Goal: Information Seeking & Learning: Learn about a topic

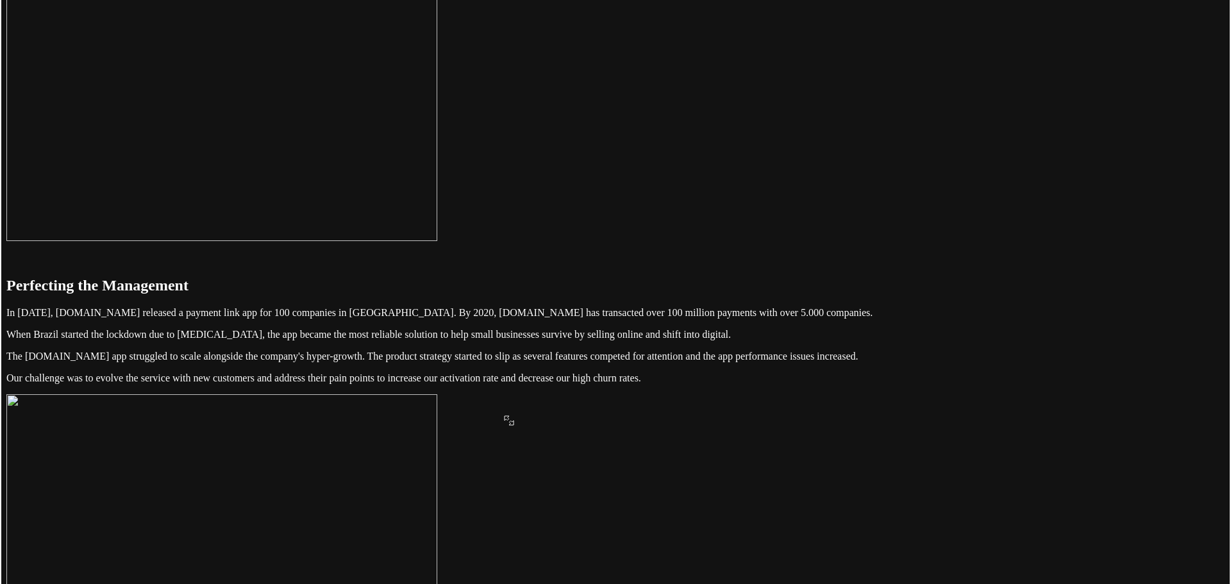
scroll to position [192, 0]
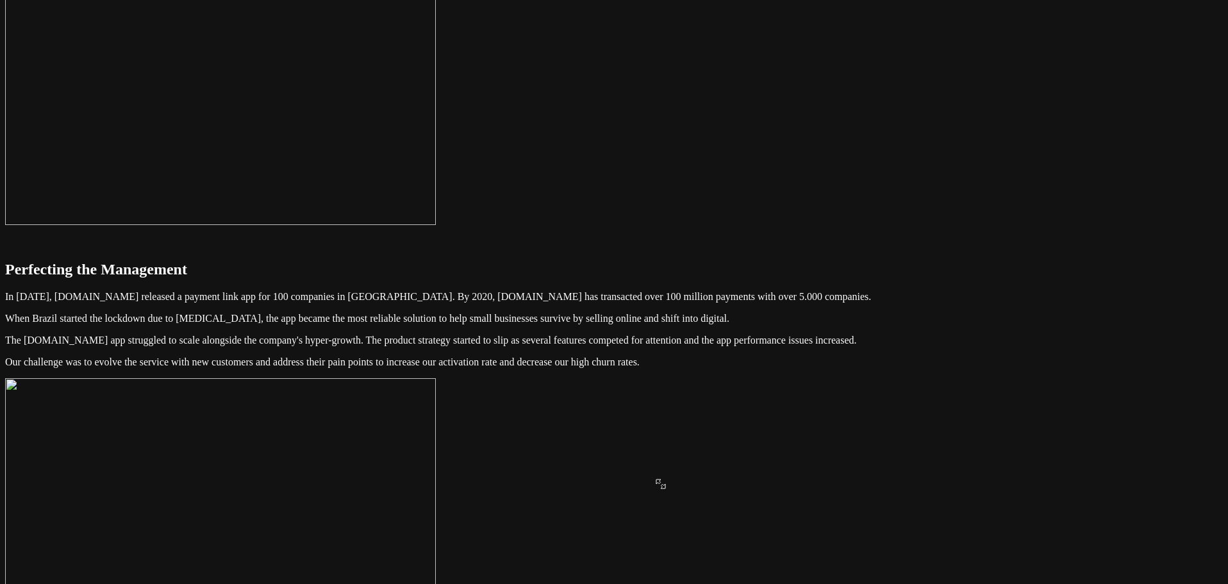
click at [436, 225] on img at bounding box center [220, 70] width 431 height 309
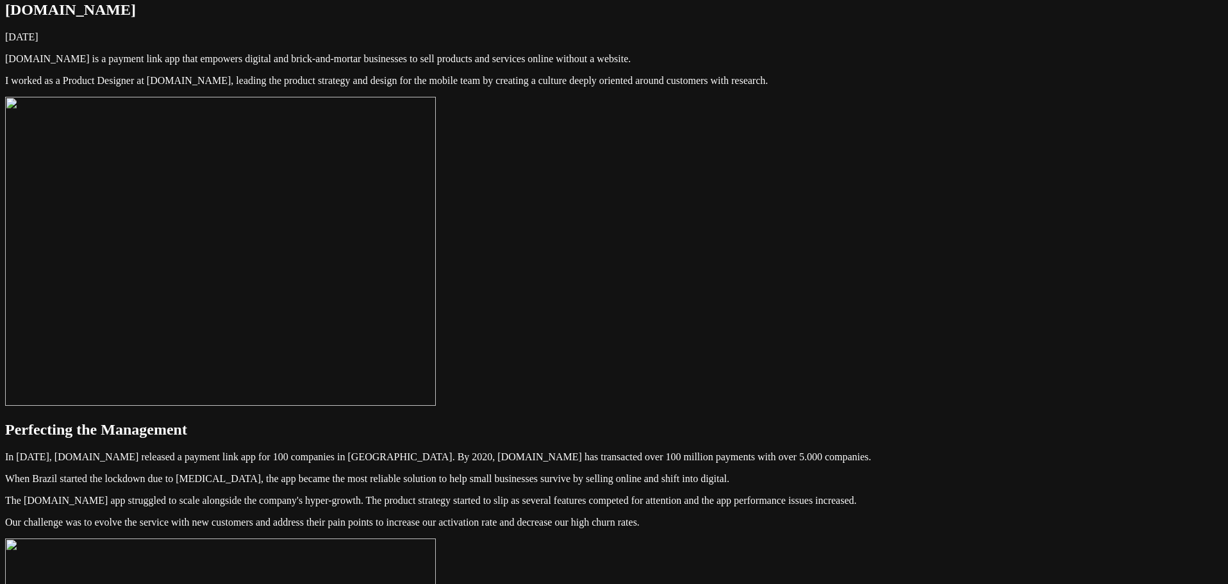
scroll to position [0, 0]
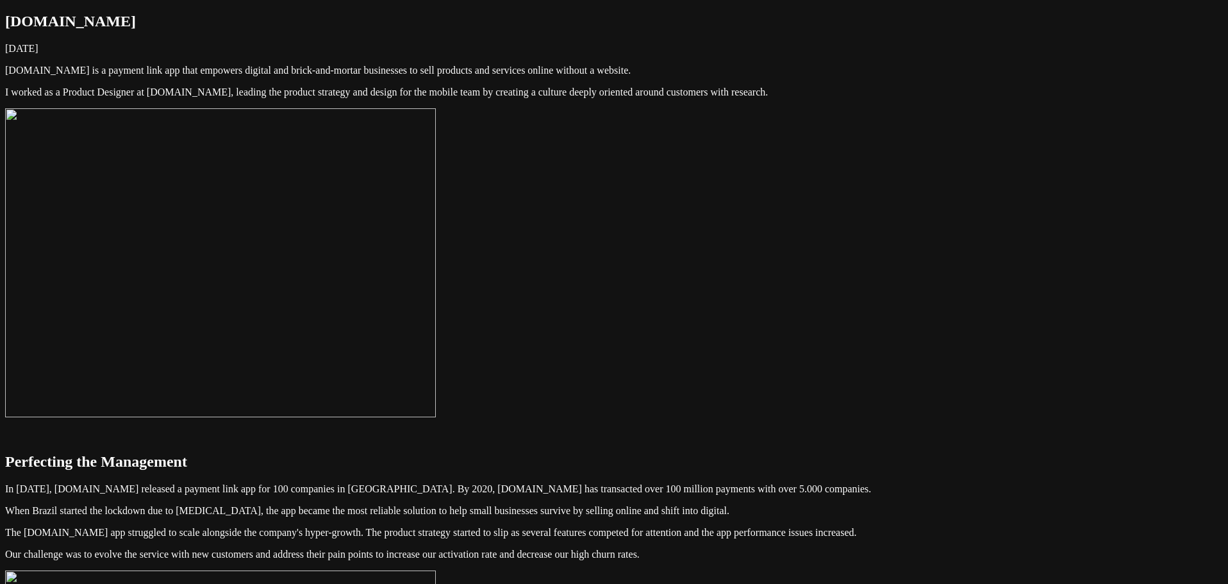
click at [436, 242] on img at bounding box center [220, 262] width 431 height 309
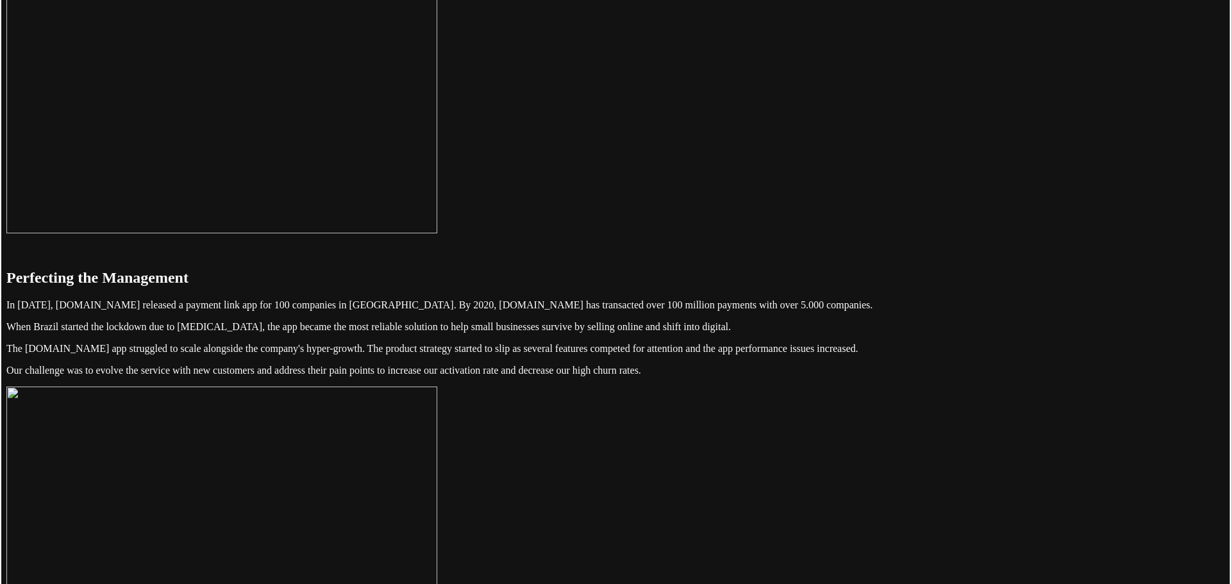
scroll to position [192, 0]
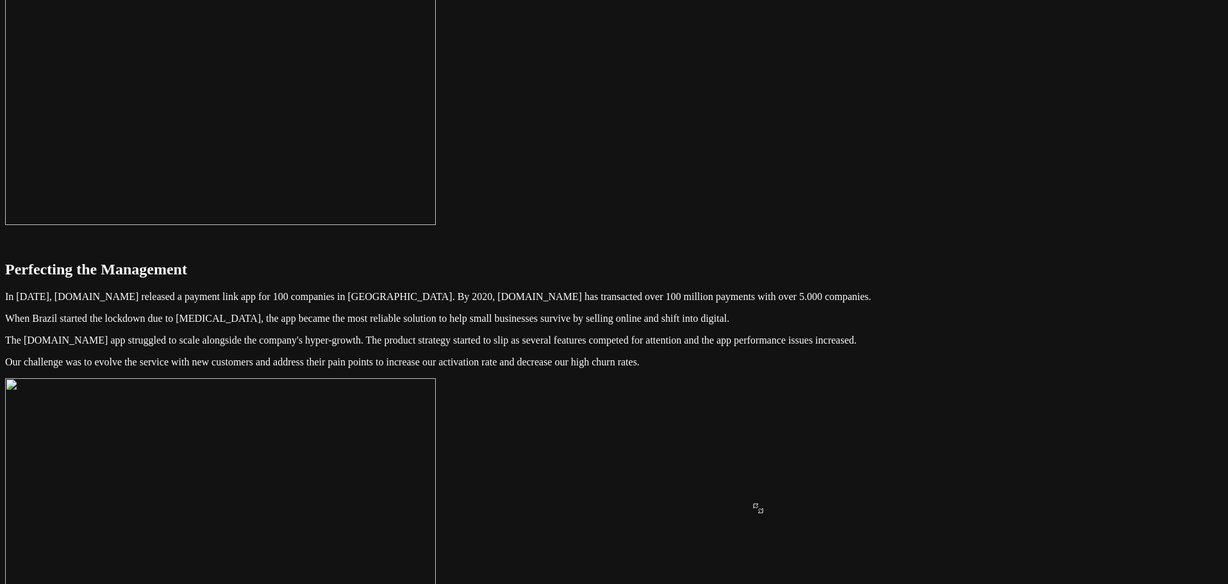
click at [436, 225] on img at bounding box center [220, 70] width 431 height 309
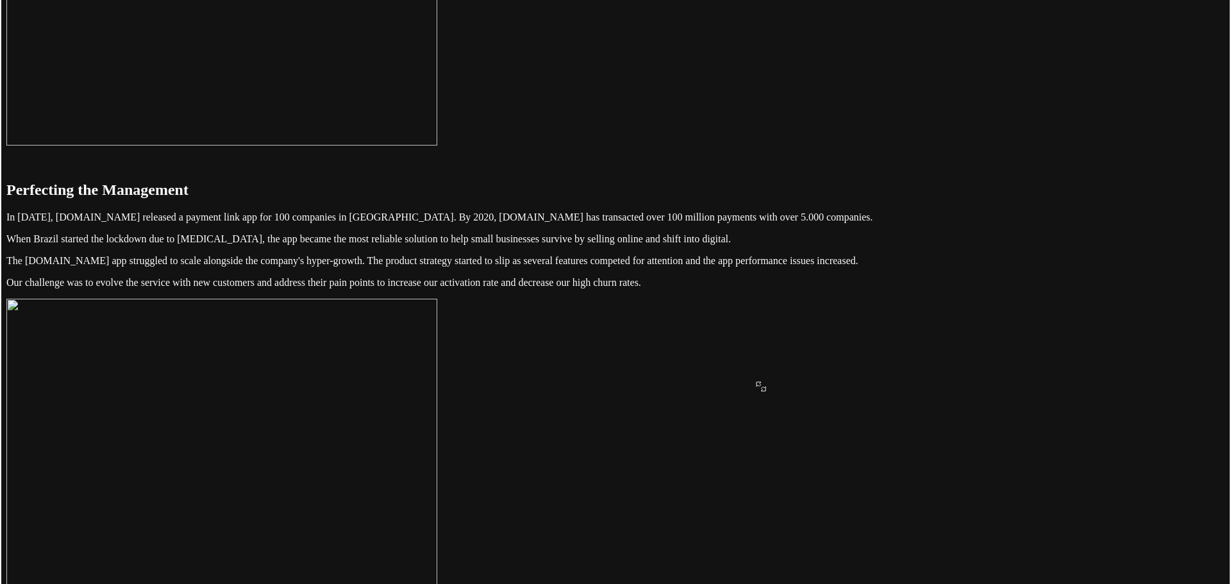
scroll to position [577, 0]
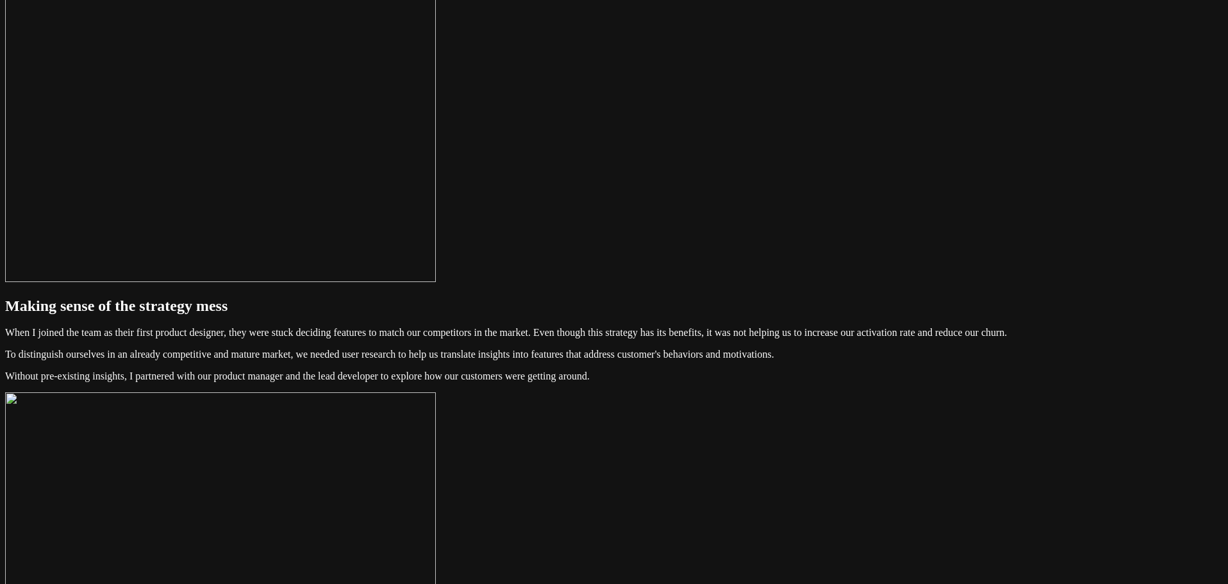
click at [436, 244] on img at bounding box center [220, 127] width 431 height 309
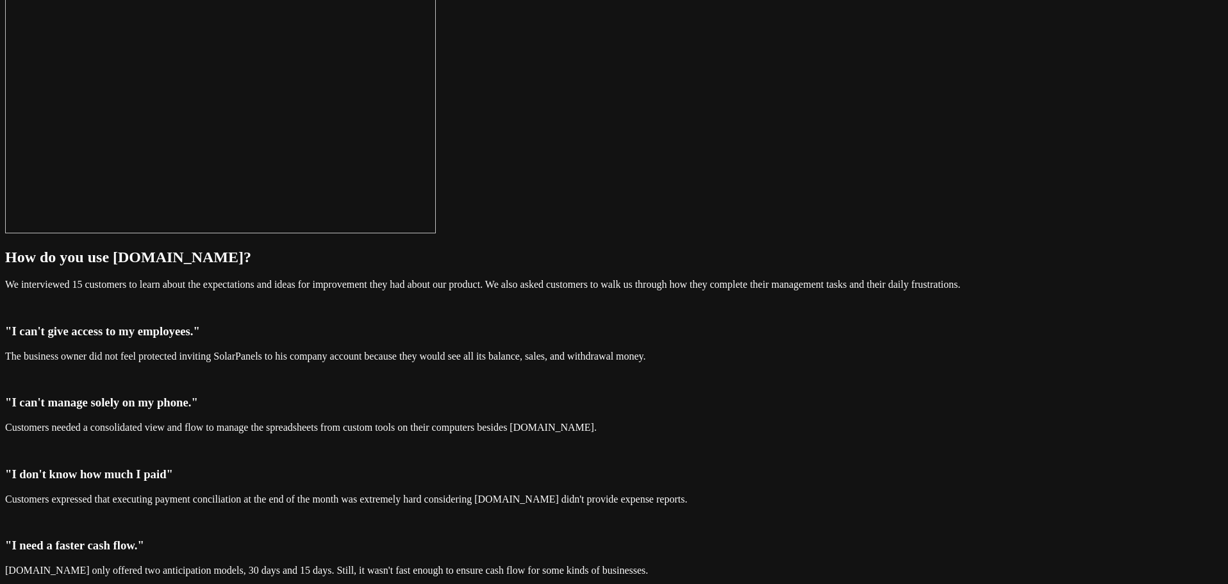
scroll to position [1090, 0]
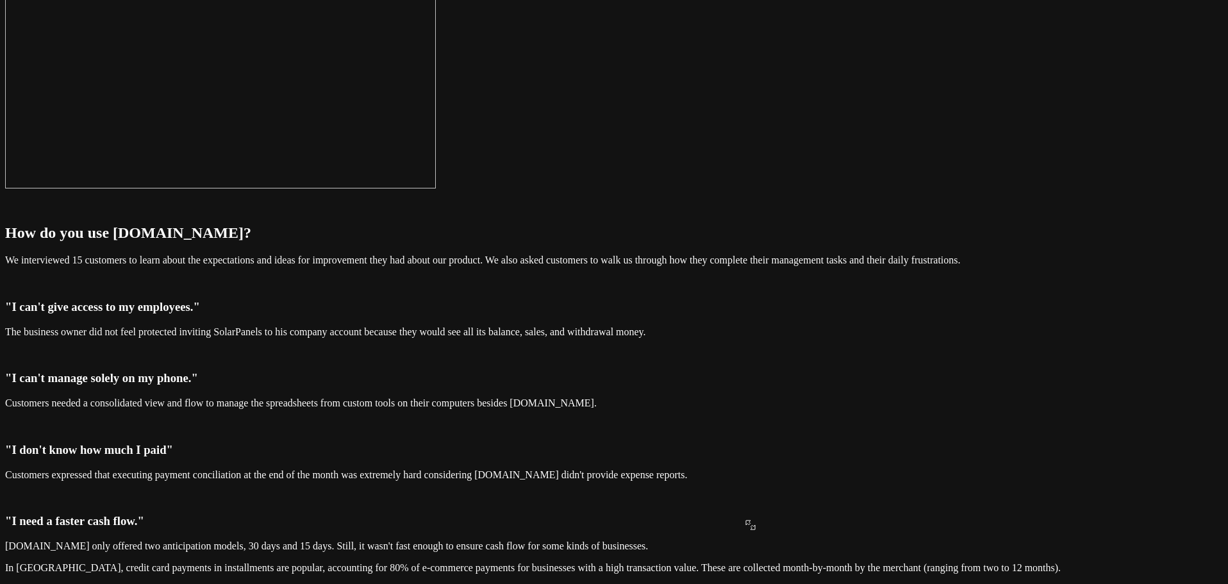
click at [436, 188] on img at bounding box center [220, 34] width 431 height 309
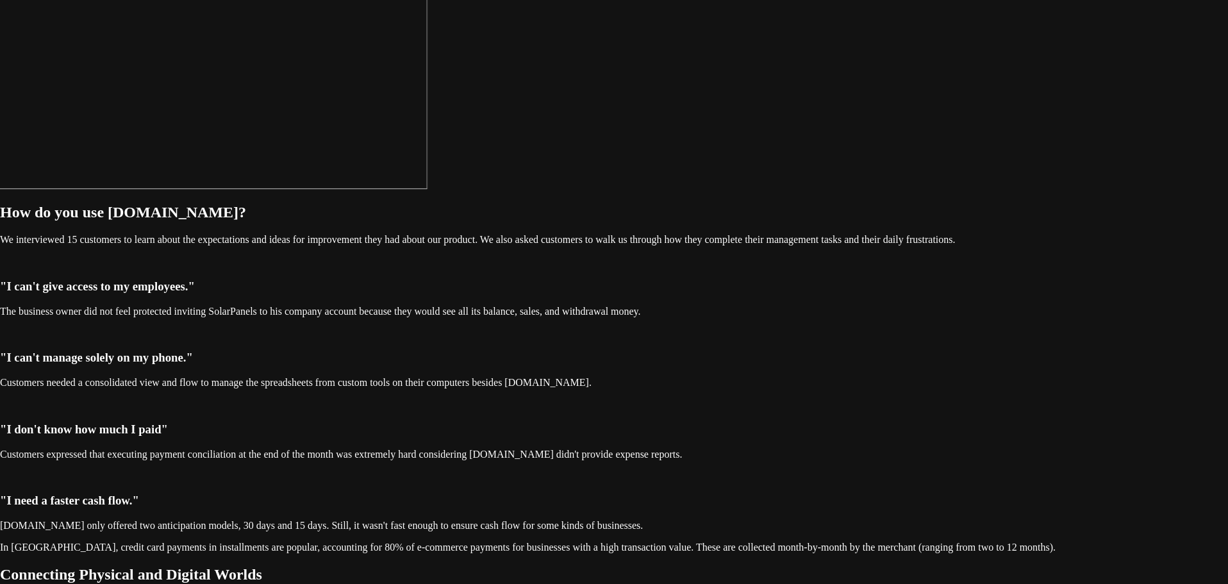
click at [427, 189] on img at bounding box center [207, 31] width 438 height 315
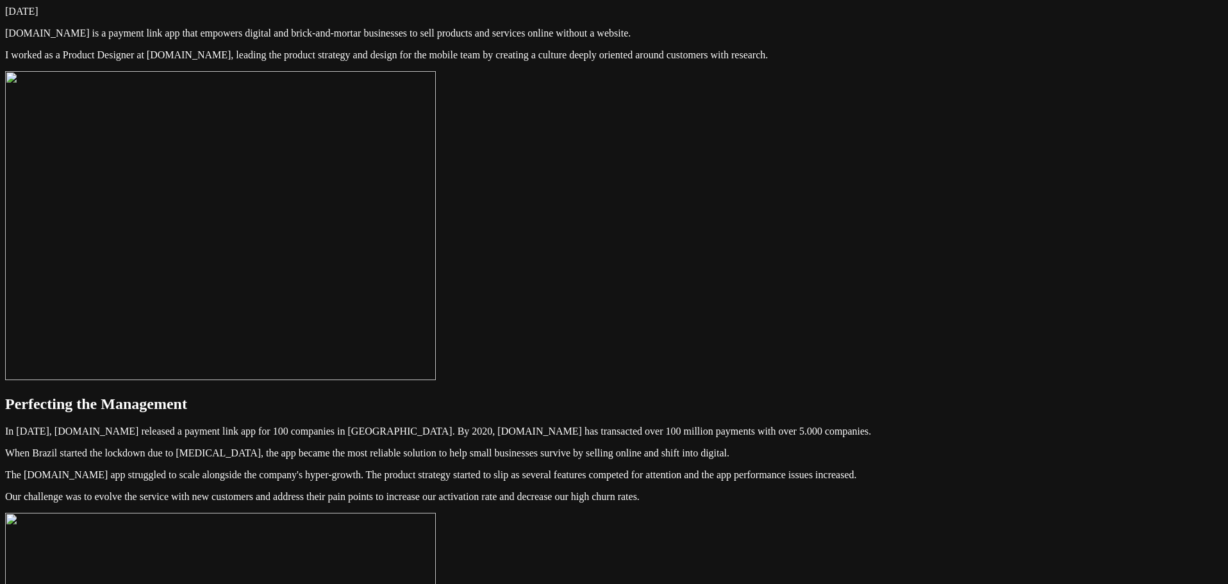
scroll to position [0, 0]
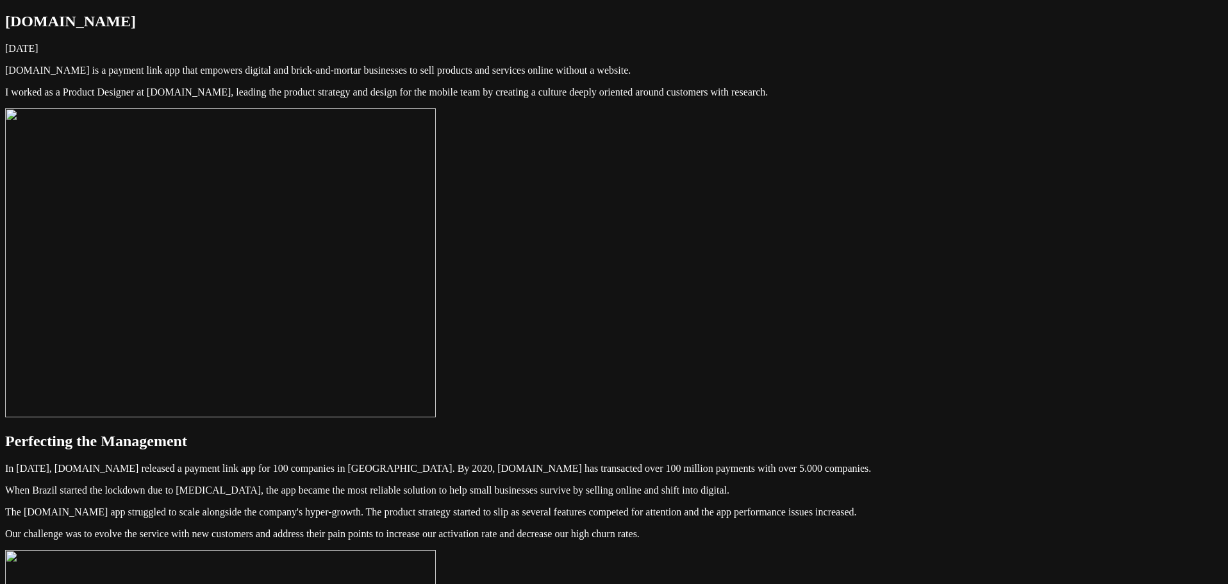
click at [436, 334] on img at bounding box center [220, 262] width 431 height 309
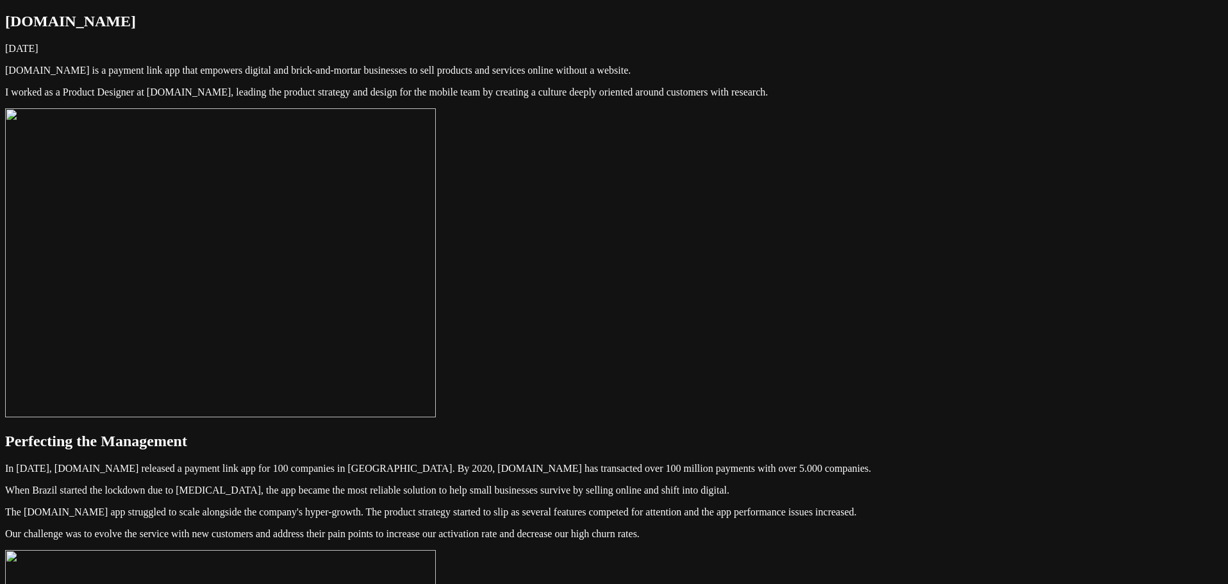
click at [436, 334] on img at bounding box center [220, 262] width 431 height 309
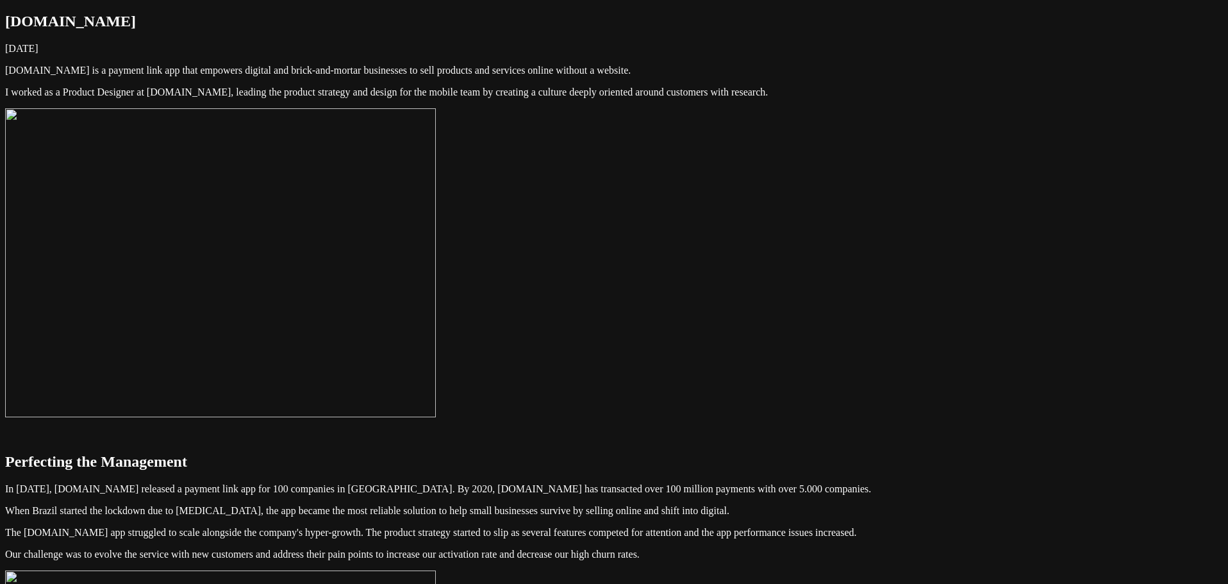
click at [436, 307] on img at bounding box center [220, 262] width 431 height 309
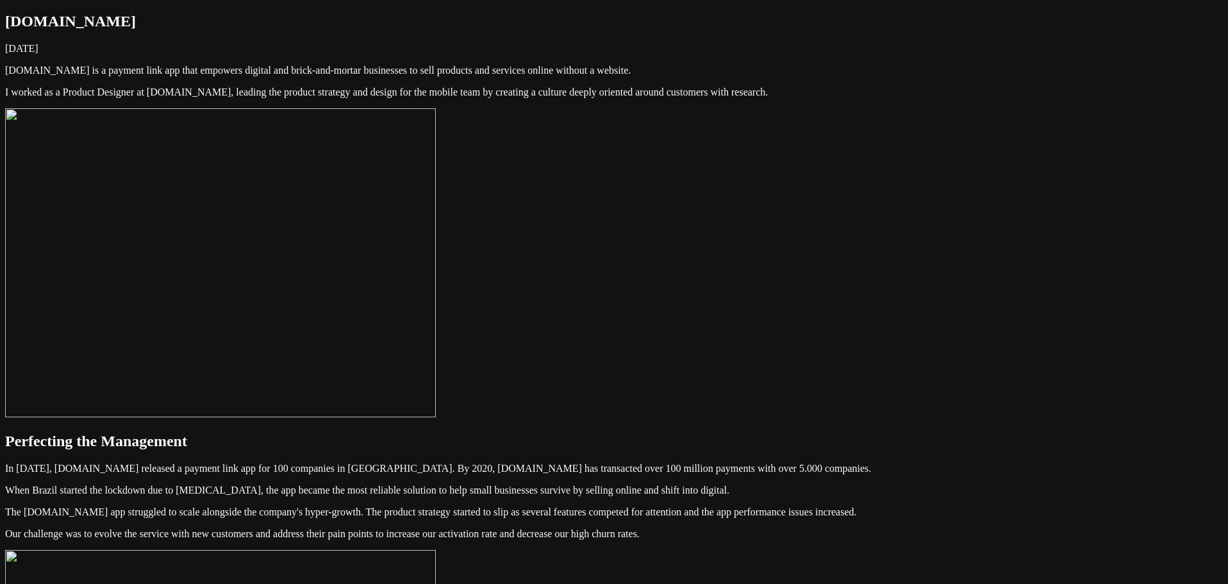
click at [436, 311] on img at bounding box center [220, 262] width 431 height 309
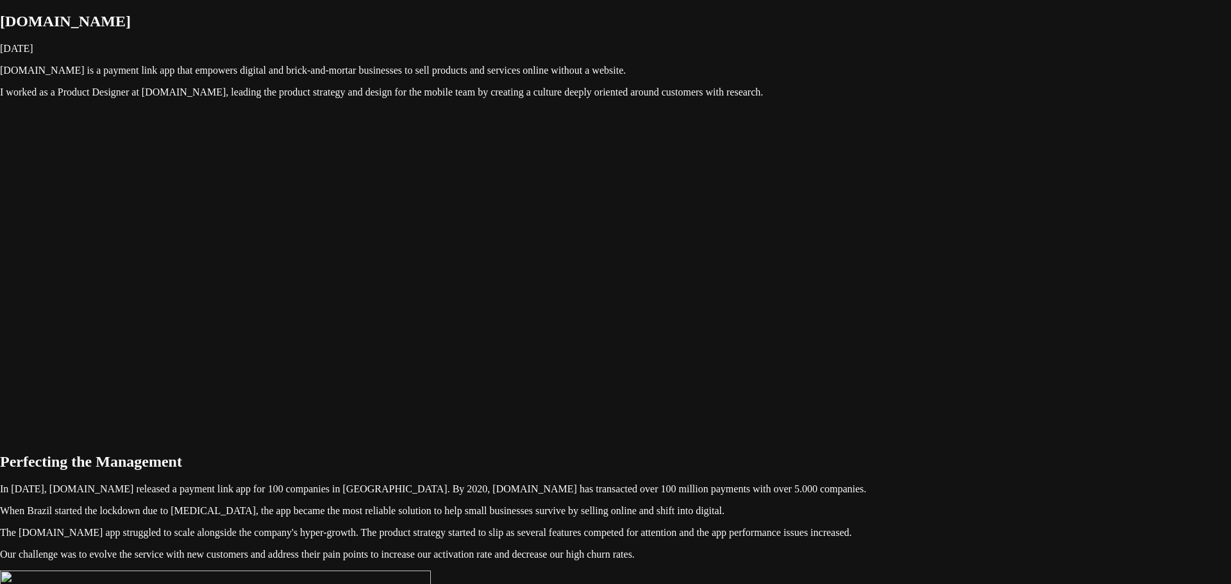
click at [436, 311] on img at bounding box center [220, 262] width 431 height 309
click at [436, 345] on img at bounding box center [220, 262] width 431 height 309
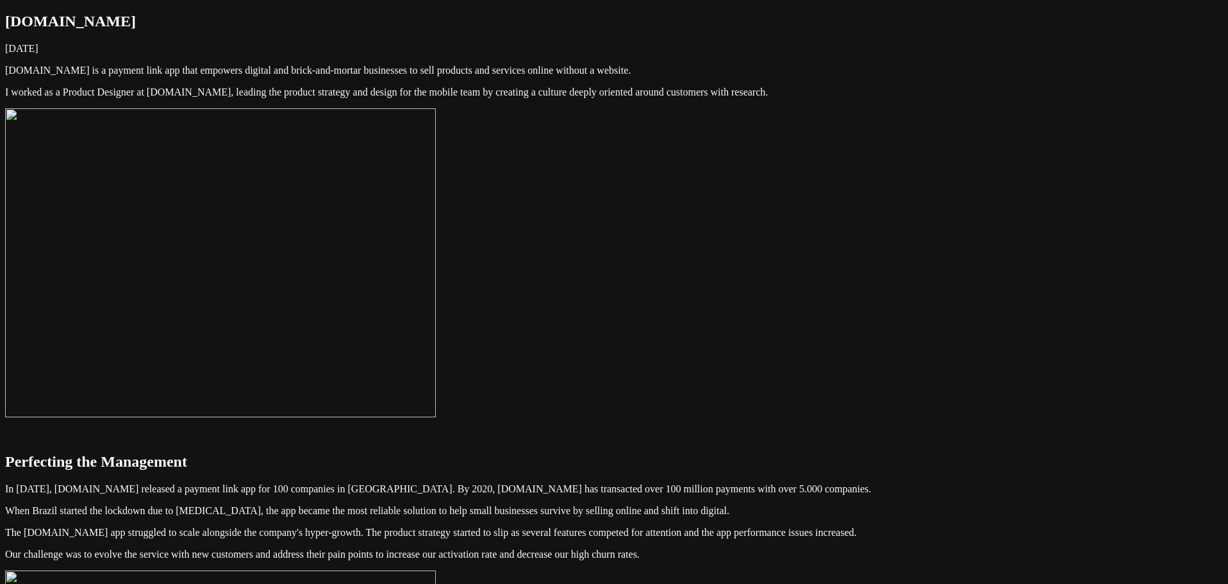
click at [436, 345] on img at bounding box center [220, 262] width 431 height 309
click at [436, 348] on img at bounding box center [220, 262] width 431 height 309
click at [436, 311] on img at bounding box center [220, 262] width 431 height 309
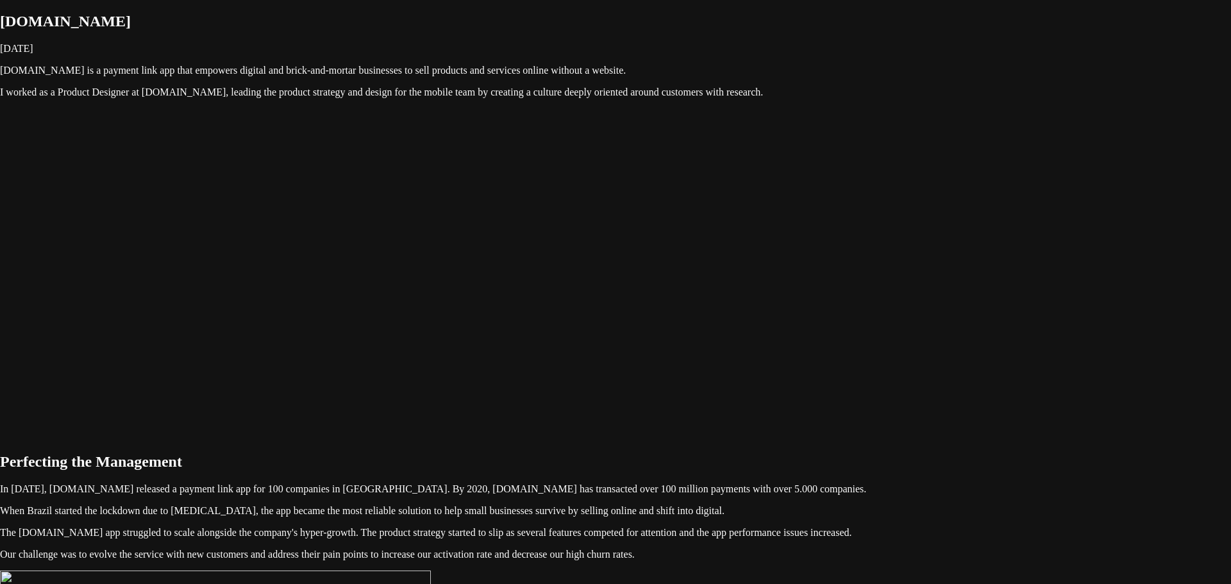
click at [436, 311] on img at bounding box center [220, 262] width 431 height 309
click at [436, 336] on img at bounding box center [220, 262] width 431 height 309
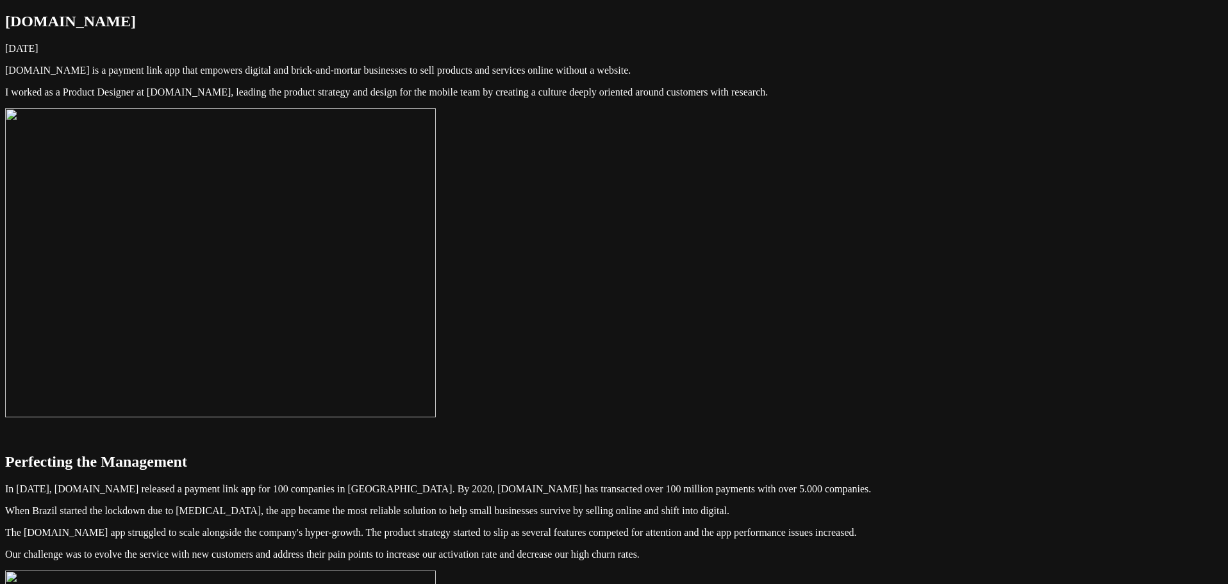
click at [436, 276] on img at bounding box center [220, 262] width 431 height 309
click at [436, 332] on img at bounding box center [220, 262] width 431 height 309
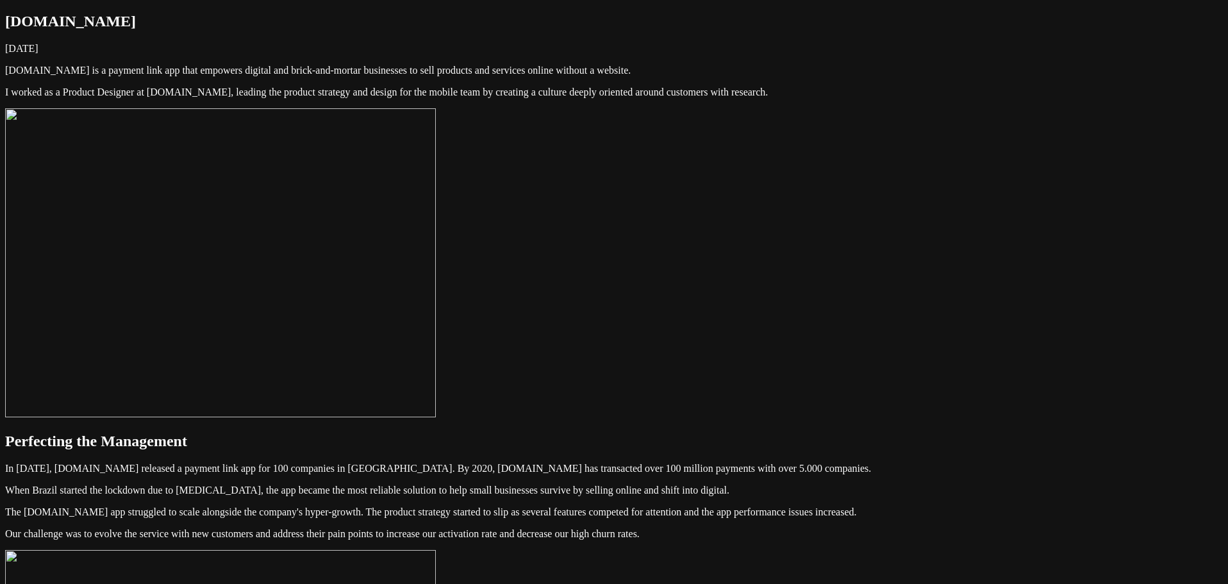
click at [436, 408] on img at bounding box center [220, 262] width 431 height 309
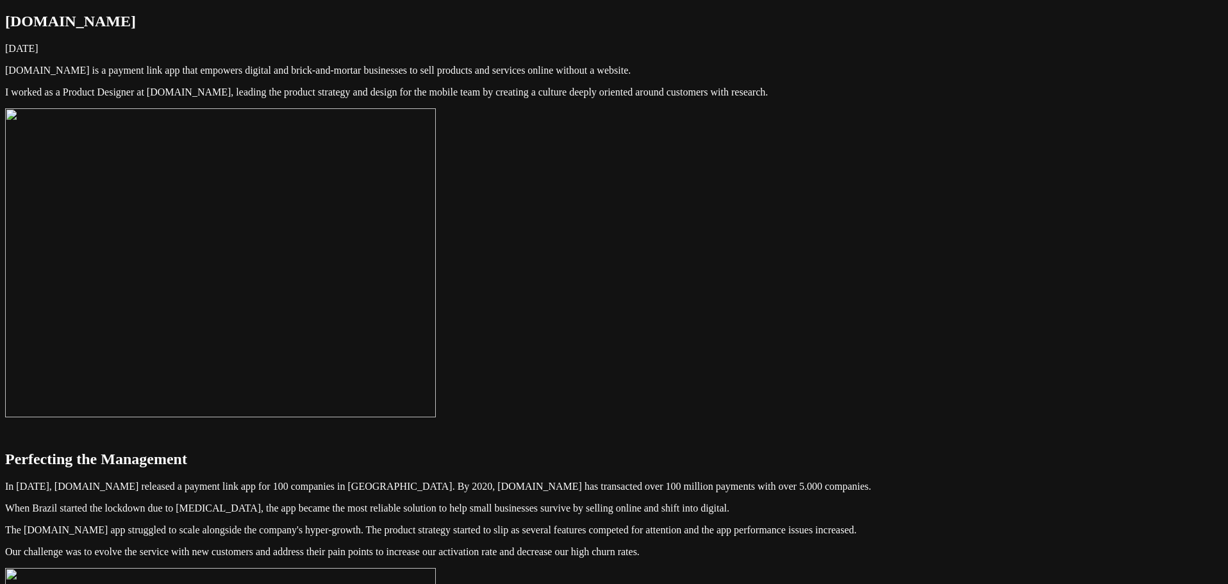
click at [436, 342] on img at bounding box center [220, 262] width 431 height 309
click at [436, 337] on img at bounding box center [220, 262] width 431 height 309
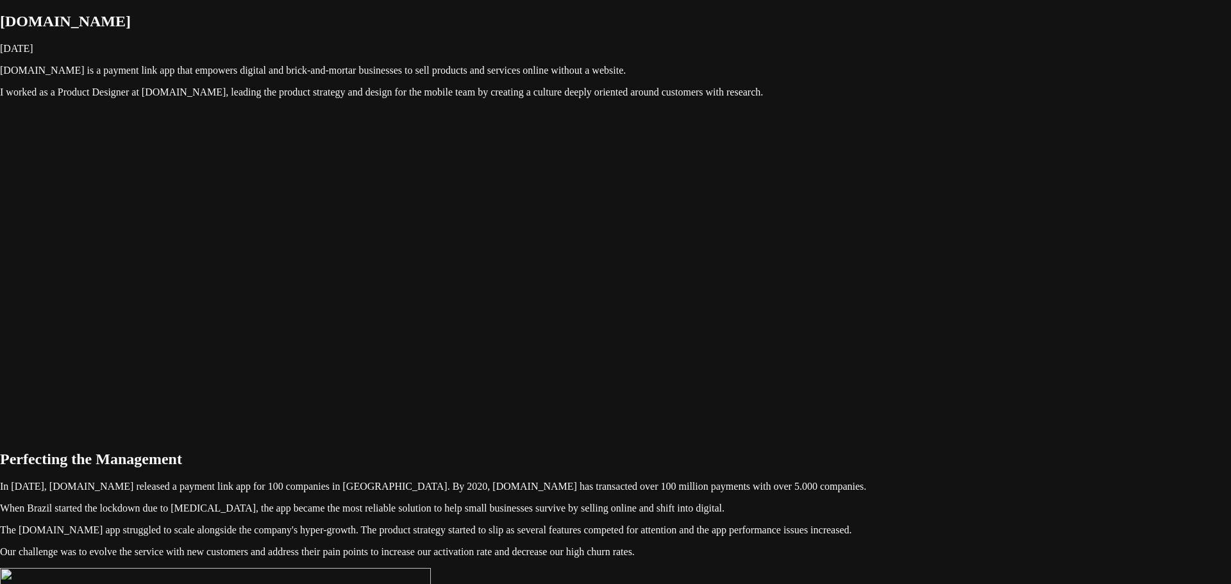
click at [436, 337] on img at bounding box center [220, 262] width 431 height 309
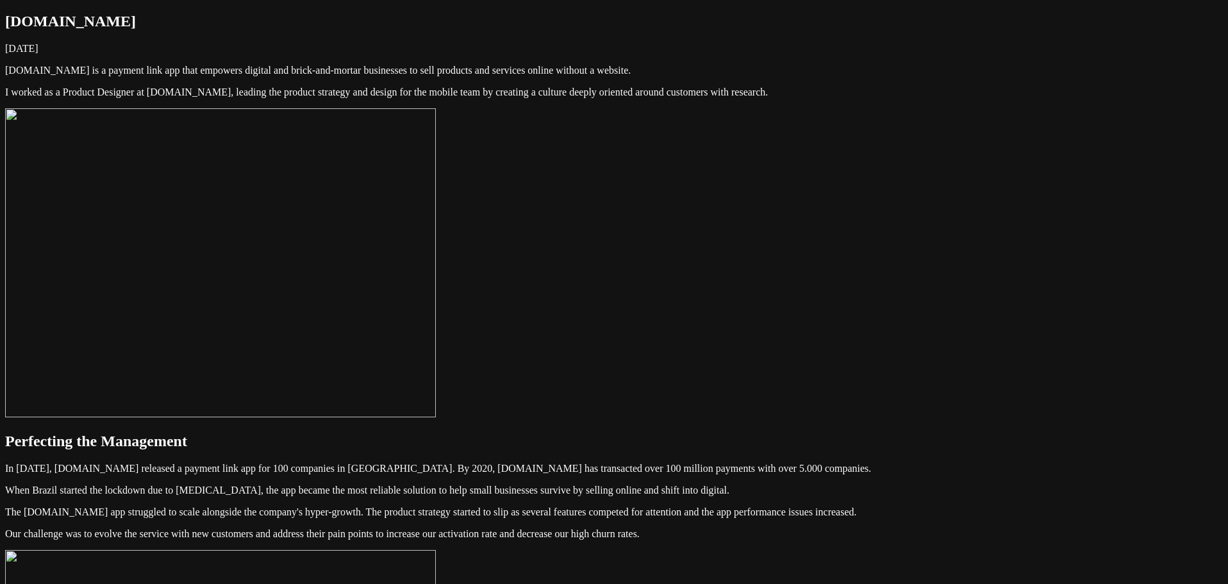
click at [436, 337] on img at bounding box center [220, 262] width 431 height 309
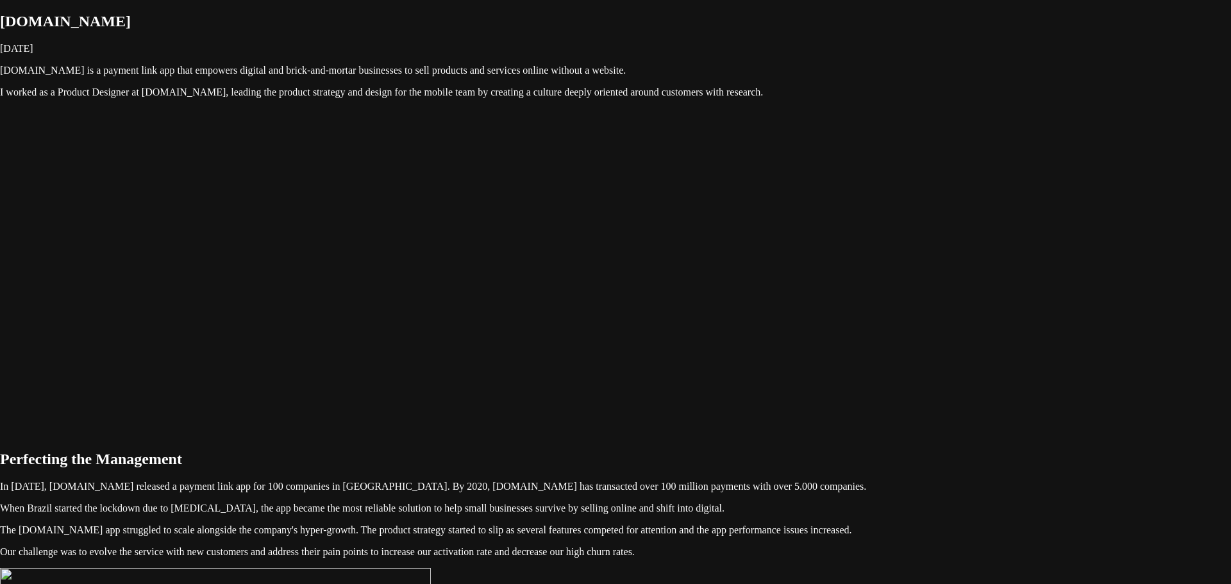
click at [436, 364] on img at bounding box center [220, 262] width 431 height 309
click at [436, 336] on img at bounding box center [220, 262] width 431 height 309
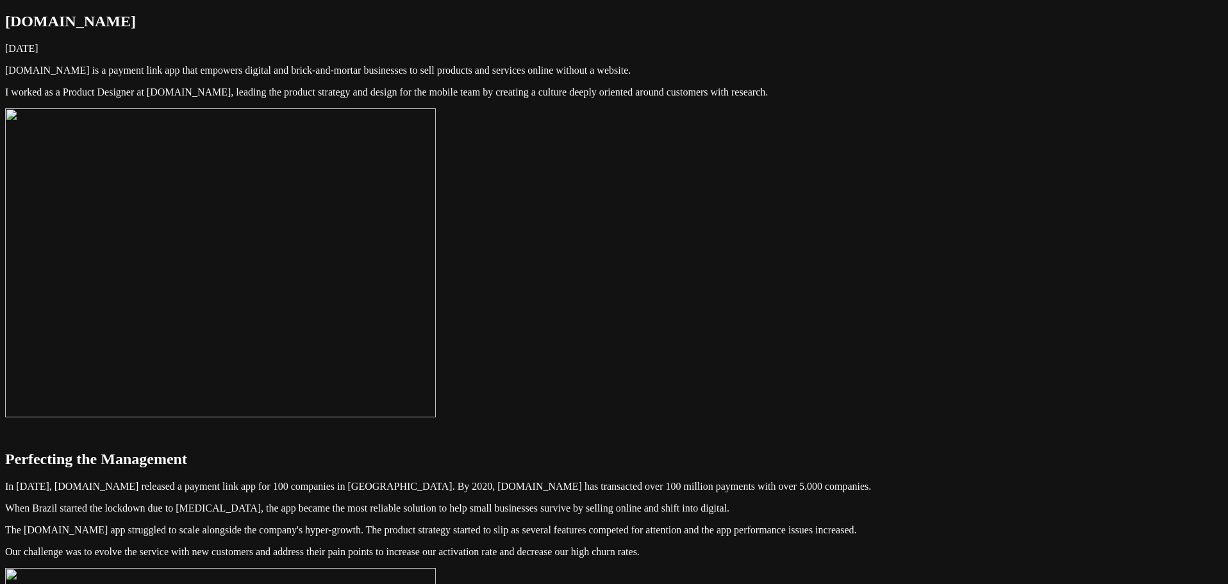
click at [436, 354] on img at bounding box center [220, 262] width 431 height 309
click at [422, 245] on img at bounding box center [220, 262] width 431 height 309
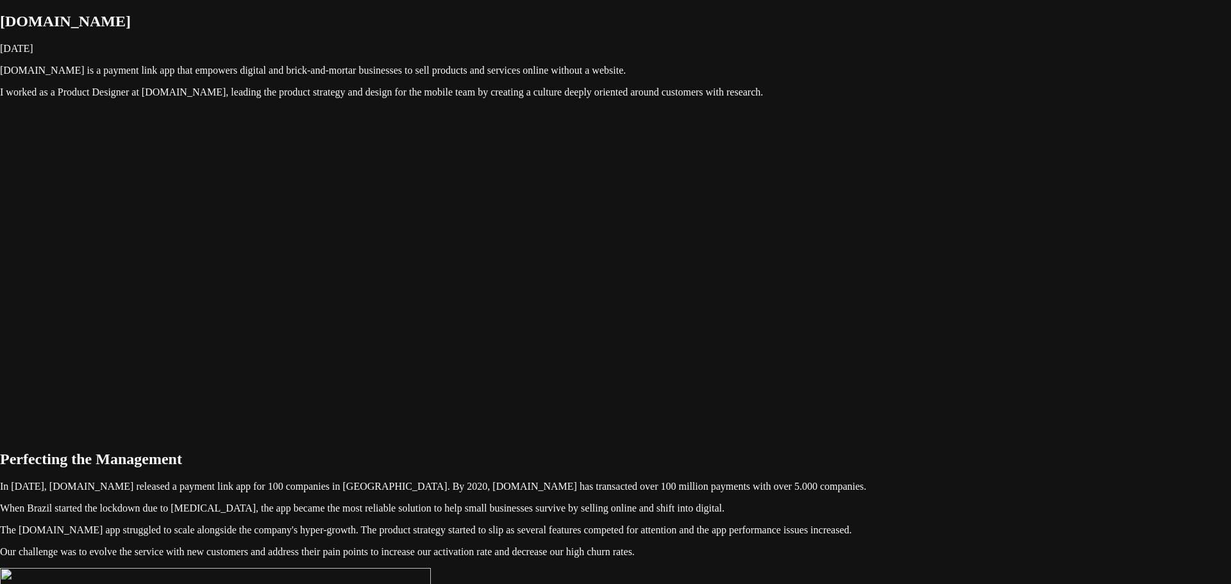
click at [422, 245] on img at bounding box center [220, 262] width 431 height 309
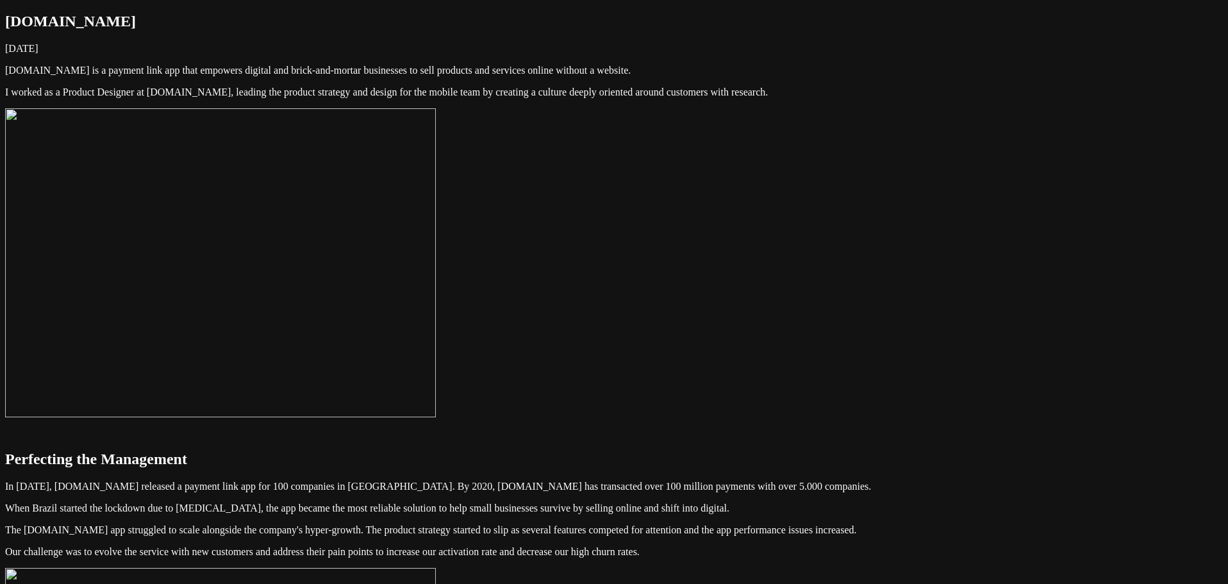
click at [436, 303] on img at bounding box center [220, 262] width 431 height 309
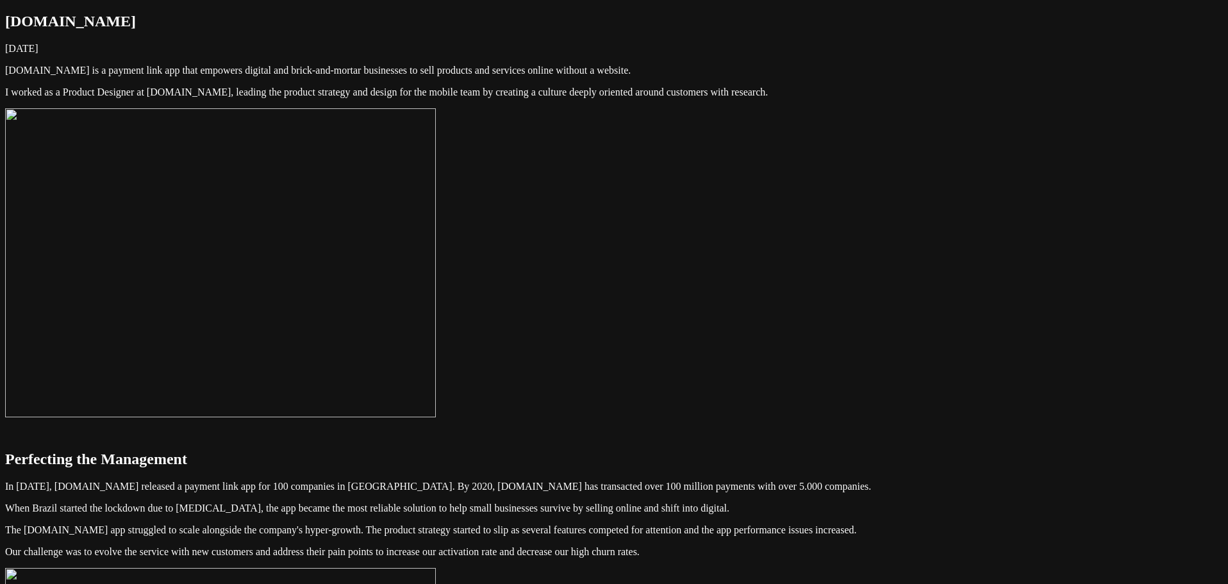
click at [436, 322] on img at bounding box center [220, 262] width 431 height 309
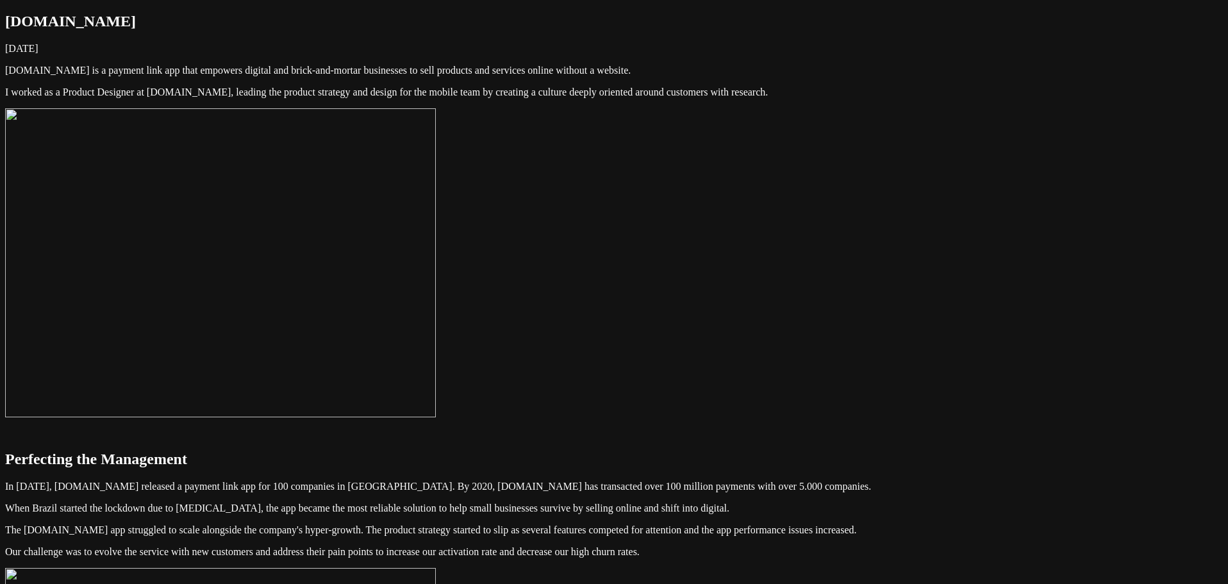
click at [436, 322] on img at bounding box center [220, 262] width 431 height 309
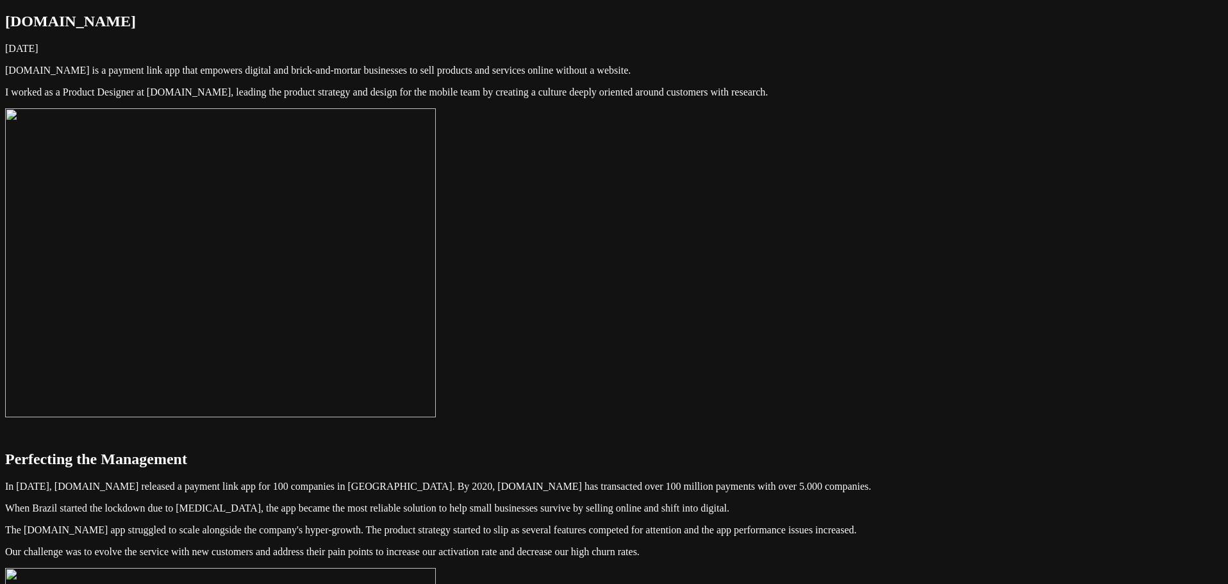
click at [436, 312] on img at bounding box center [220, 262] width 431 height 309
click at [436, 276] on img at bounding box center [220, 262] width 431 height 309
click at [436, 321] on img at bounding box center [220, 262] width 431 height 309
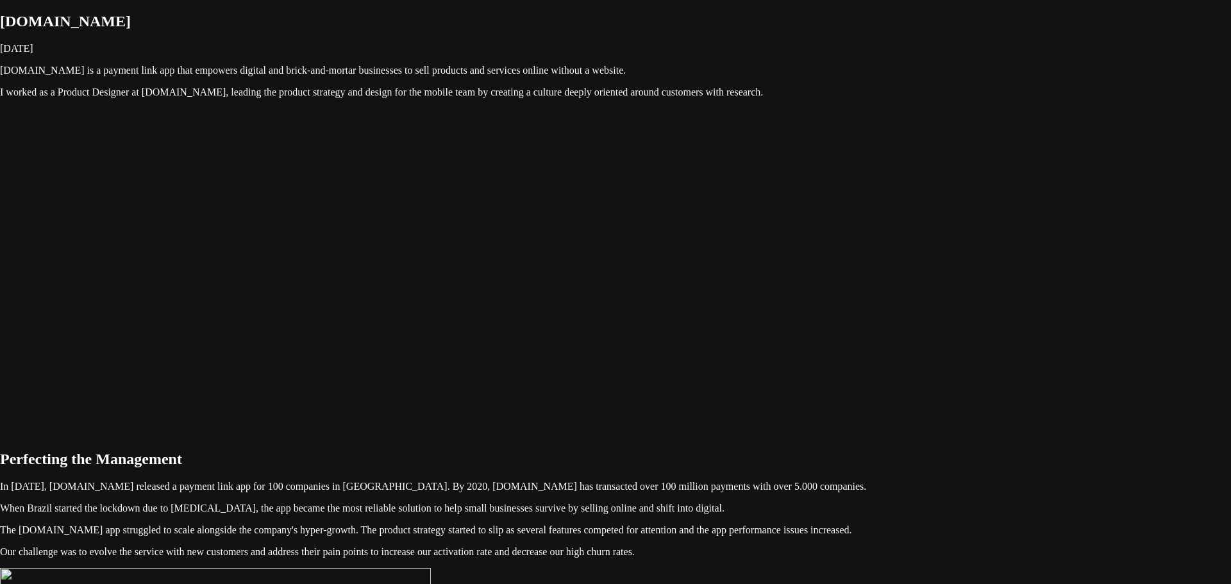
click at [436, 245] on img at bounding box center [220, 262] width 431 height 309
click at [436, 249] on img at bounding box center [220, 262] width 431 height 309
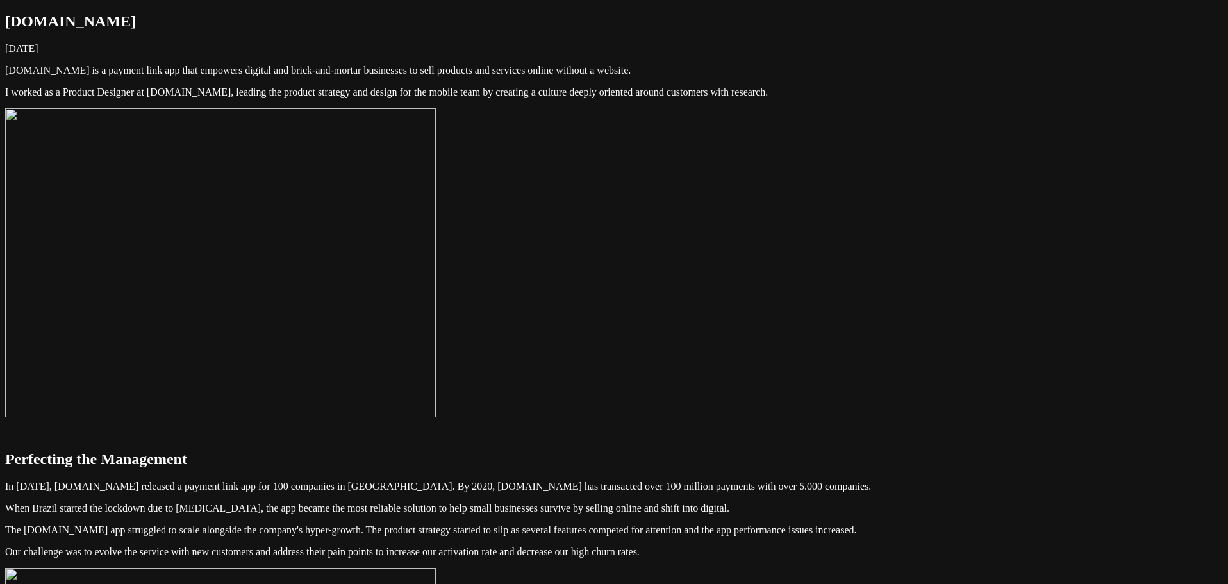
click at [436, 251] on img at bounding box center [220, 262] width 431 height 309
click at [436, 253] on img at bounding box center [220, 262] width 431 height 309
click at [436, 252] on img at bounding box center [220, 262] width 431 height 309
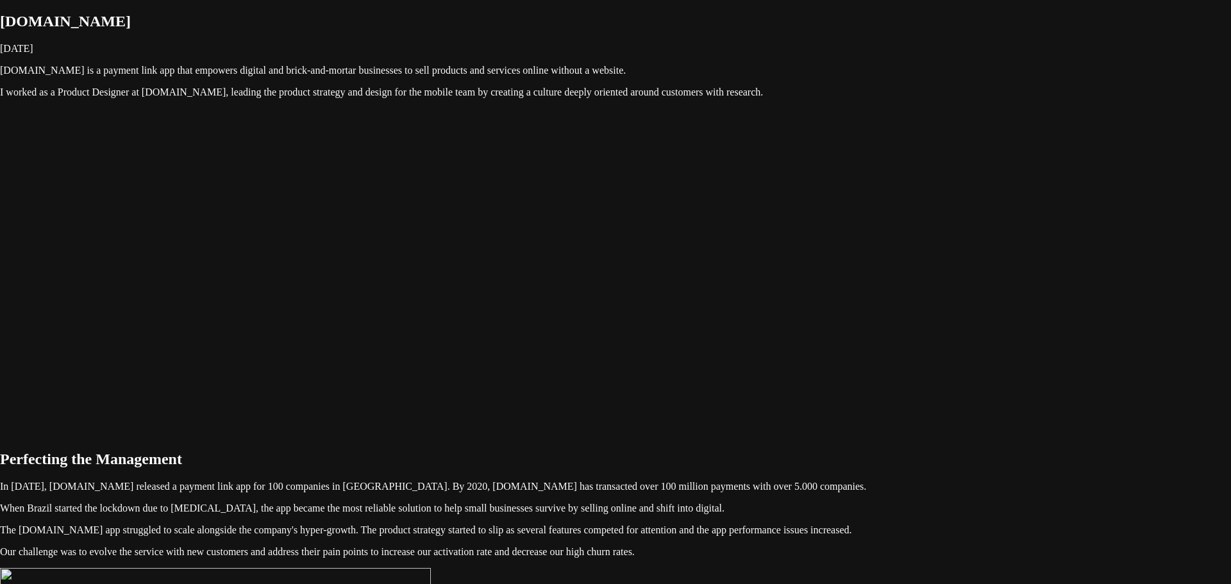
click at [436, 247] on img at bounding box center [220, 262] width 431 height 309
click at [436, 253] on img at bounding box center [220, 262] width 431 height 309
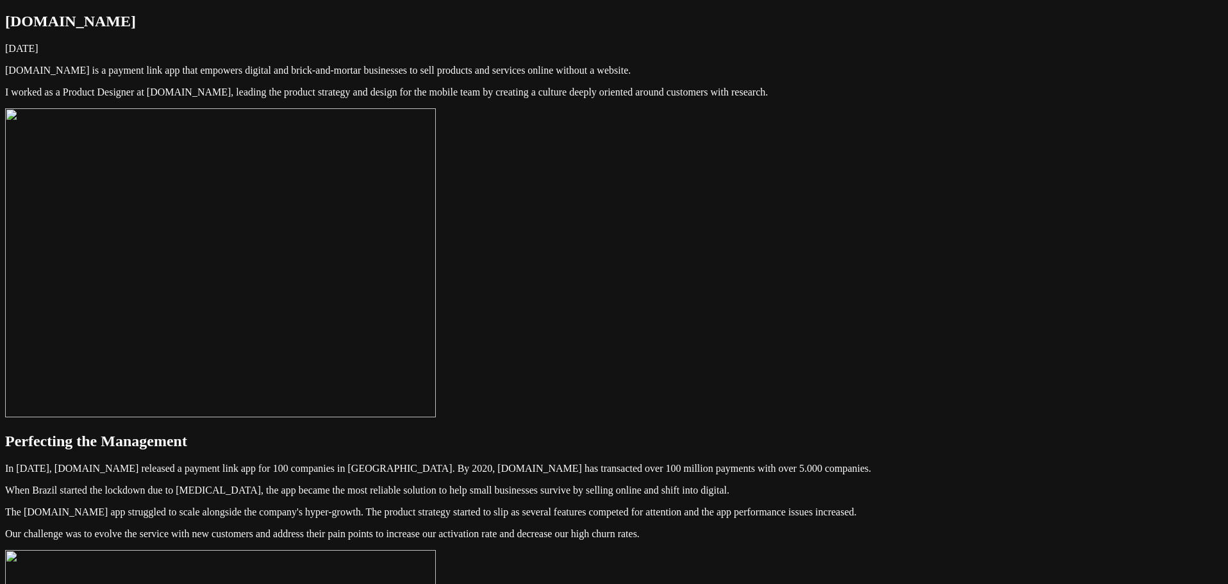
click at [436, 417] on img at bounding box center [220, 262] width 431 height 309
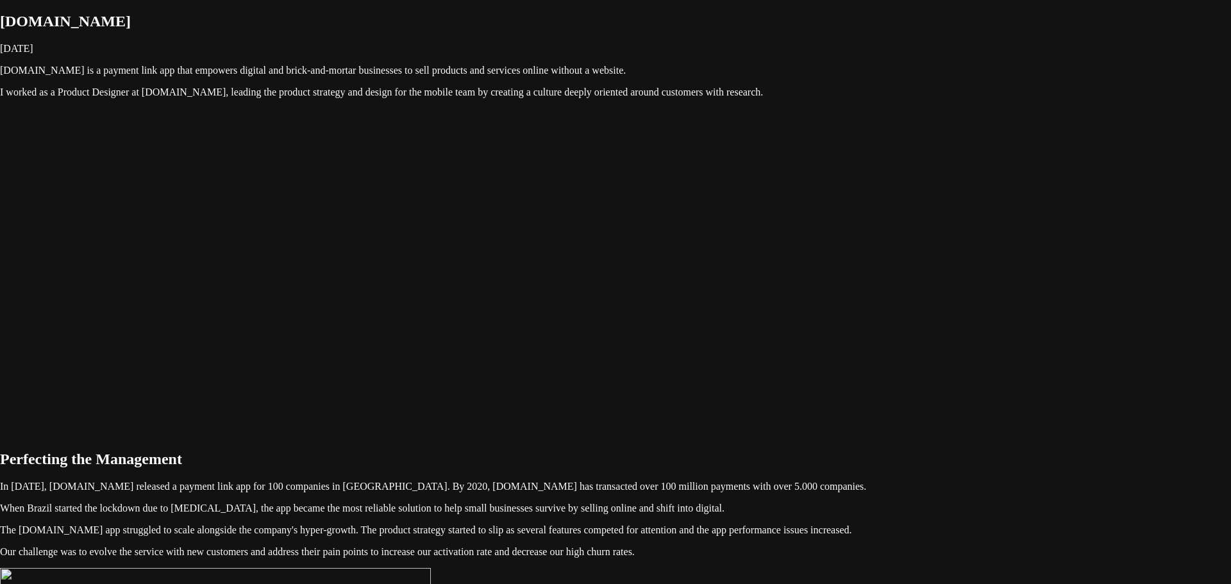
click at [436, 417] on img at bounding box center [220, 262] width 431 height 309
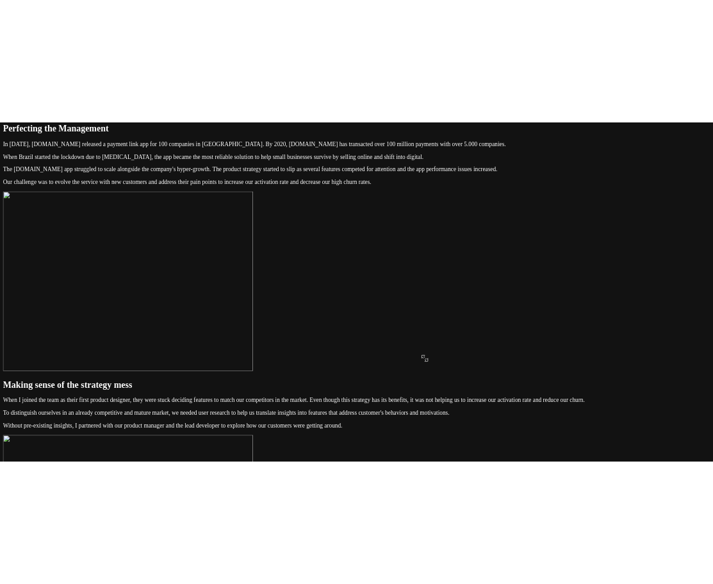
scroll to position [128, 0]
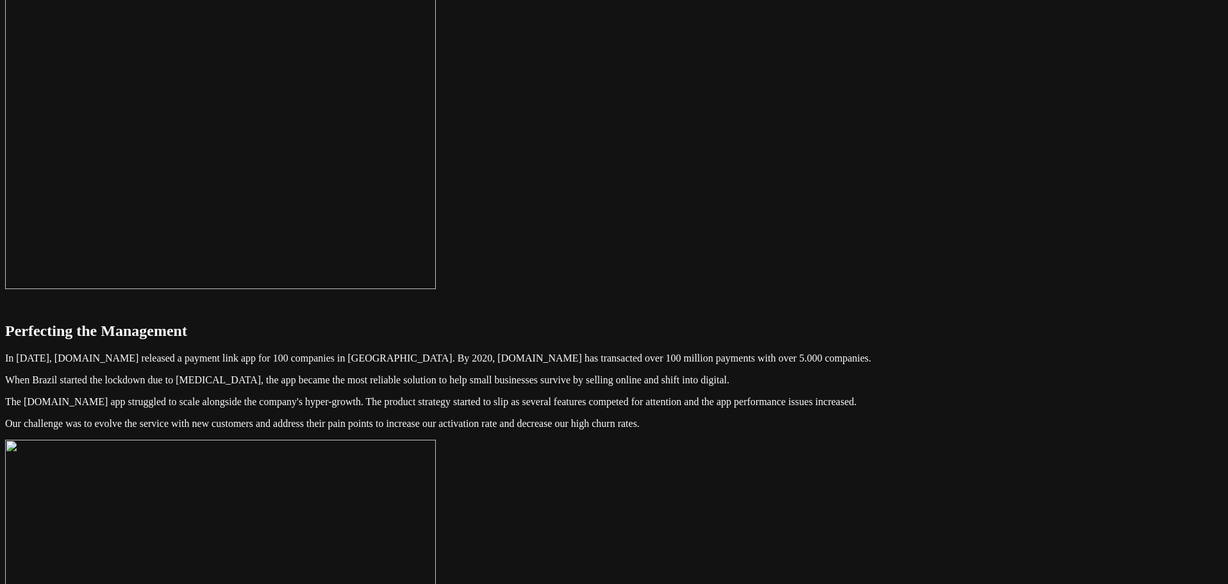
click at [436, 289] on img at bounding box center [220, 134] width 431 height 309
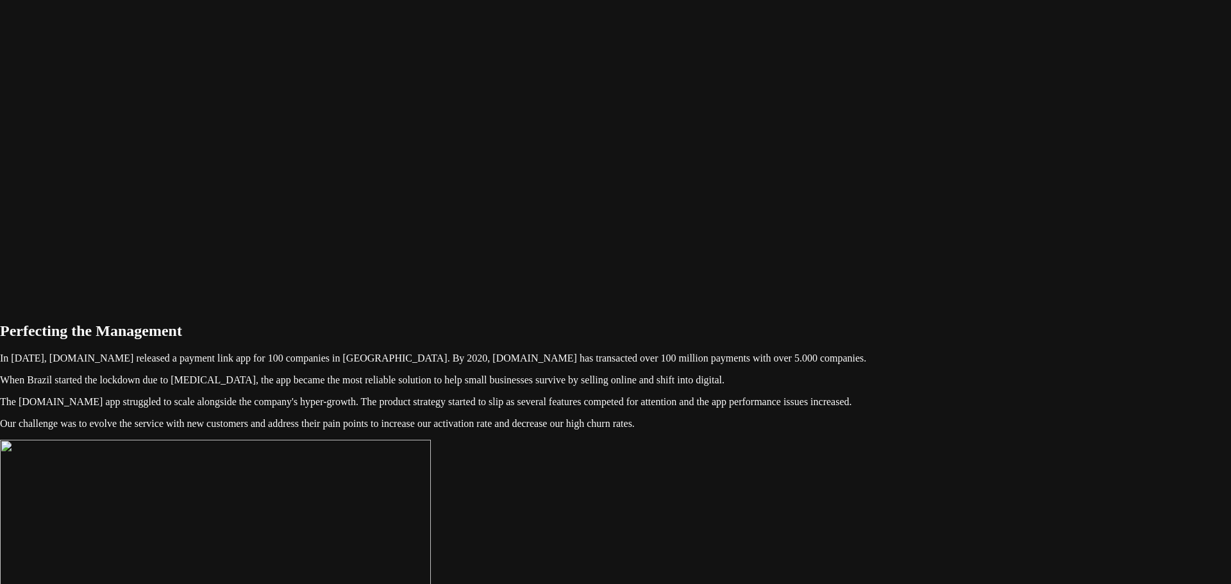
click at [436, 289] on img at bounding box center [220, 134] width 431 height 309
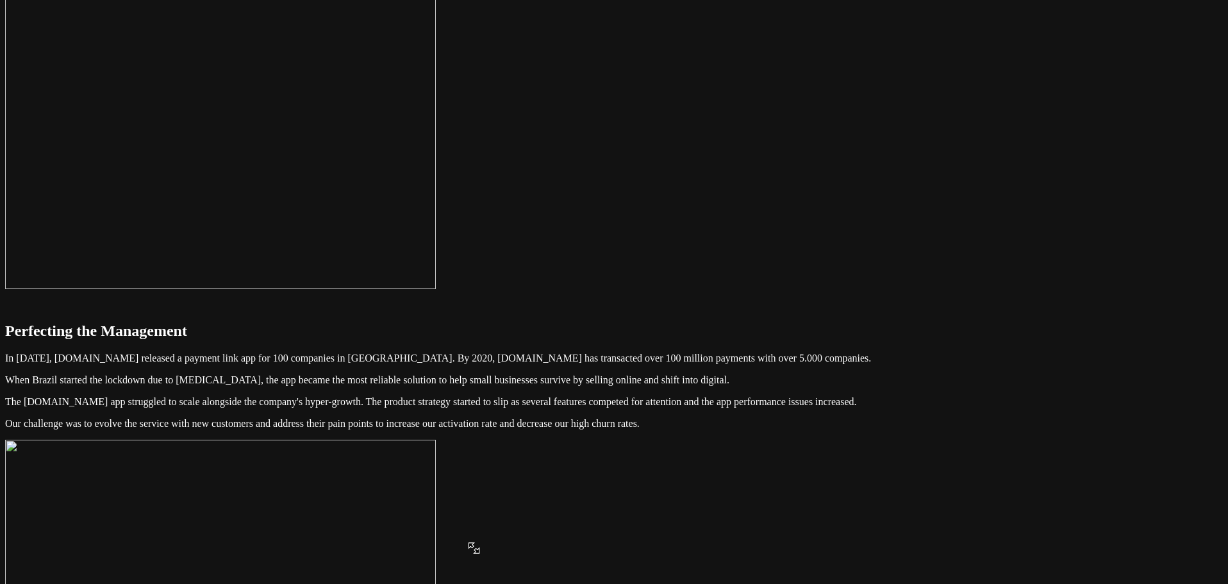
click at [436, 256] on img at bounding box center [220, 134] width 431 height 309
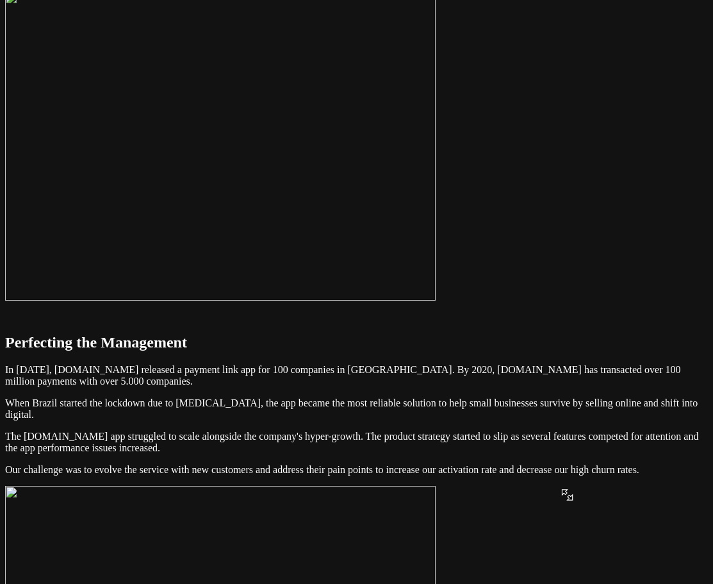
click at [436, 181] on img at bounding box center [220, 146] width 431 height 309
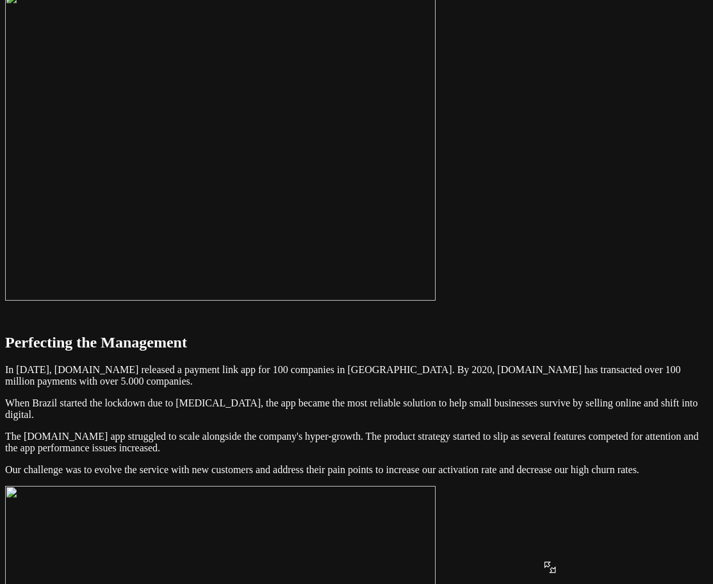
click at [436, 264] on img at bounding box center [220, 146] width 431 height 309
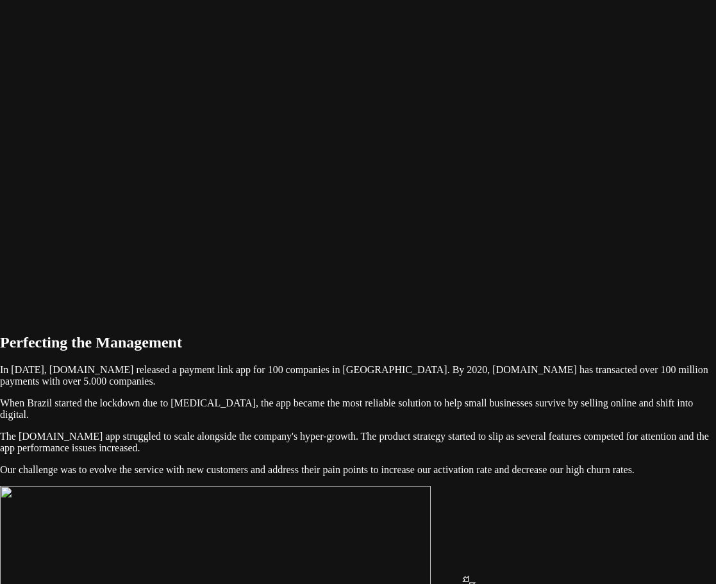
drag, startPoint x: 470, startPoint y: 279, endPoint x: 477, endPoint y: 274, distance: 9.1
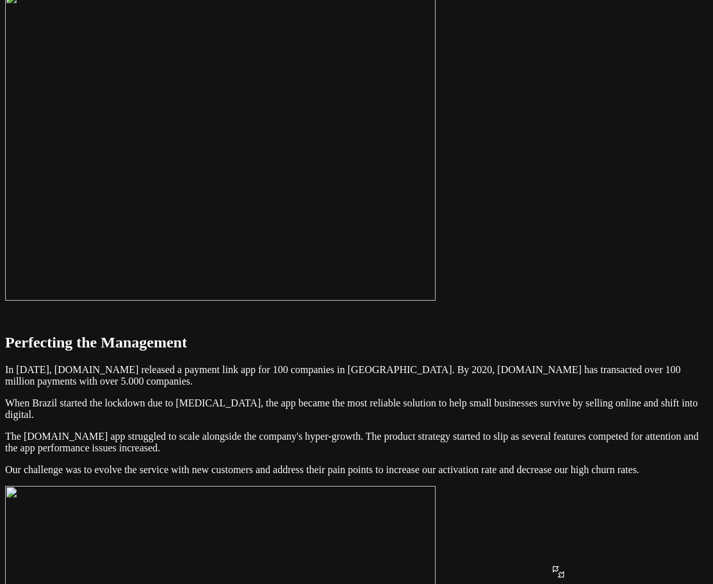
click at [436, 245] on img at bounding box center [220, 146] width 431 height 309
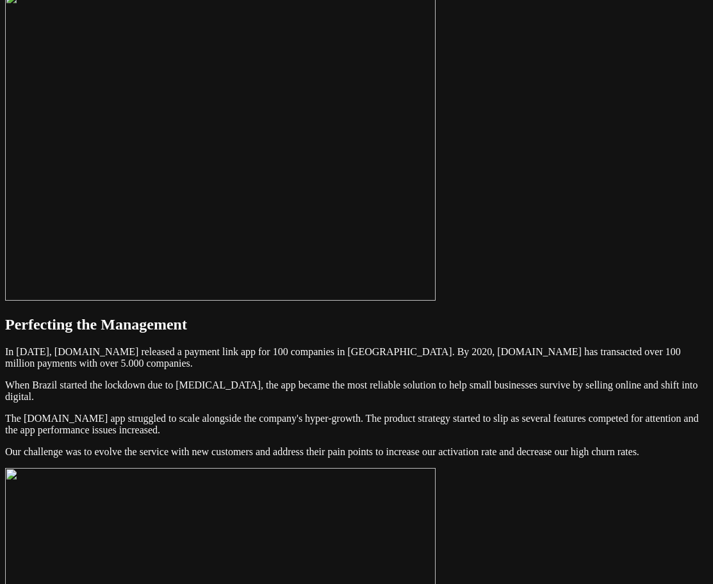
click at [436, 220] on img at bounding box center [220, 146] width 431 height 309
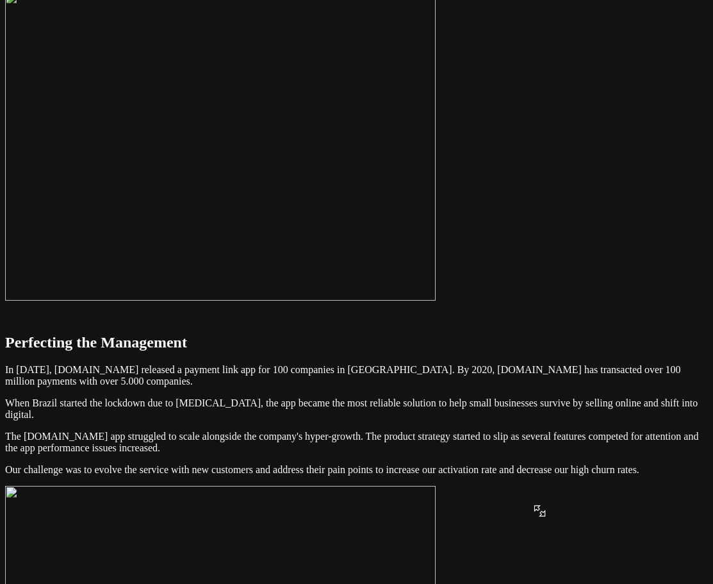
click at [436, 208] on img at bounding box center [220, 146] width 431 height 309
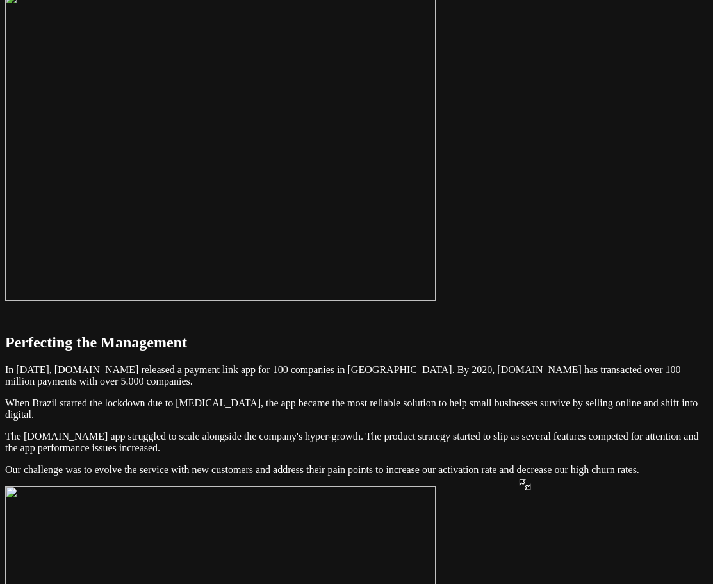
click at [436, 181] on img at bounding box center [220, 146] width 431 height 309
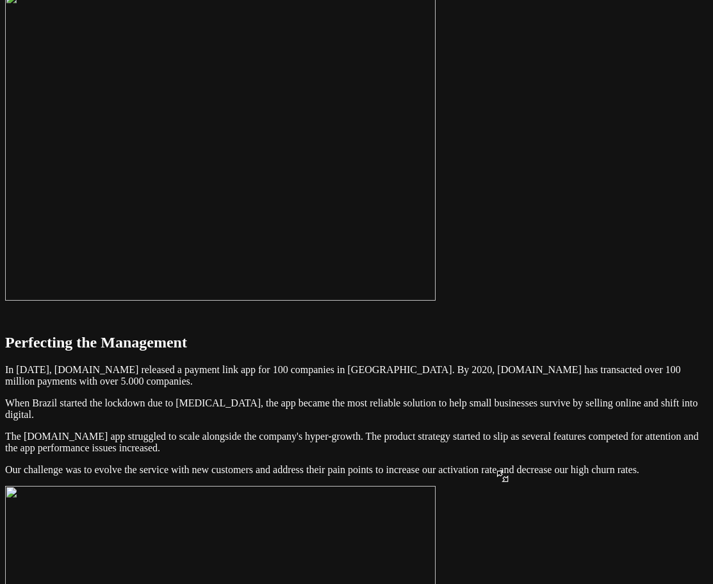
click at [436, 173] on img at bounding box center [220, 146] width 431 height 309
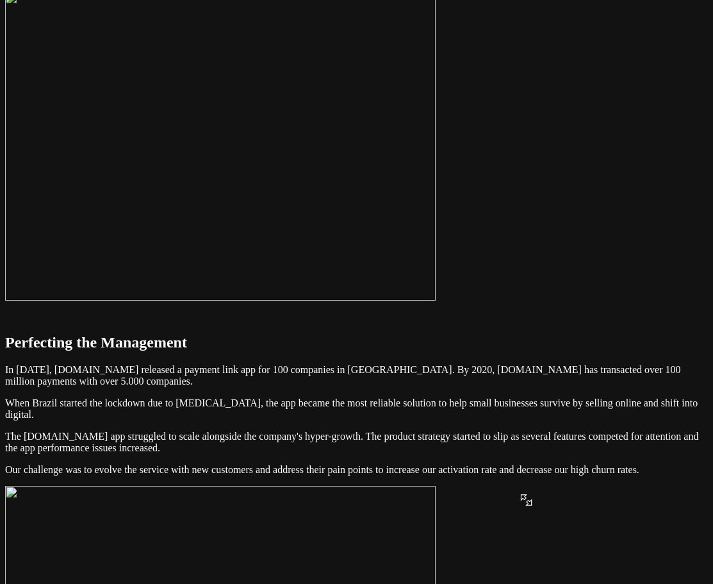
click at [436, 197] on img at bounding box center [220, 146] width 431 height 309
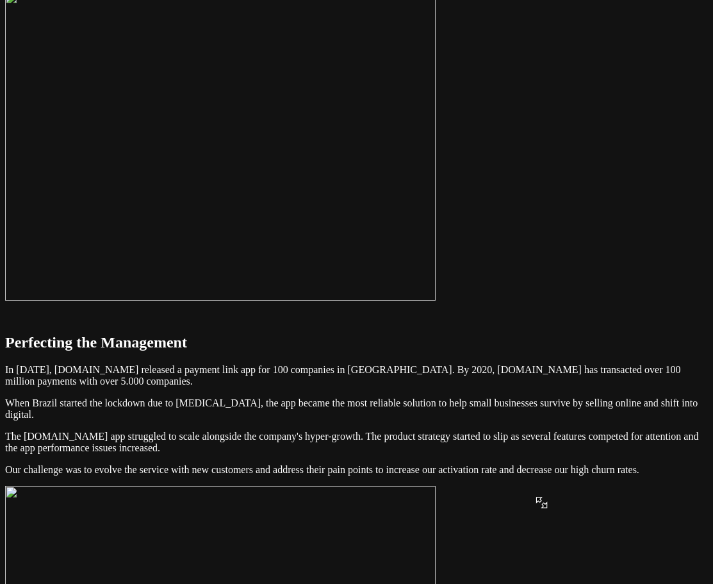
click at [436, 199] on img at bounding box center [220, 146] width 431 height 309
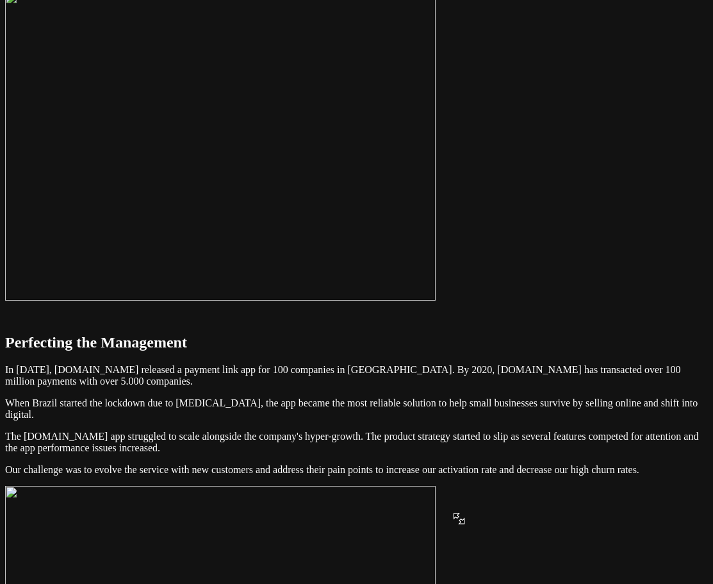
click at [436, 215] on img at bounding box center [220, 146] width 431 height 309
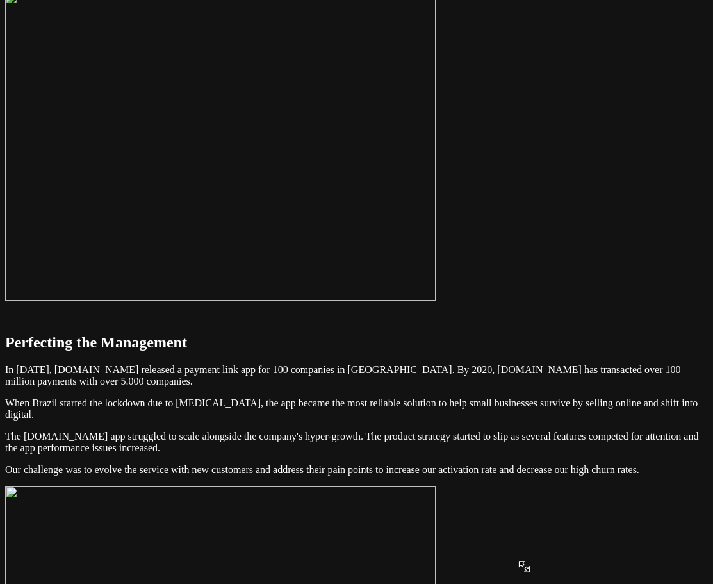
click at [436, 263] on img at bounding box center [220, 146] width 431 height 309
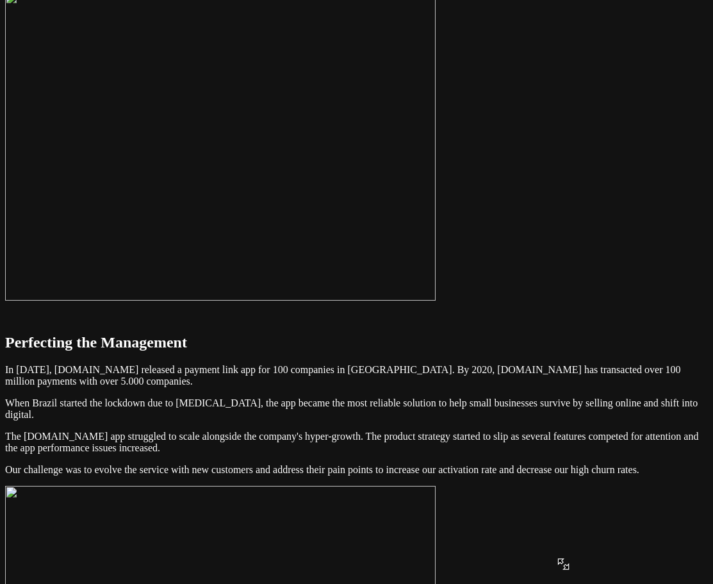
click at [436, 261] on img at bounding box center [220, 146] width 431 height 309
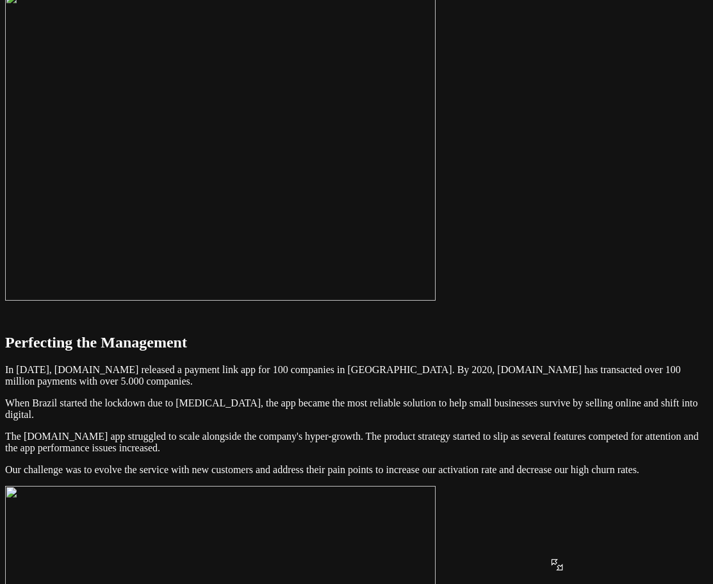
click at [436, 261] on img at bounding box center [220, 146] width 431 height 309
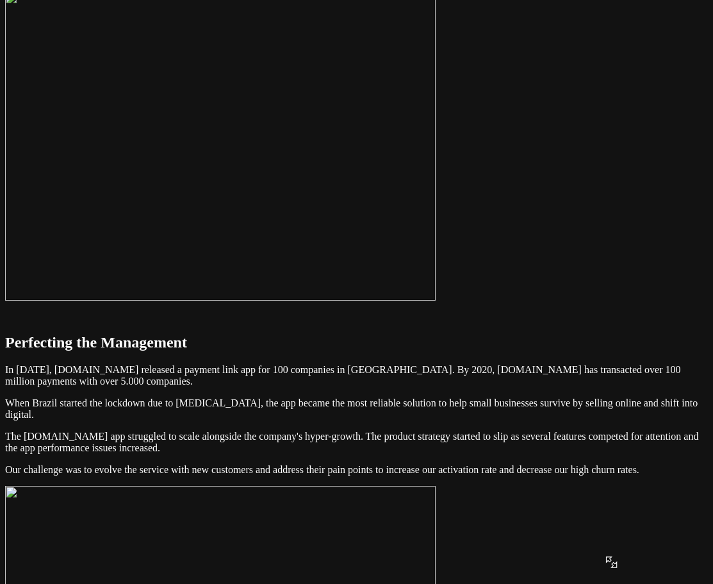
click at [436, 264] on img at bounding box center [220, 146] width 431 height 309
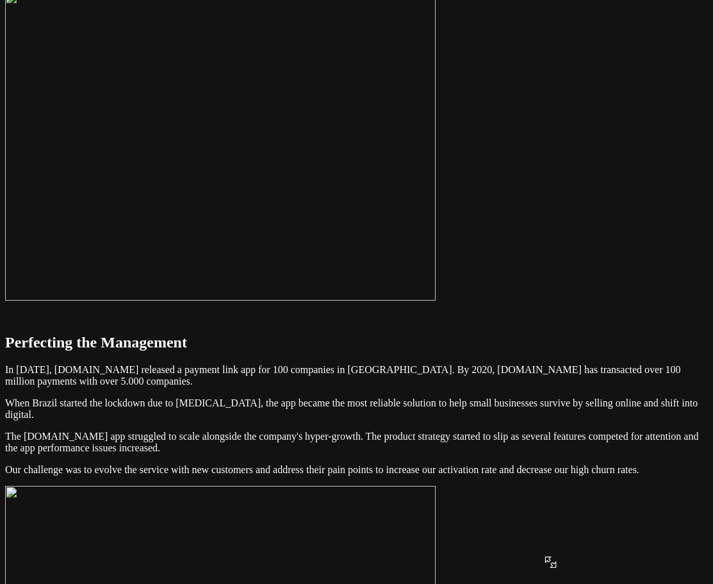
click at [436, 259] on img at bounding box center [220, 146] width 431 height 309
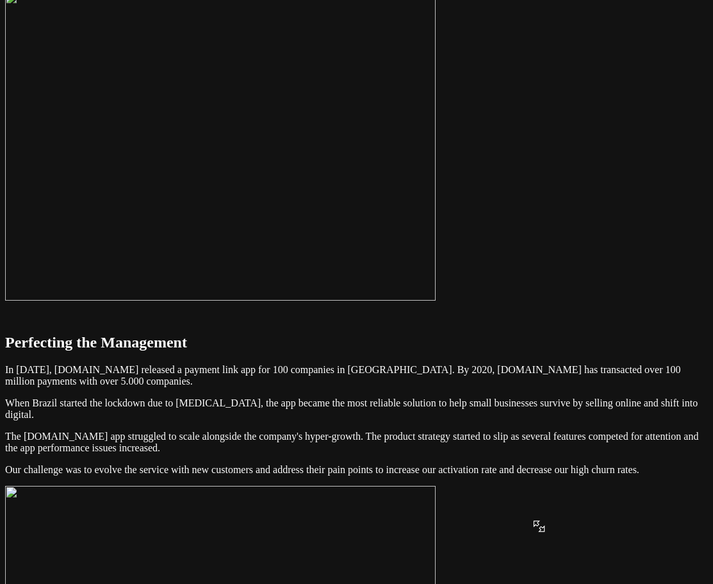
click at [436, 223] on img at bounding box center [220, 146] width 431 height 309
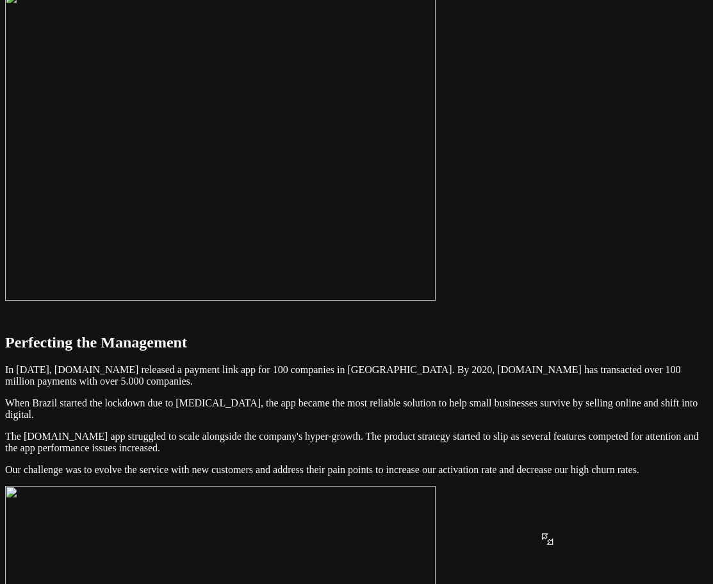
click at [436, 236] on img at bounding box center [220, 146] width 431 height 309
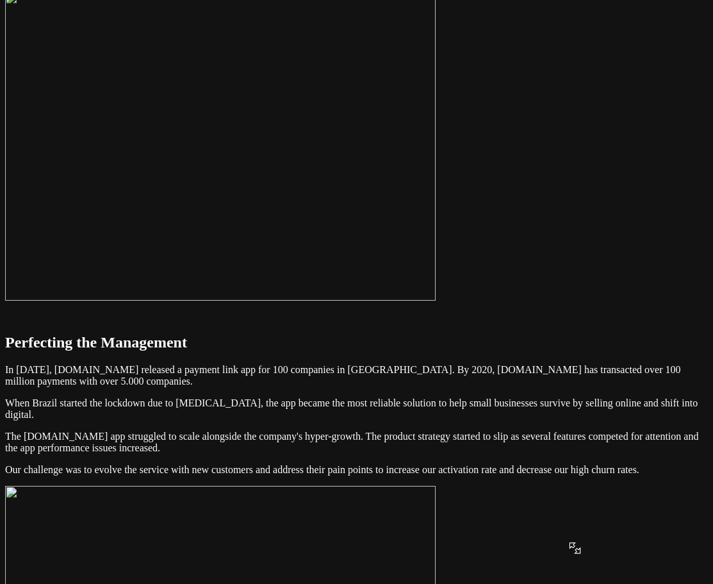
click at [436, 245] on img at bounding box center [220, 146] width 431 height 309
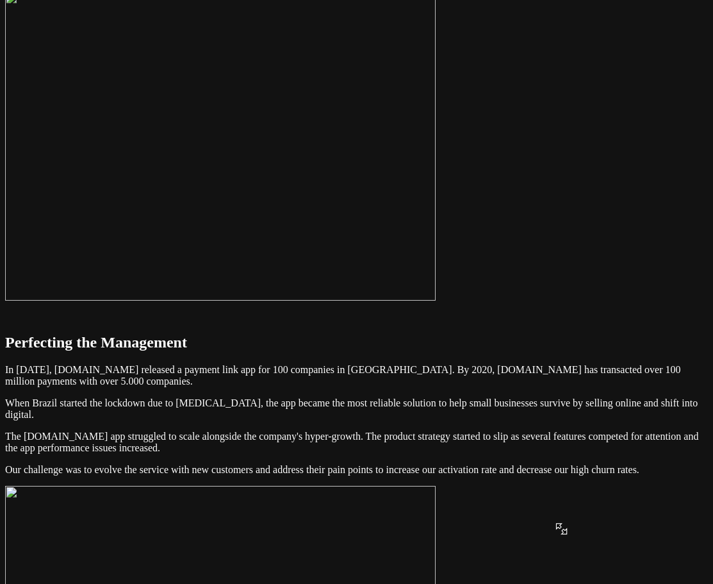
click at [436, 226] on img at bounding box center [220, 146] width 431 height 309
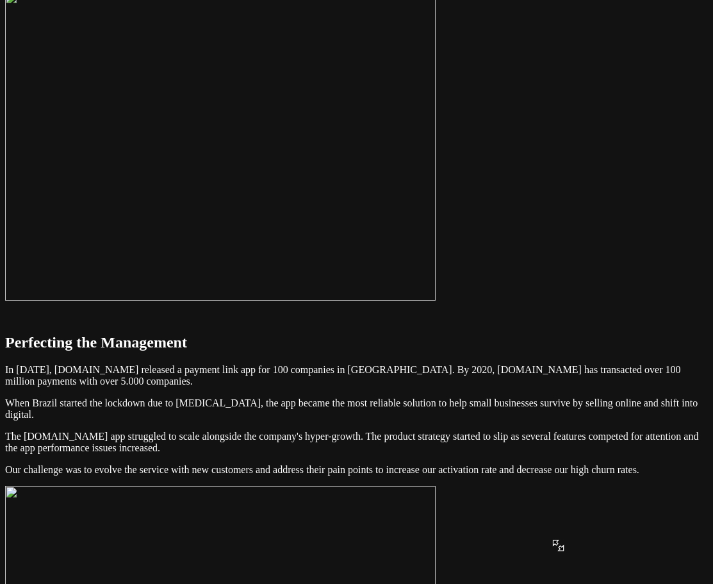
click at [436, 242] on img at bounding box center [220, 146] width 431 height 309
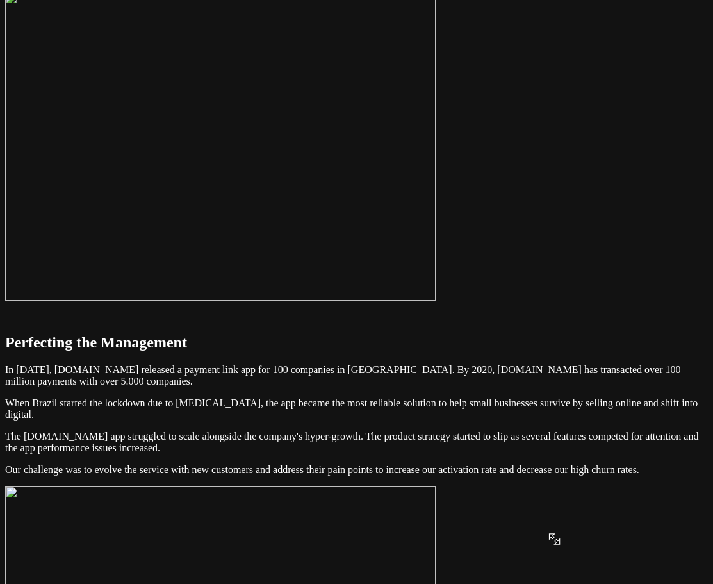
click at [436, 236] on img at bounding box center [220, 146] width 431 height 309
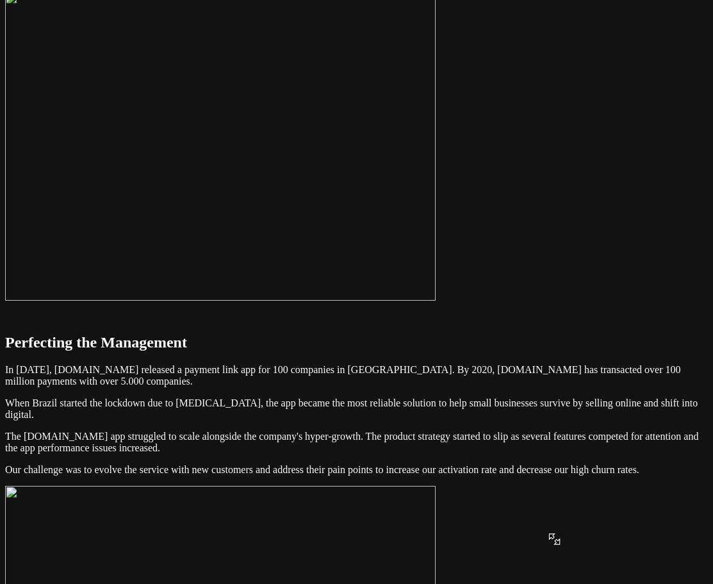
click at [436, 236] on img at bounding box center [220, 146] width 431 height 309
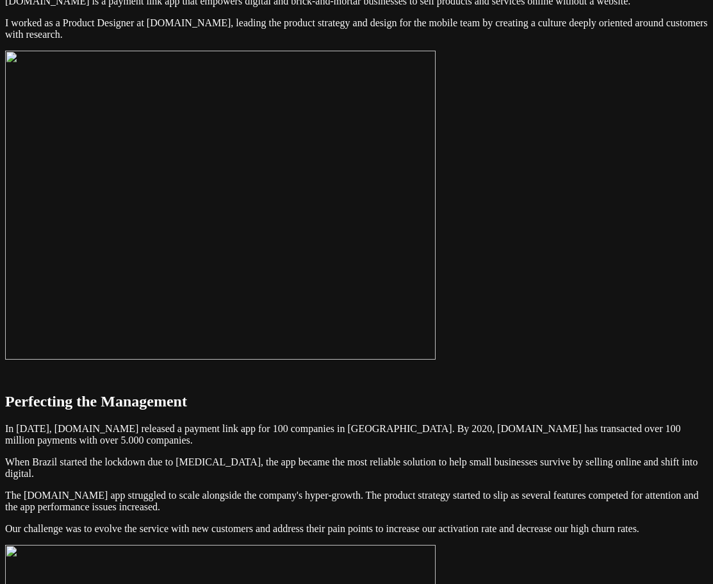
scroll to position [64, 0]
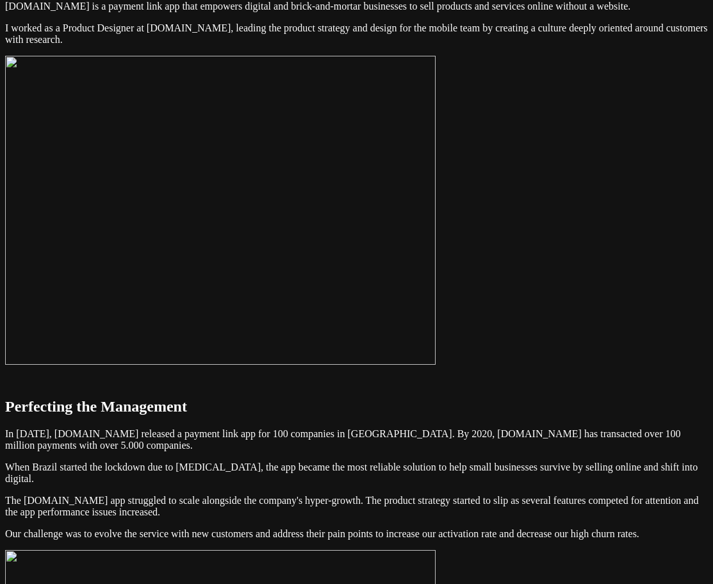
click at [436, 249] on img at bounding box center [220, 210] width 431 height 309
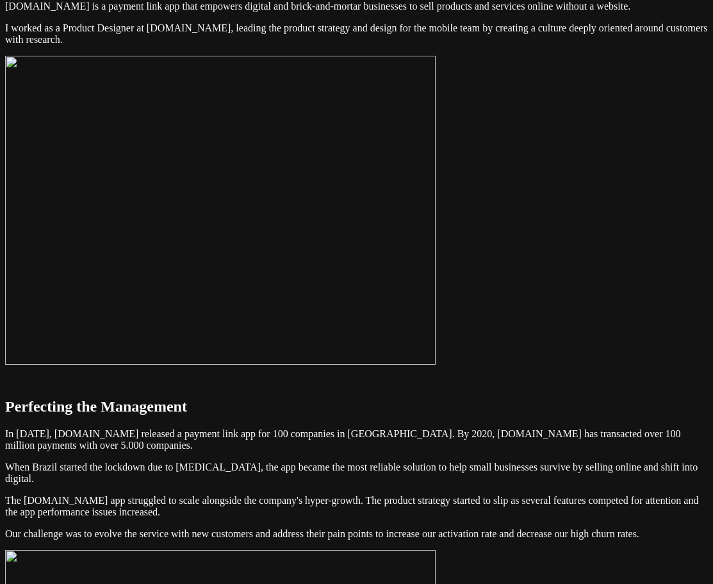
click at [436, 285] on img at bounding box center [220, 210] width 431 height 309
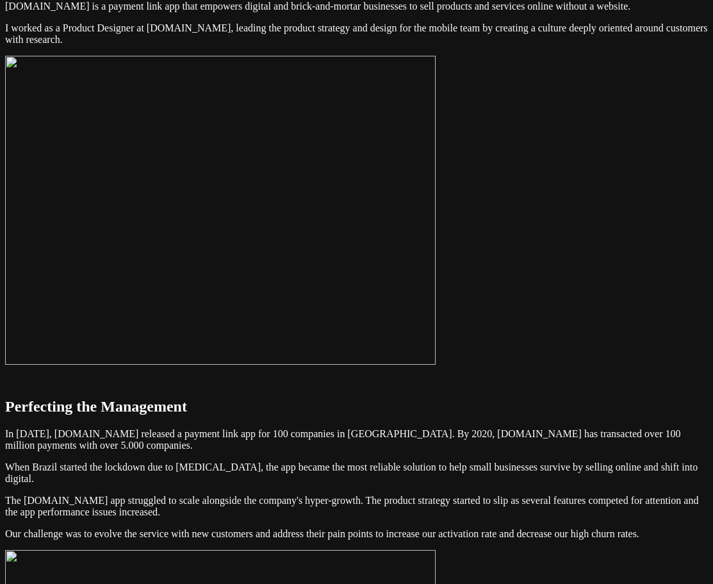
click at [436, 327] on img at bounding box center [220, 210] width 431 height 309
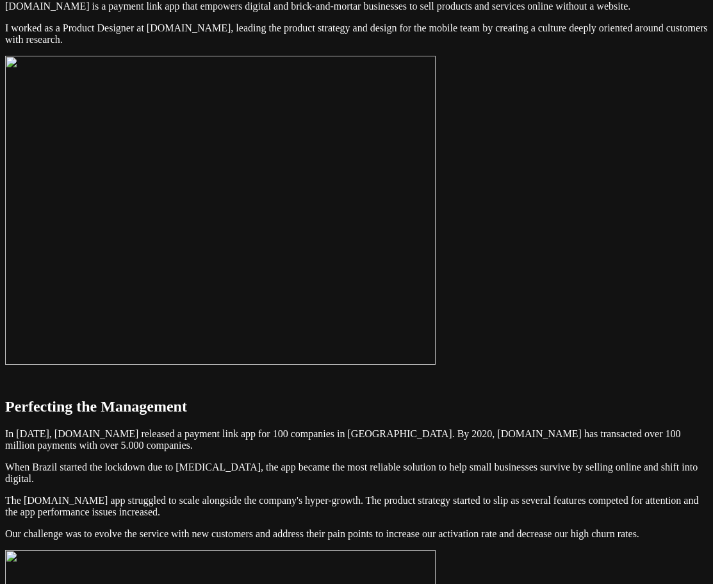
click at [436, 335] on img at bounding box center [220, 210] width 431 height 309
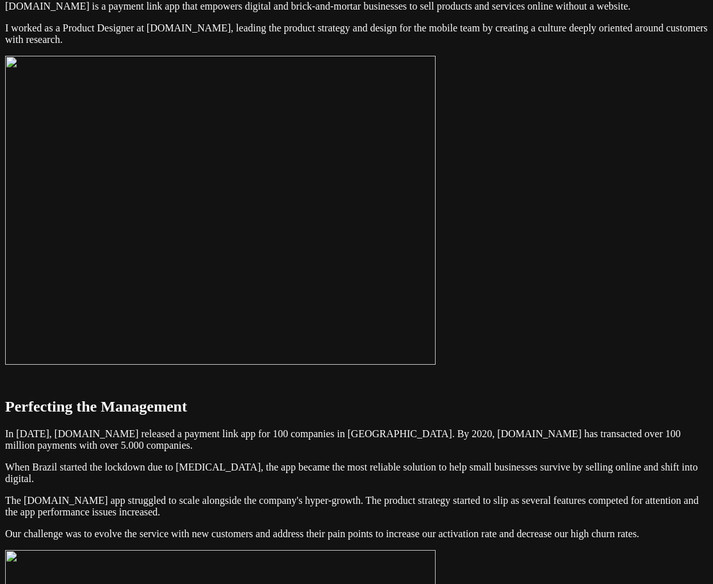
click at [436, 323] on img at bounding box center [220, 210] width 431 height 309
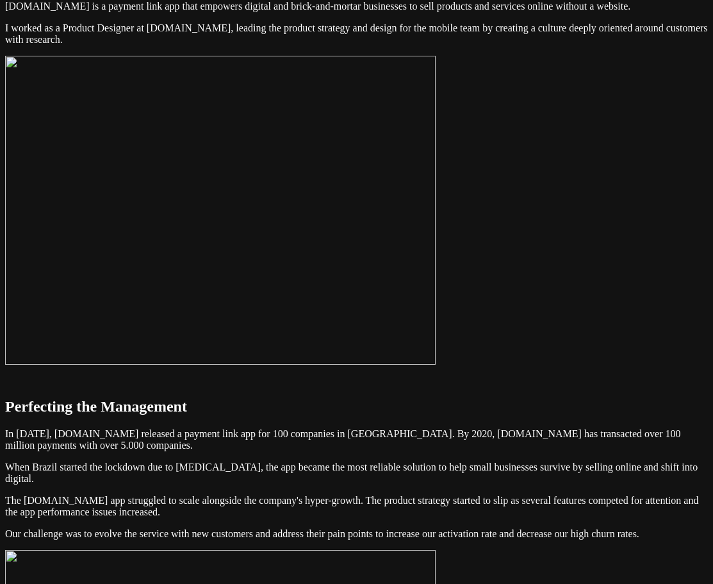
click at [436, 270] on img at bounding box center [220, 210] width 431 height 309
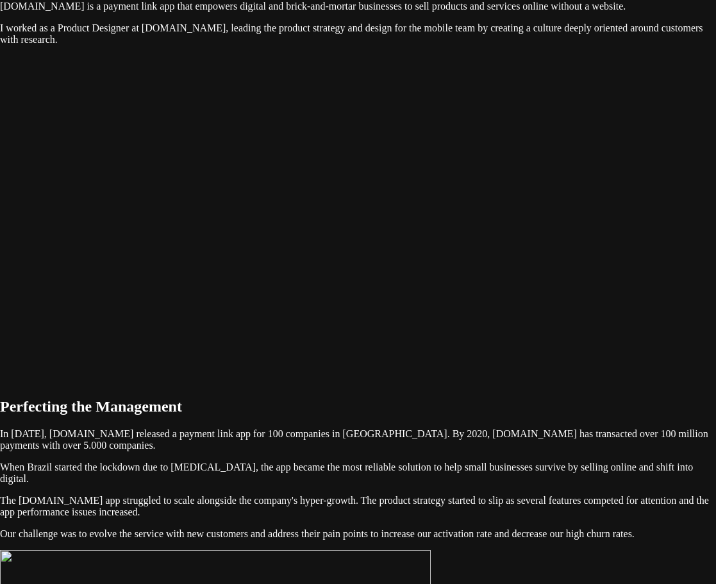
drag, startPoint x: 525, startPoint y: 262, endPoint x: 576, endPoint y: 261, distance: 50.6
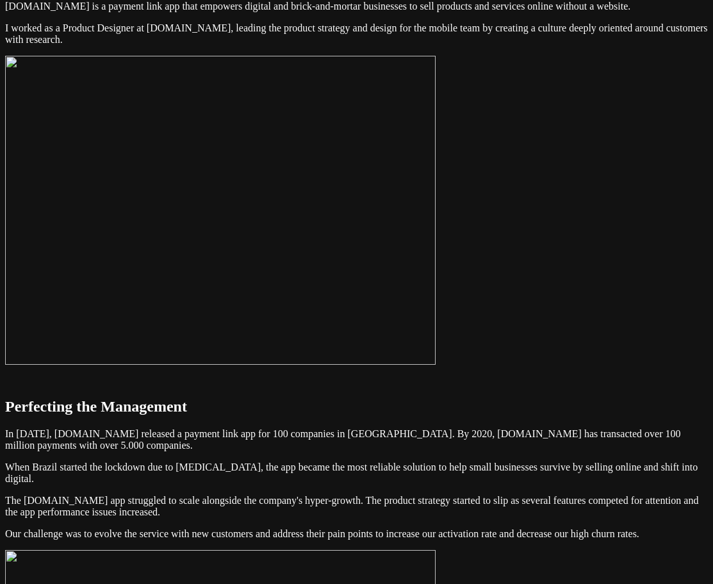
click at [436, 279] on img at bounding box center [220, 210] width 431 height 309
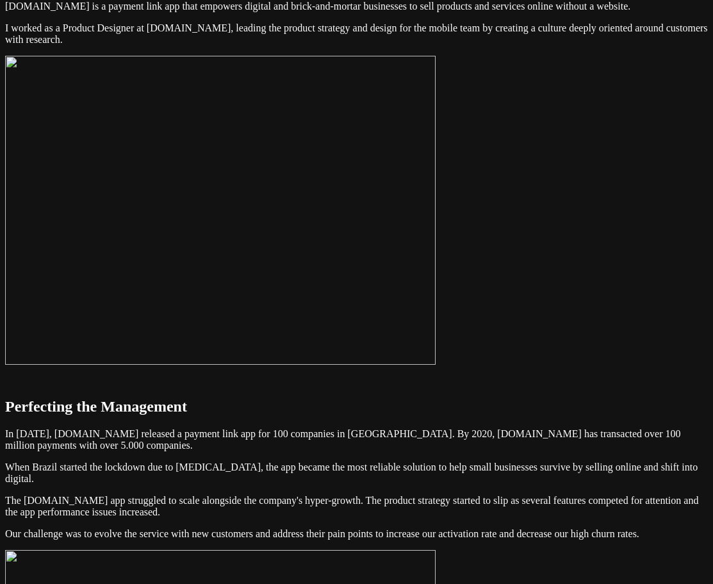
click at [436, 222] on img at bounding box center [220, 210] width 431 height 309
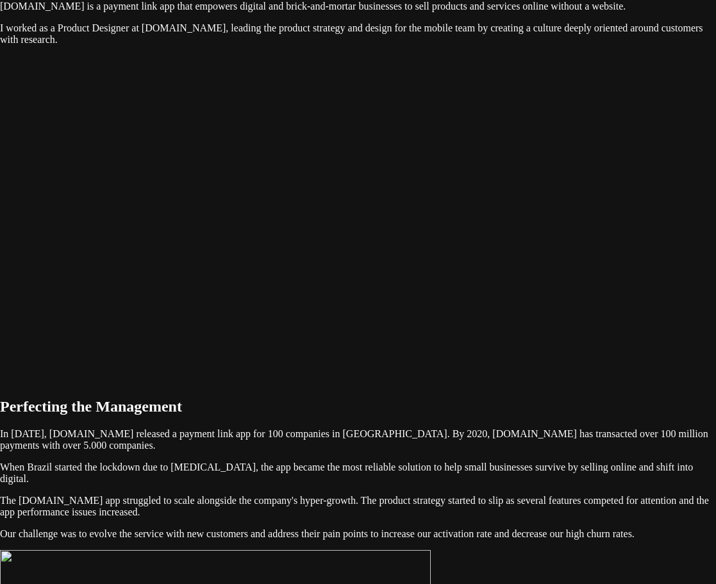
drag, startPoint x: 671, startPoint y: 517, endPoint x: 664, endPoint y: 550, distance: 33.4
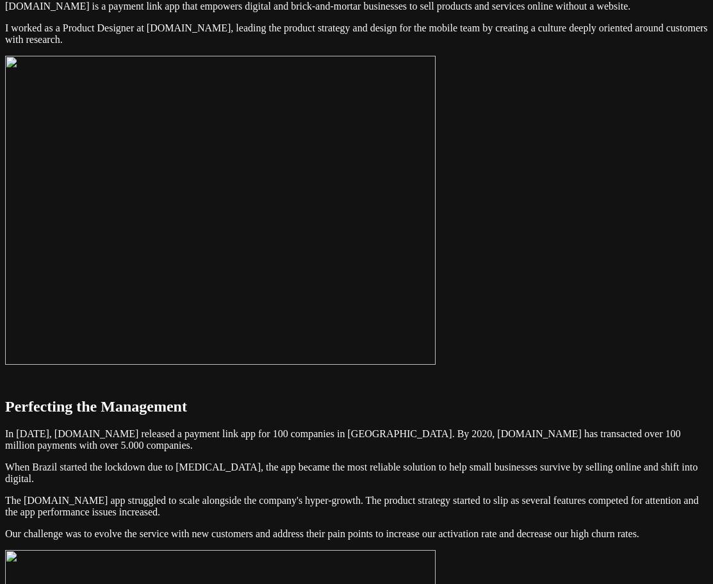
click at [424, 256] on img at bounding box center [220, 210] width 431 height 309
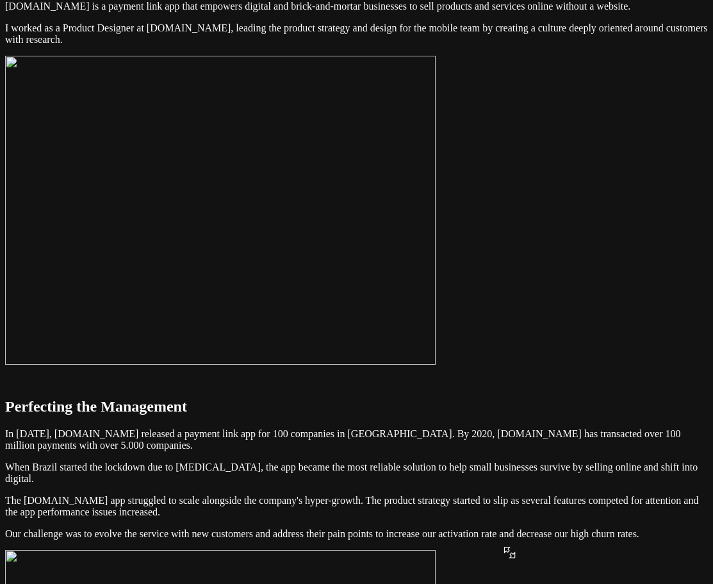
click at [436, 185] on img at bounding box center [220, 210] width 431 height 309
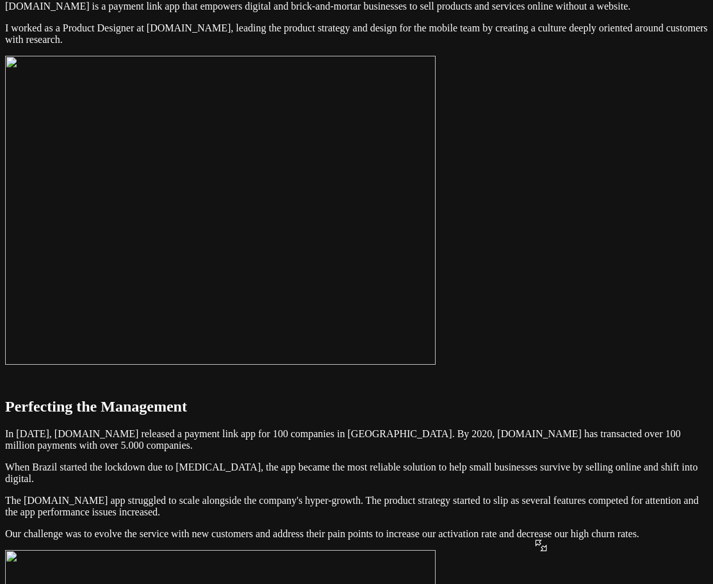
click at [436, 178] on img at bounding box center [220, 210] width 431 height 309
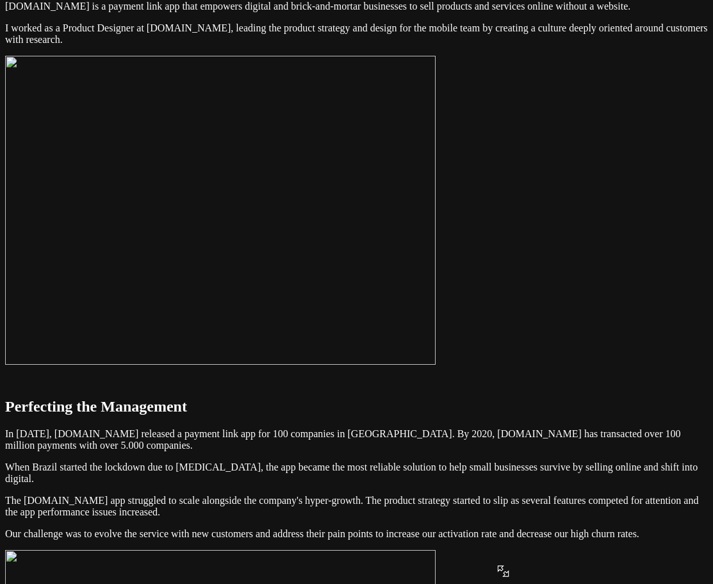
click at [436, 204] on img at bounding box center [220, 210] width 431 height 309
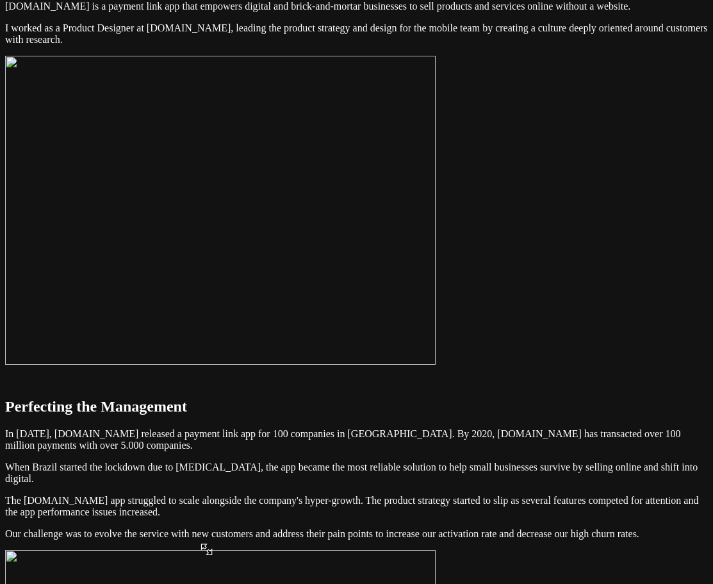
click at [202, 182] on img at bounding box center [220, 210] width 431 height 309
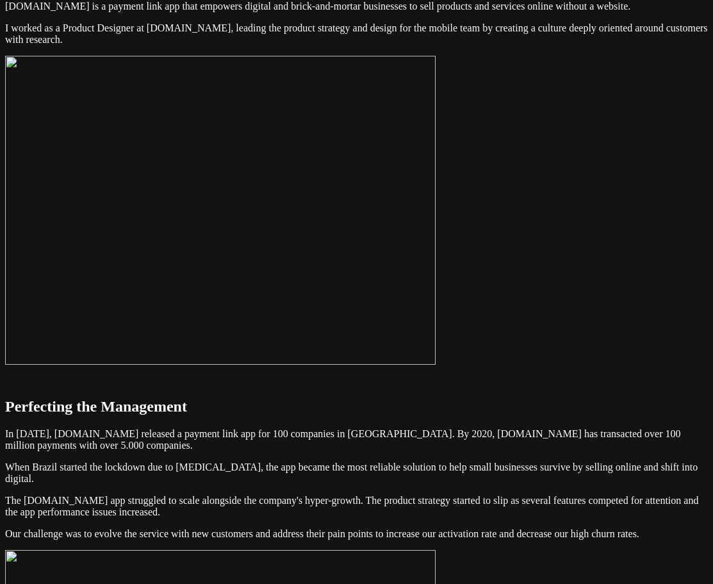
click at [436, 231] on img at bounding box center [220, 210] width 431 height 309
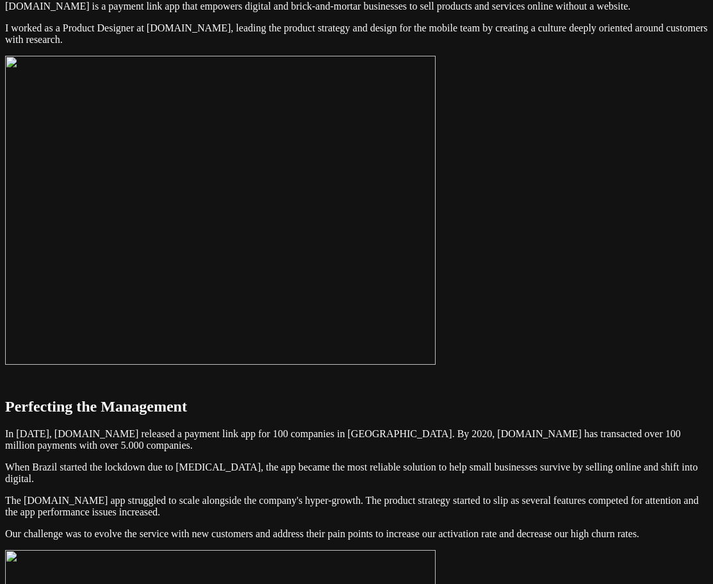
click at [436, 235] on img at bounding box center [220, 210] width 431 height 309
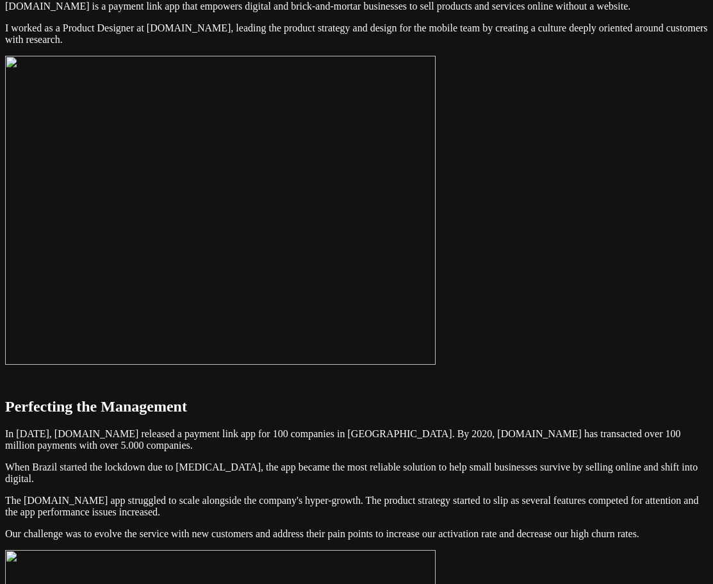
click at [436, 244] on img at bounding box center [220, 210] width 431 height 309
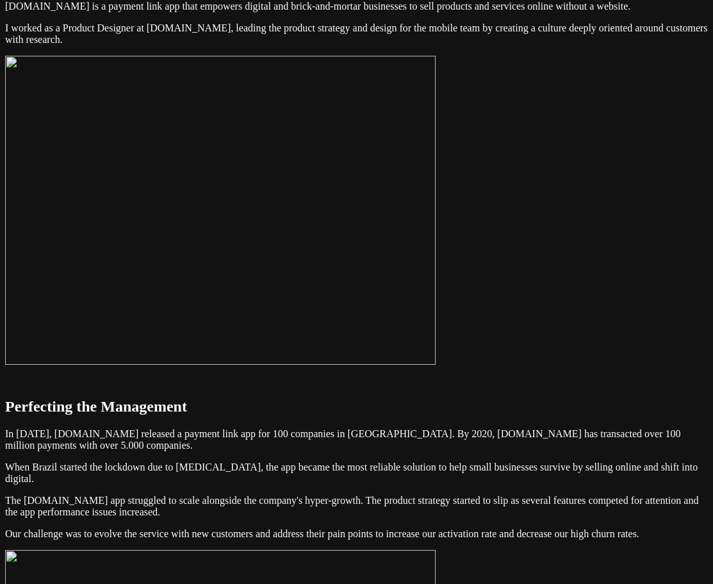
click at [436, 256] on img at bounding box center [220, 210] width 431 height 309
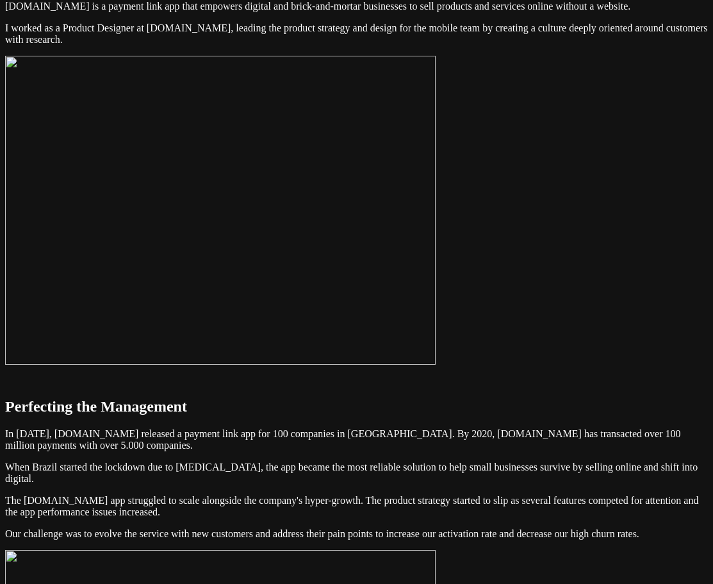
click at [421, 284] on img at bounding box center [220, 210] width 431 height 309
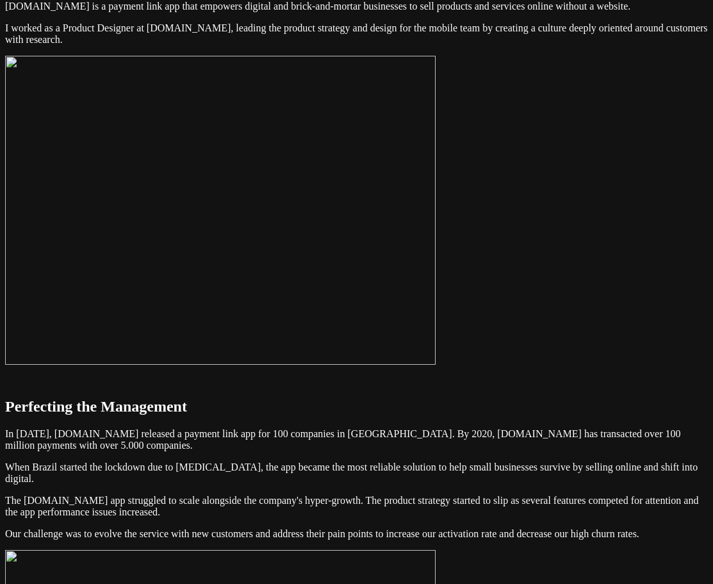
click at [436, 267] on img at bounding box center [220, 210] width 431 height 309
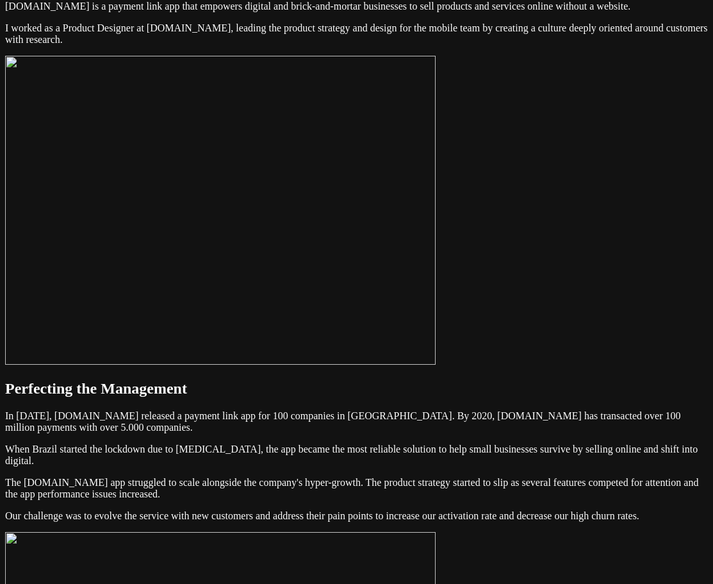
click at [436, 245] on img at bounding box center [220, 210] width 431 height 309
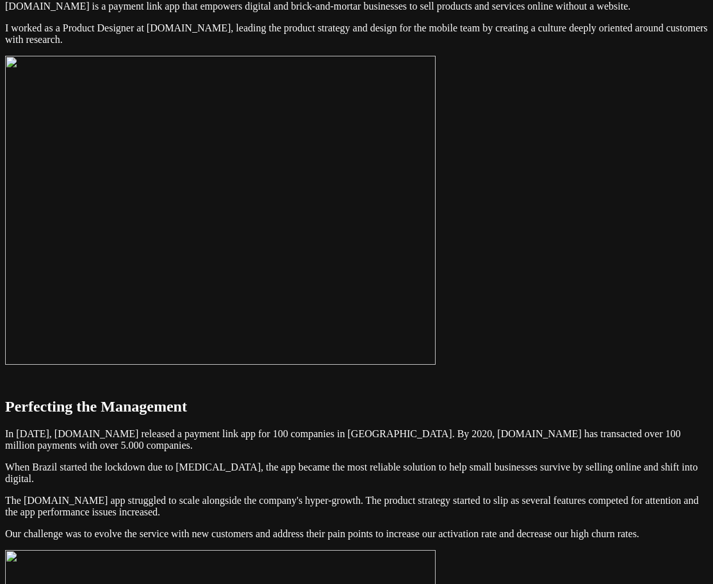
click at [436, 316] on img at bounding box center [220, 210] width 431 height 309
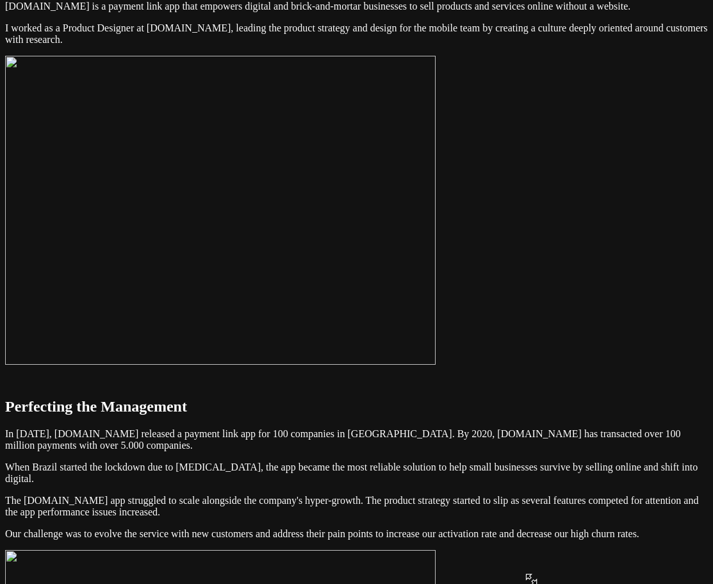
click at [436, 212] on img at bounding box center [220, 210] width 431 height 309
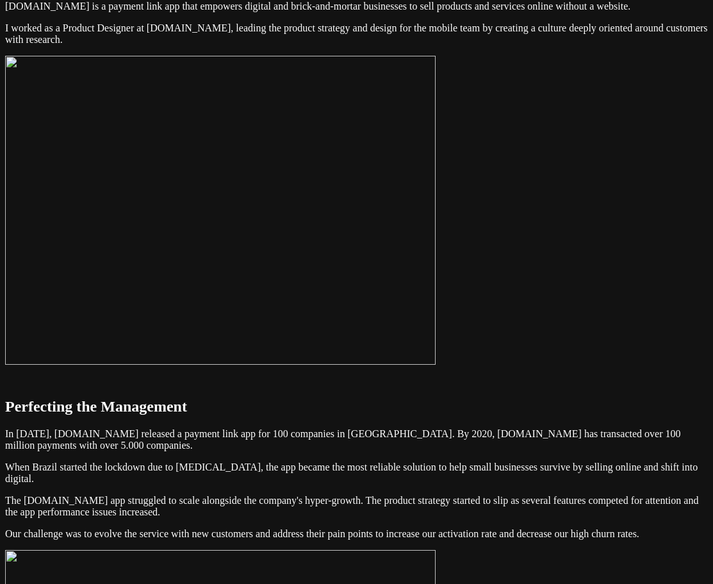
click at [436, 249] on img at bounding box center [220, 210] width 431 height 309
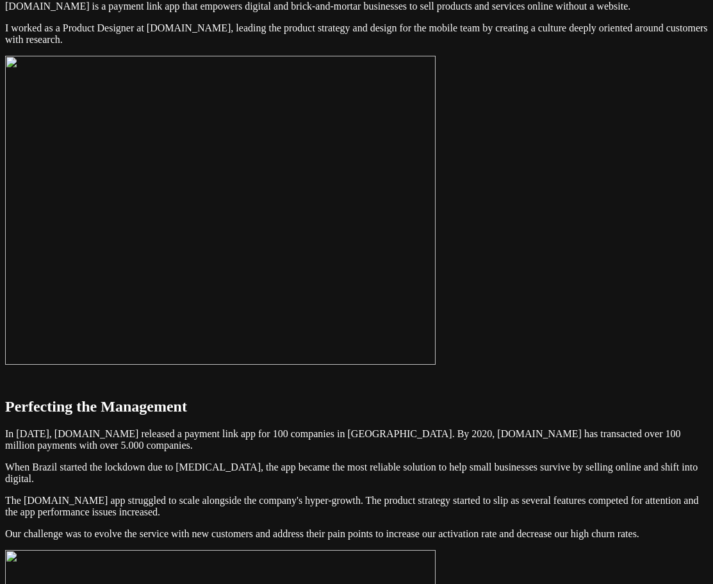
click at [436, 271] on img at bounding box center [220, 210] width 431 height 309
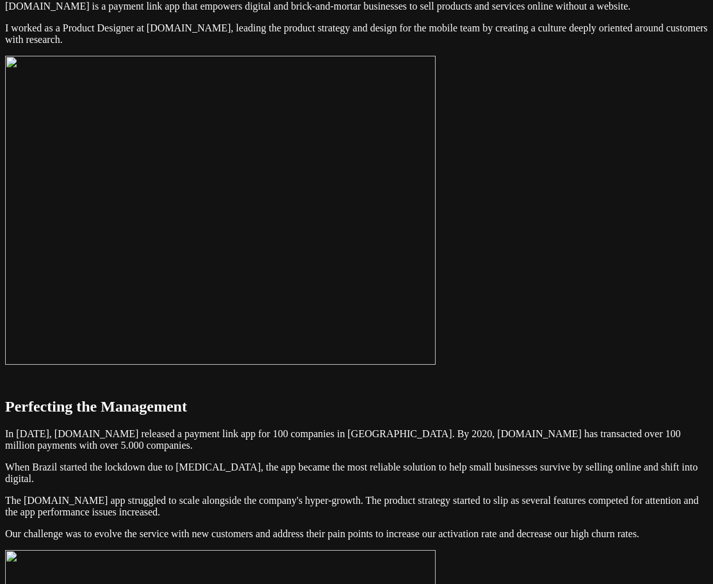
click at [422, 272] on img at bounding box center [220, 210] width 431 height 309
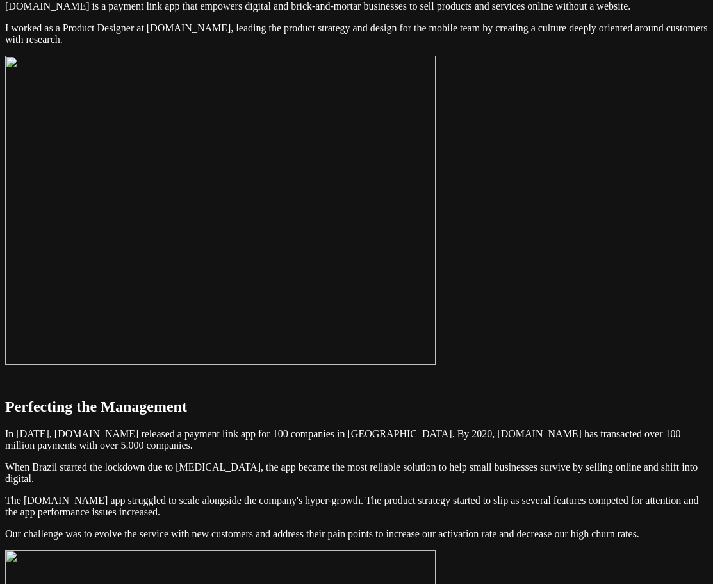
click at [436, 240] on img at bounding box center [220, 210] width 431 height 309
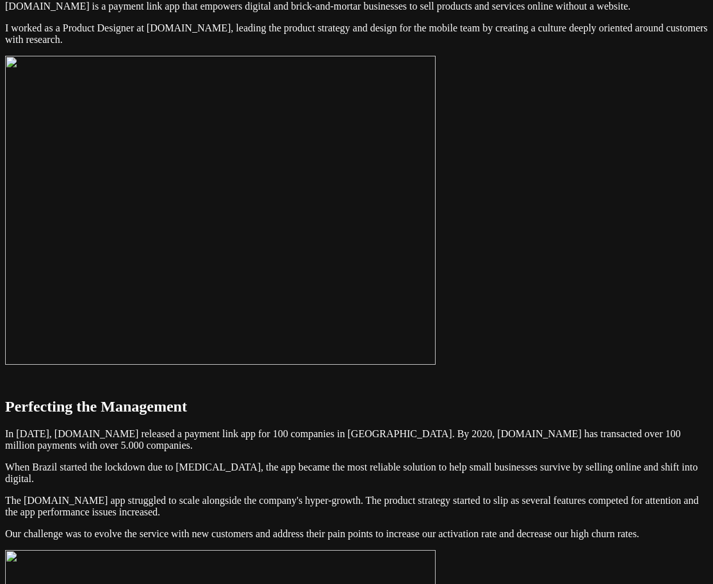
click at [436, 240] on img at bounding box center [220, 210] width 431 height 309
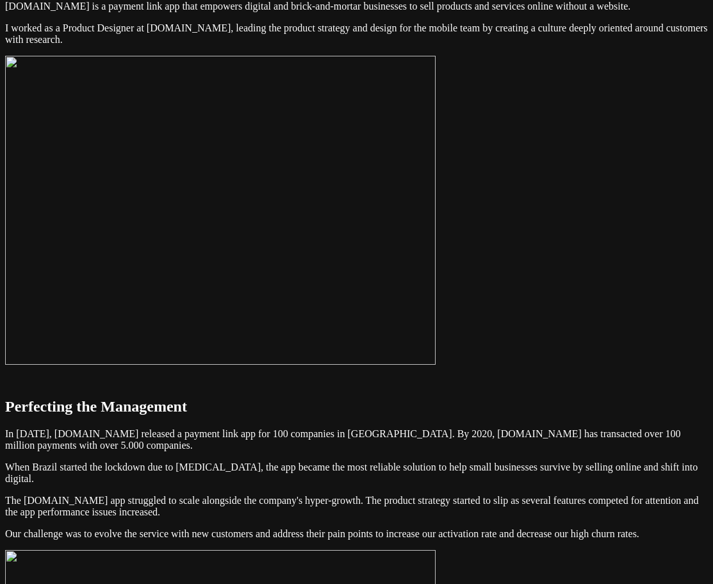
click at [436, 269] on img at bounding box center [220, 210] width 431 height 309
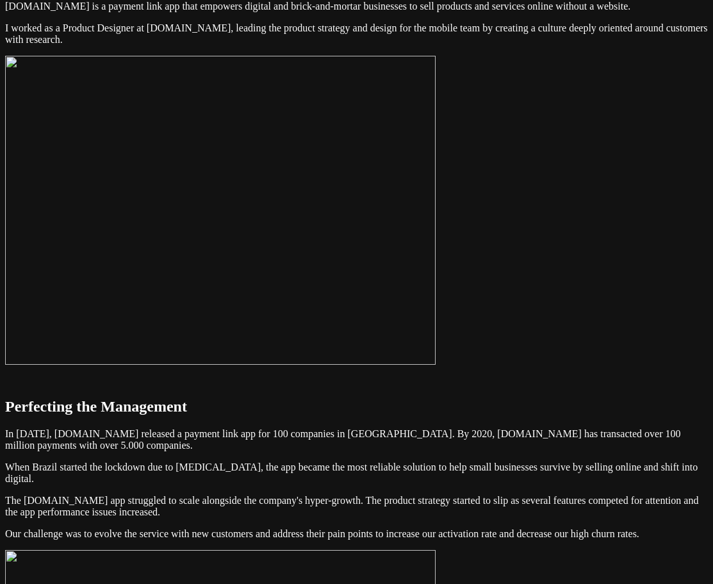
click at [436, 264] on img at bounding box center [220, 210] width 431 height 309
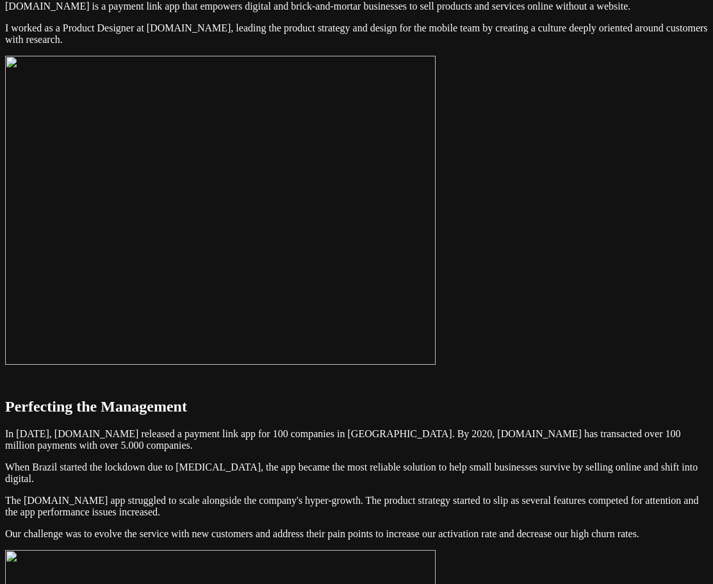
click at [436, 315] on img at bounding box center [220, 210] width 431 height 309
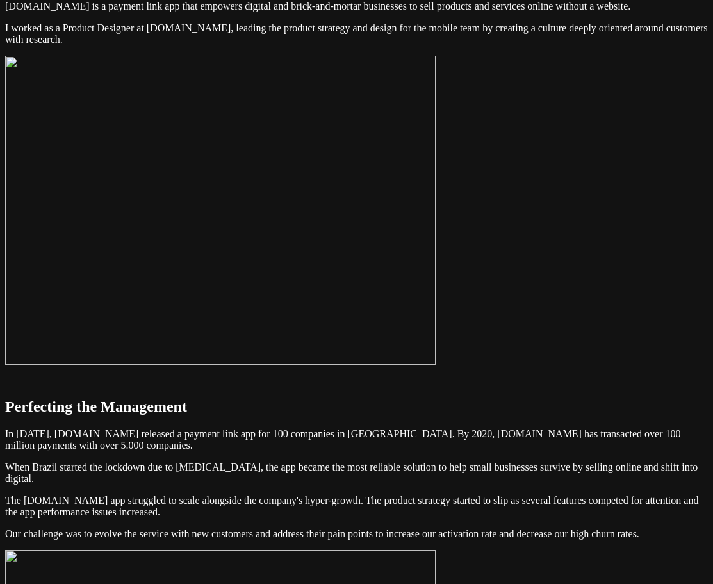
click at [436, 308] on img at bounding box center [220, 210] width 431 height 309
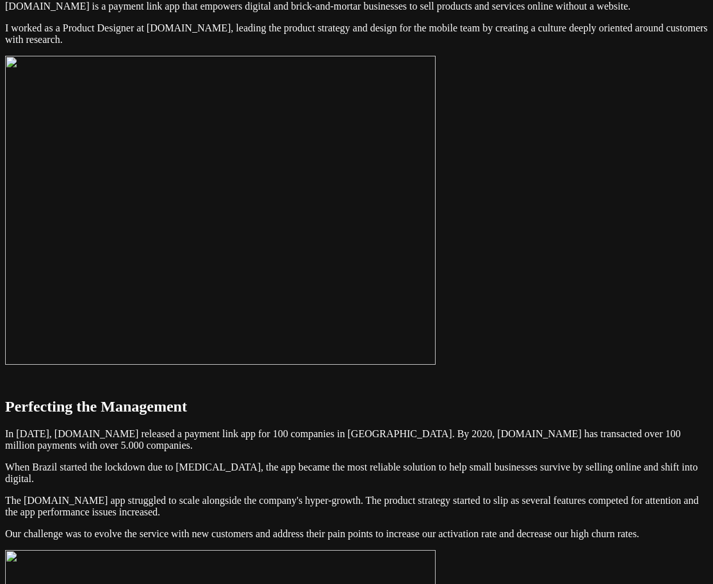
click at [436, 259] on img at bounding box center [220, 210] width 431 height 309
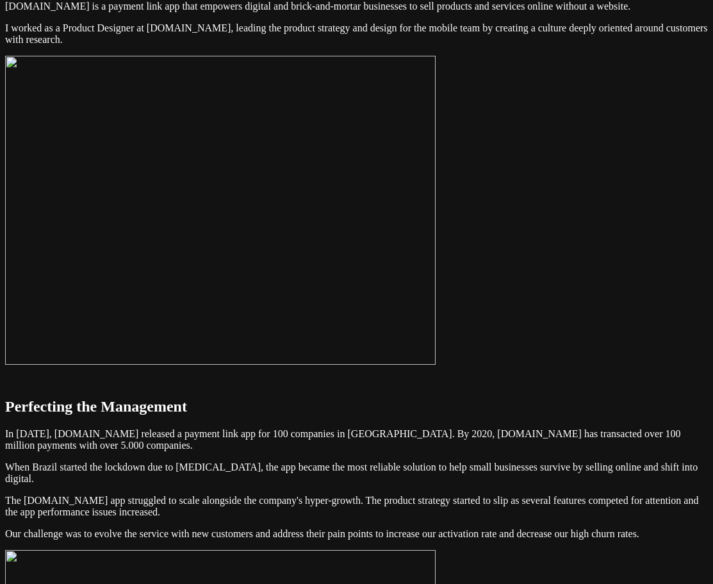
click at [436, 295] on img at bounding box center [220, 210] width 431 height 309
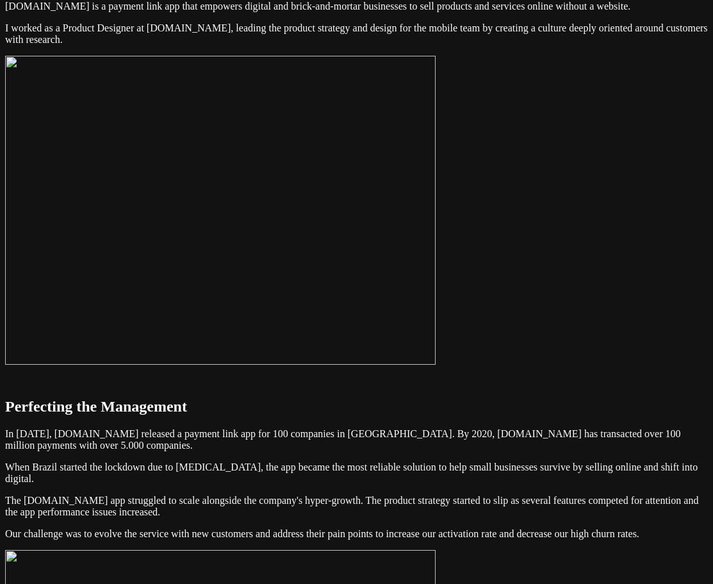
click at [436, 336] on img at bounding box center [220, 210] width 431 height 309
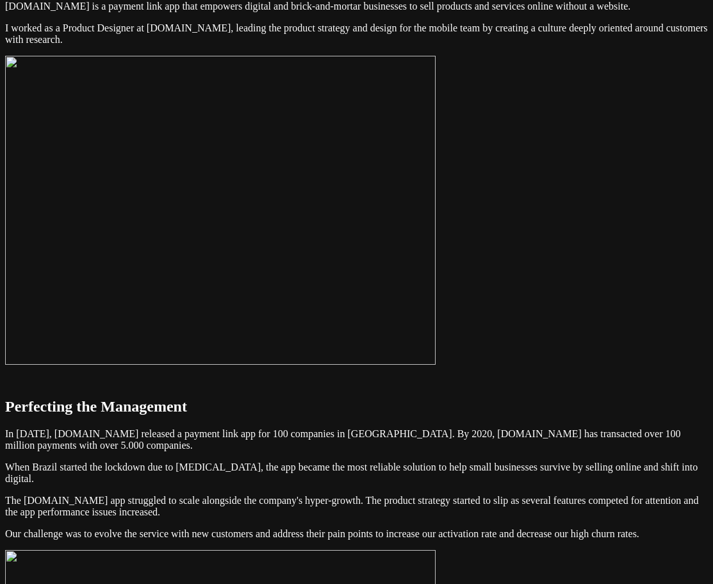
click at [436, 306] on img at bounding box center [220, 210] width 431 height 309
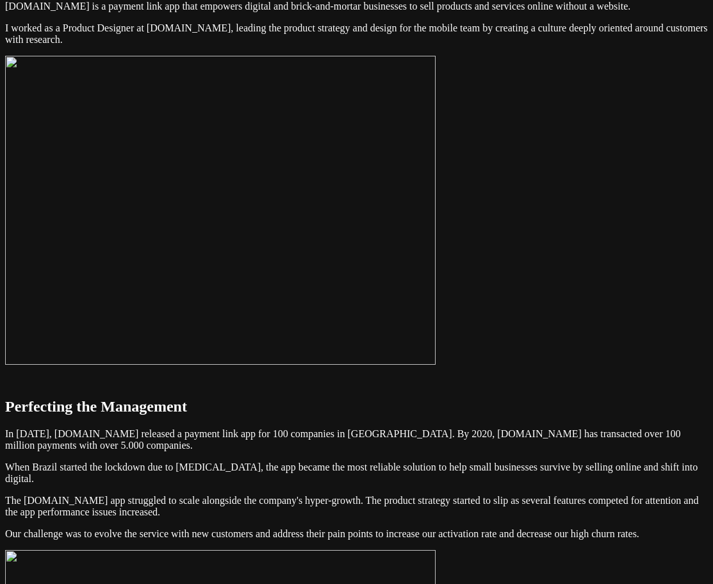
click at [160, 365] on img at bounding box center [220, 210] width 431 height 309
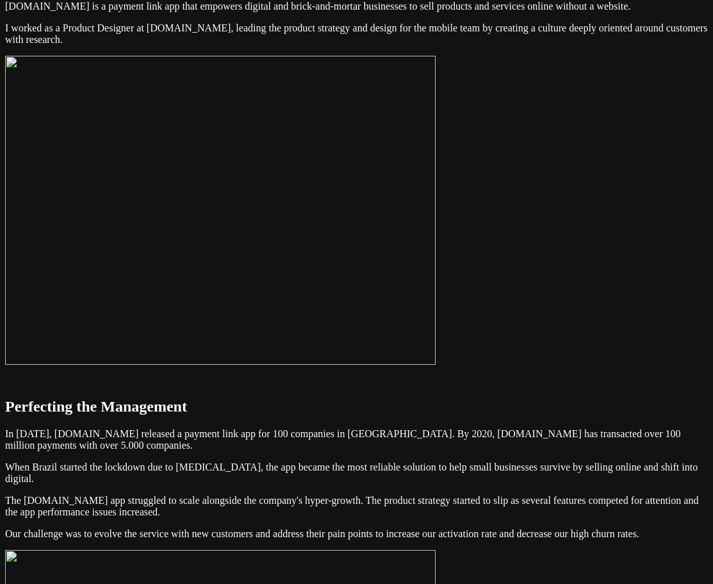
click at [436, 273] on img at bounding box center [220, 210] width 431 height 309
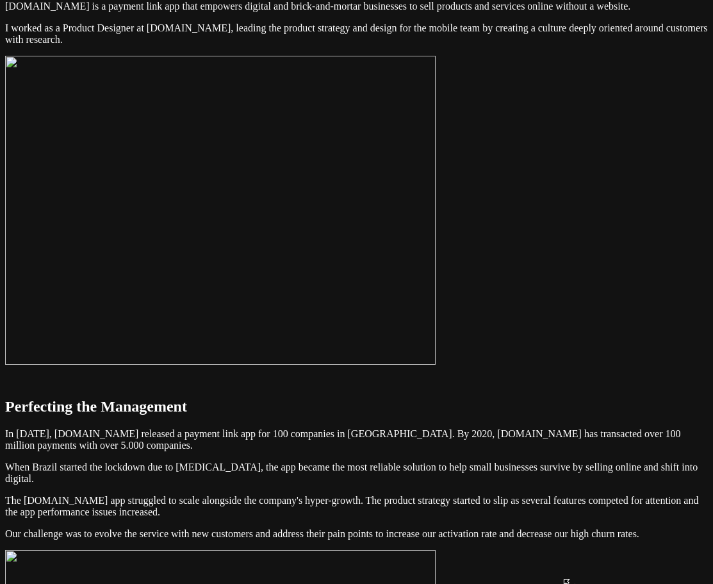
click at [436, 217] on img at bounding box center [220, 210] width 431 height 309
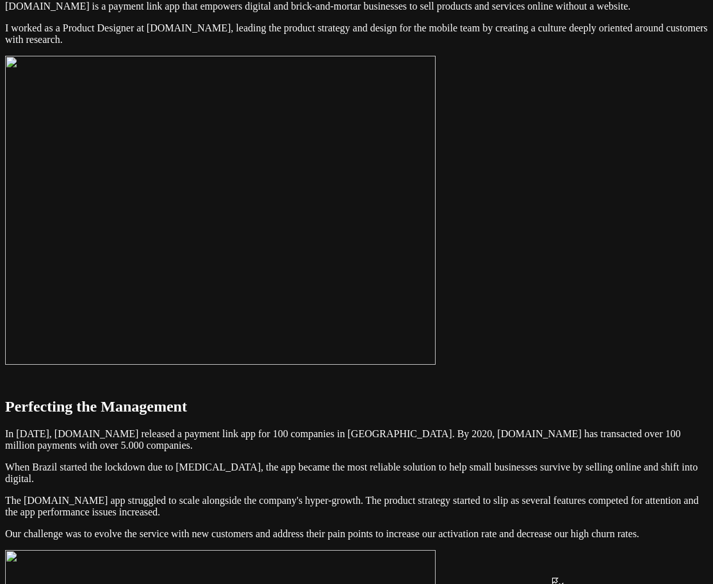
click at [436, 216] on img at bounding box center [220, 210] width 431 height 309
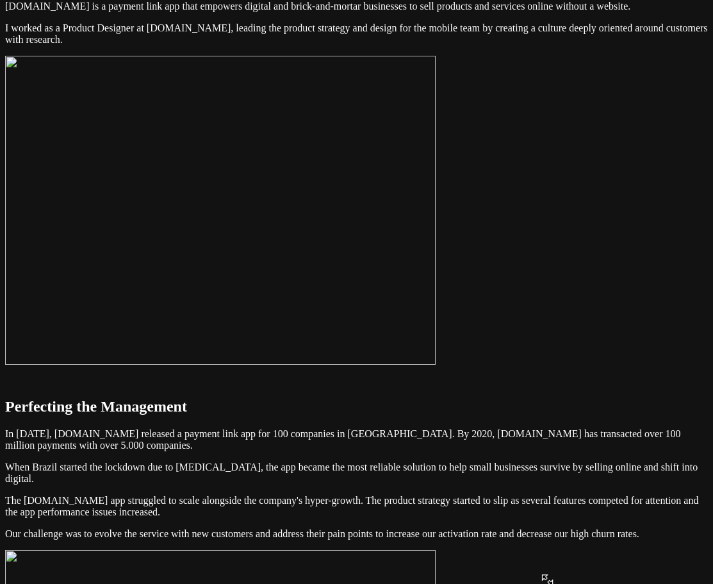
click at [436, 213] on img at bounding box center [220, 210] width 431 height 309
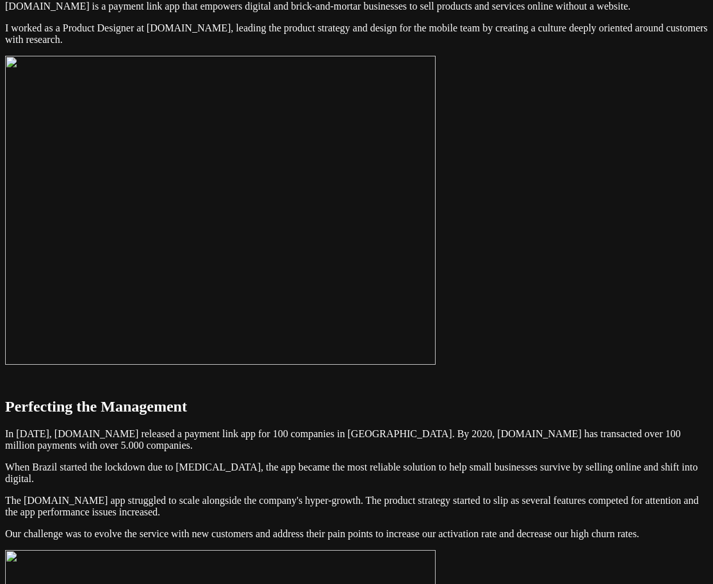
click at [436, 249] on img at bounding box center [220, 210] width 431 height 309
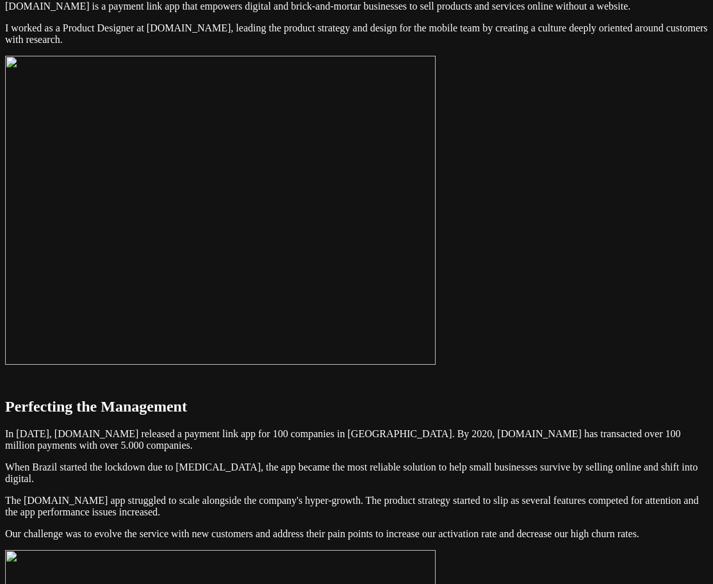
drag, startPoint x: 596, startPoint y: 228, endPoint x: 516, endPoint y: 244, distance: 81.6
click at [436, 244] on img at bounding box center [220, 210] width 431 height 309
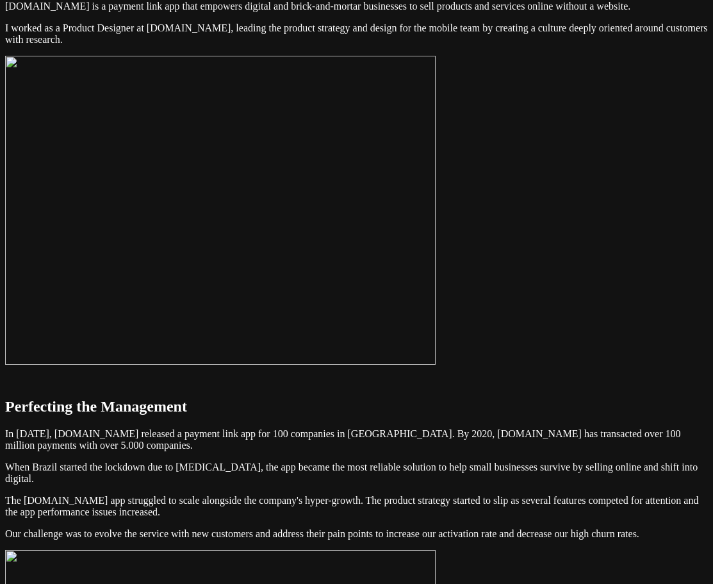
click at [436, 236] on img at bounding box center [220, 210] width 431 height 309
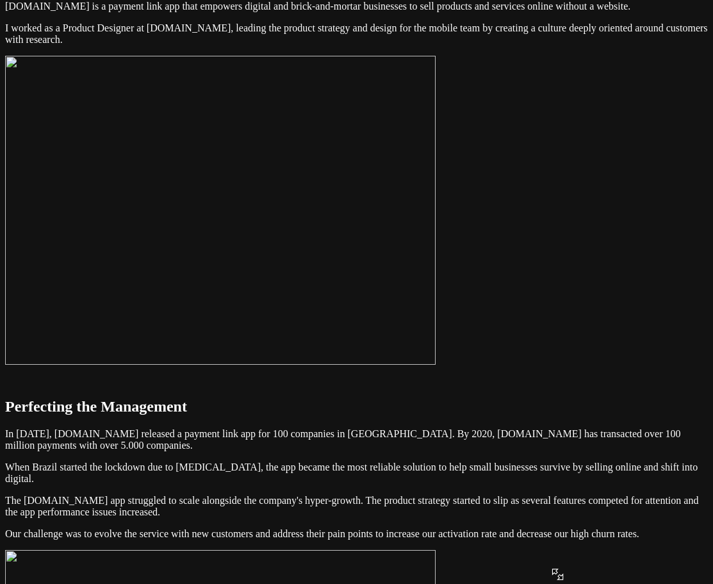
click at [436, 208] on img at bounding box center [220, 210] width 431 height 309
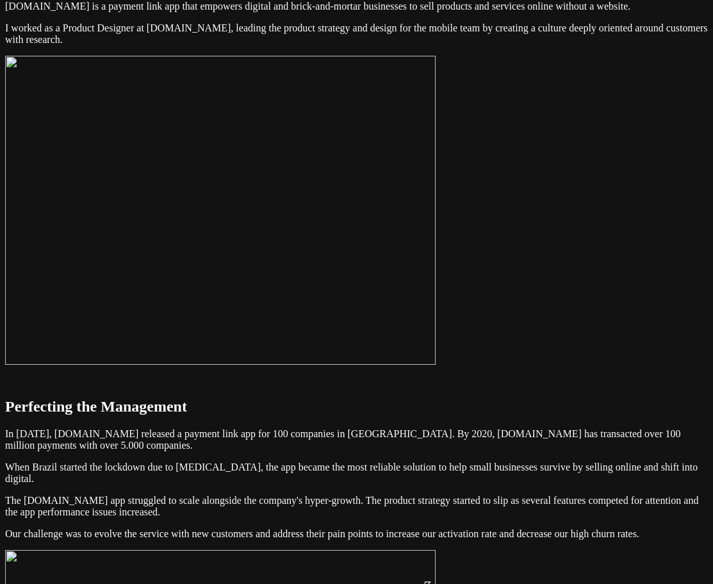
click at [399, 219] on img at bounding box center [220, 210] width 431 height 309
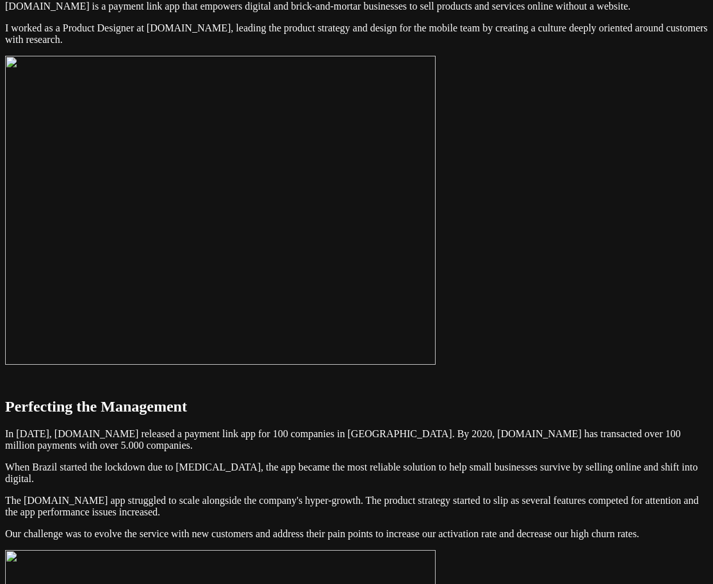
click at [436, 365] on img at bounding box center [220, 210] width 431 height 309
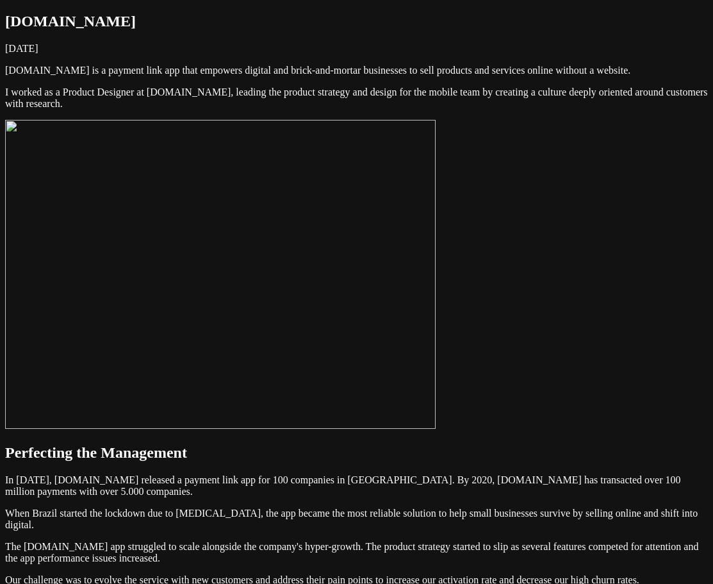
drag, startPoint x: 237, startPoint y: 591, endPoint x: 241, endPoint y: 583, distance: 8.6
drag, startPoint x: 241, startPoint y: 583, endPoint x: 354, endPoint y: 130, distance: 467.1
click at [354, 76] on p "[DOMAIN_NAME] is a payment link app that empowers digital and brick-and-mortar …" at bounding box center [356, 71] width 703 height 12
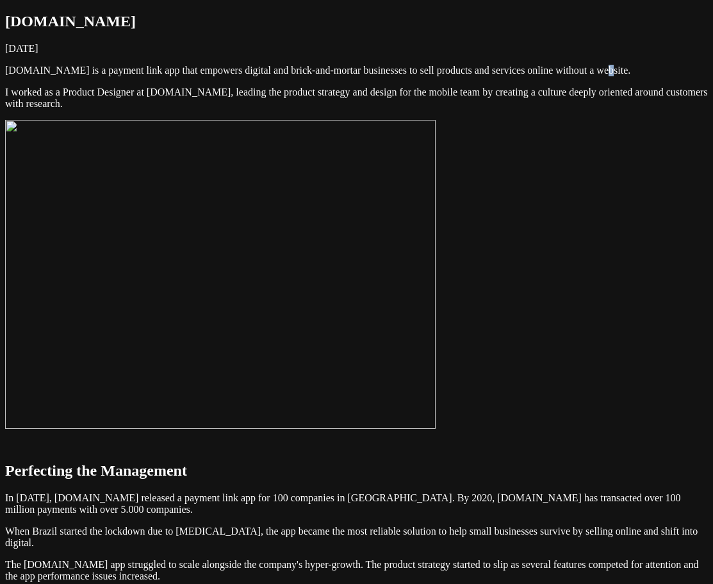
click at [436, 303] on img at bounding box center [220, 274] width 431 height 309
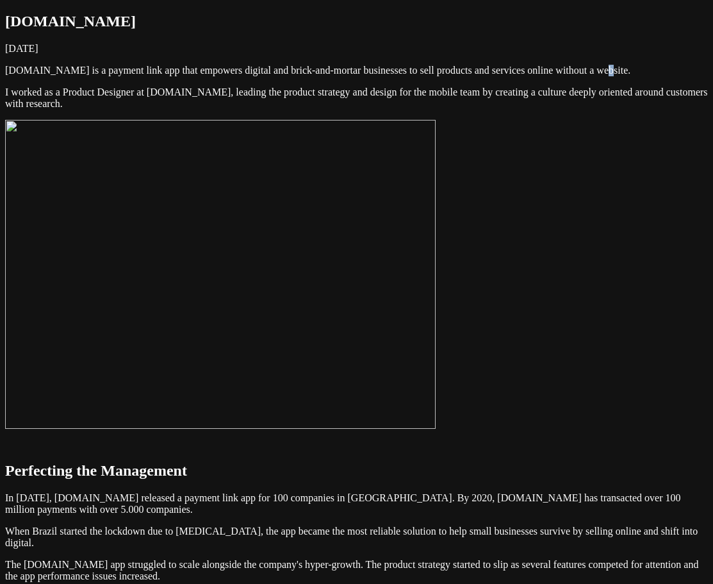
click at [436, 327] on img at bounding box center [220, 274] width 431 height 309
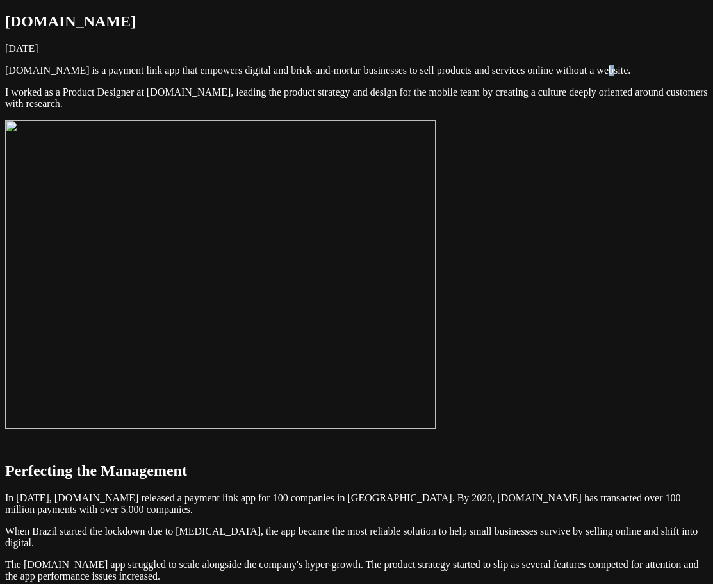
click at [436, 351] on img at bounding box center [220, 274] width 431 height 309
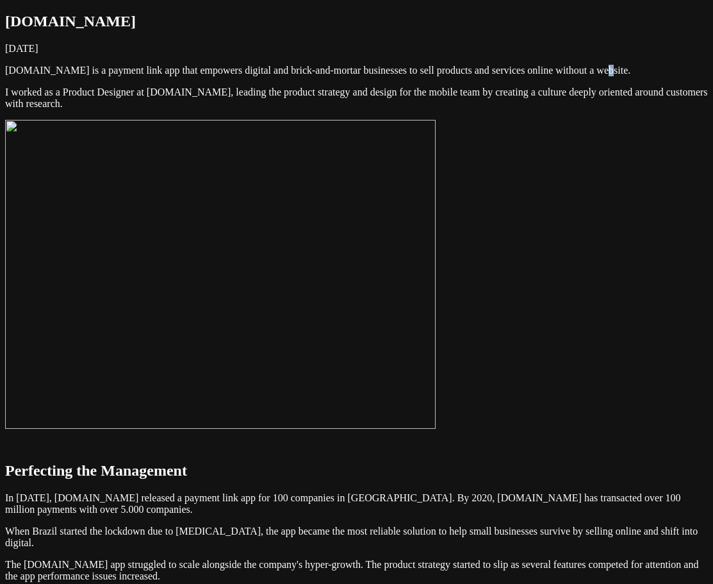
click at [436, 354] on img at bounding box center [220, 274] width 431 height 309
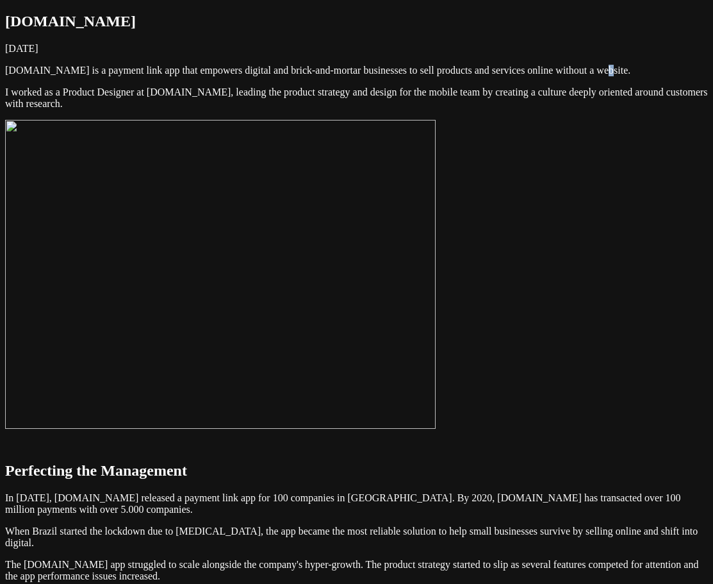
click at [436, 339] on img at bounding box center [220, 274] width 431 height 309
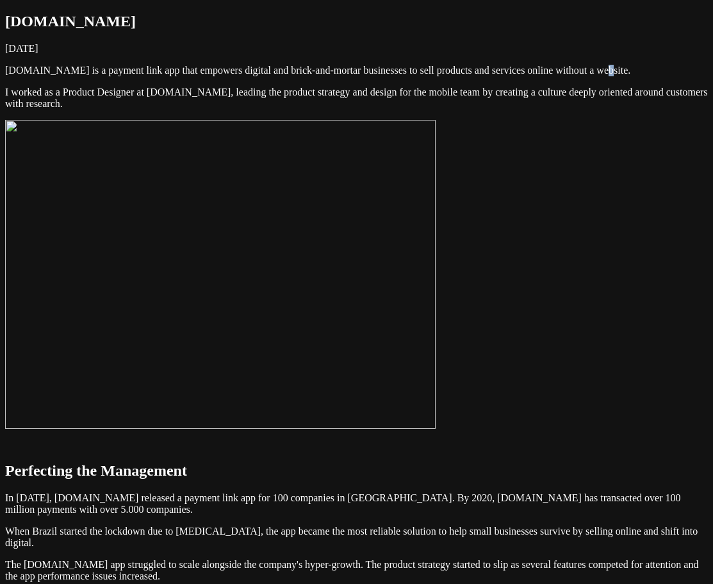
click at [436, 339] on img at bounding box center [220, 274] width 431 height 309
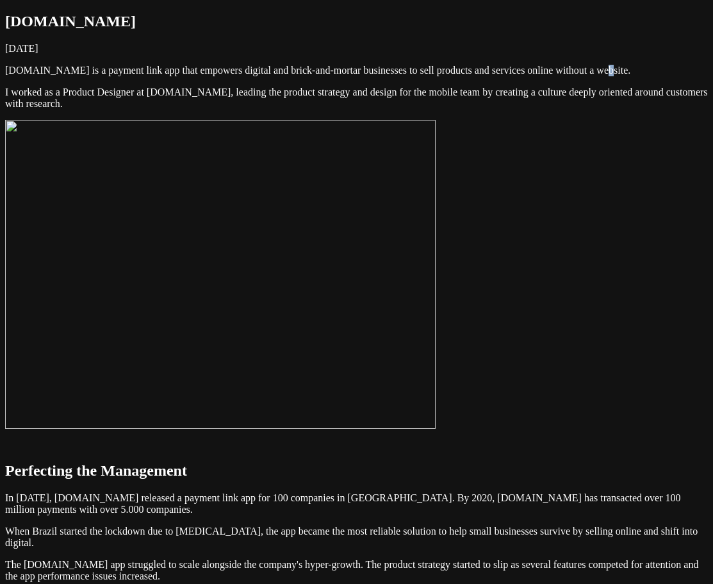
click at [436, 360] on img at bounding box center [220, 274] width 431 height 309
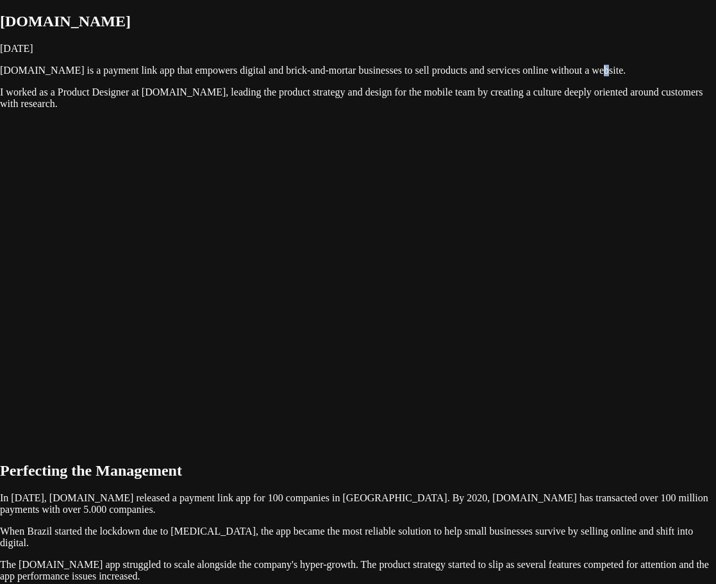
drag, startPoint x: 416, startPoint y: 354, endPoint x: 461, endPoint y: 362, distance: 45.6
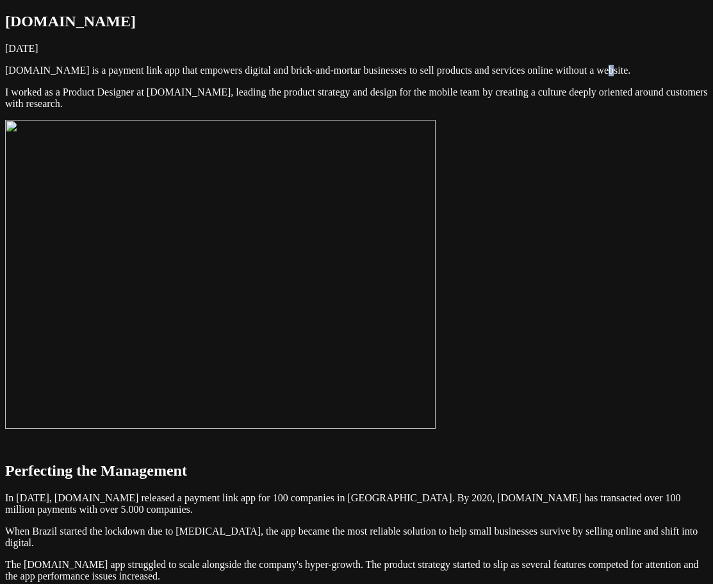
click at [436, 362] on img at bounding box center [220, 274] width 431 height 309
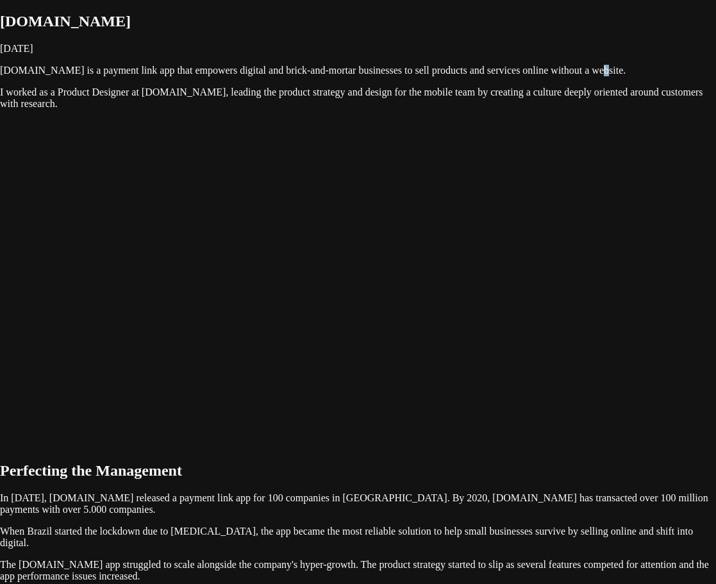
drag, startPoint x: 319, startPoint y: 345, endPoint x: 378, endPoint y: 366, distance: 63.2
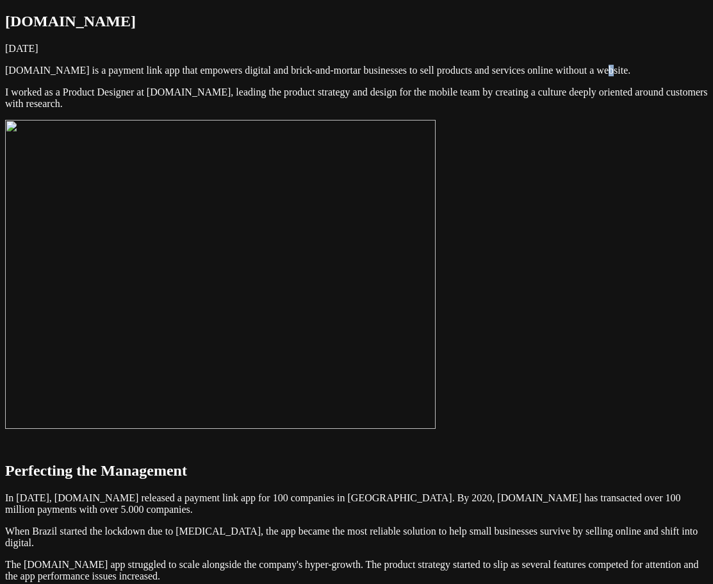
click at [436, 366] on img at bounding box center [220, 274] width 431 height 309
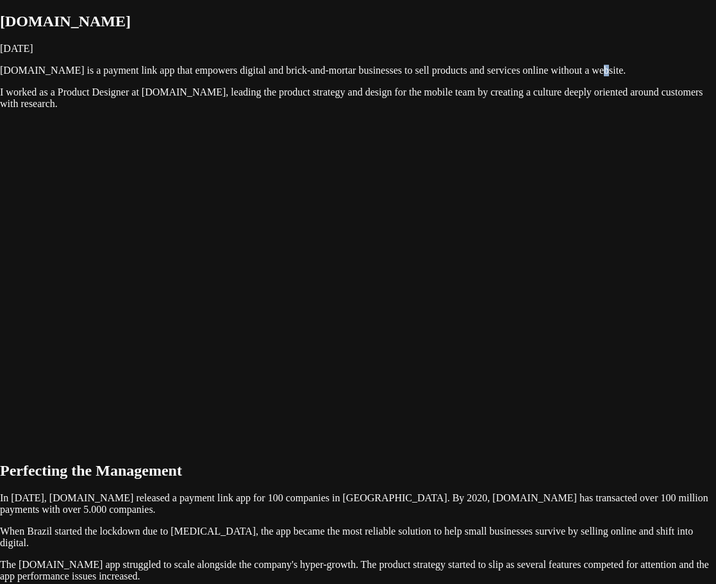
drag, startPoint x: 307, startPoint y: 362, endPoint x: 403, endPoint y: 359, distance: 96.2
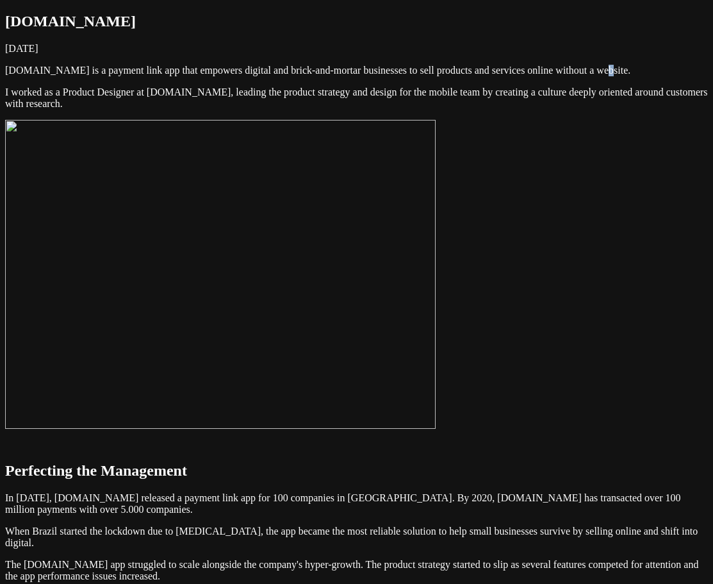
click at [436, 353] on img at bounding box center [220, 274] width 431 height 309
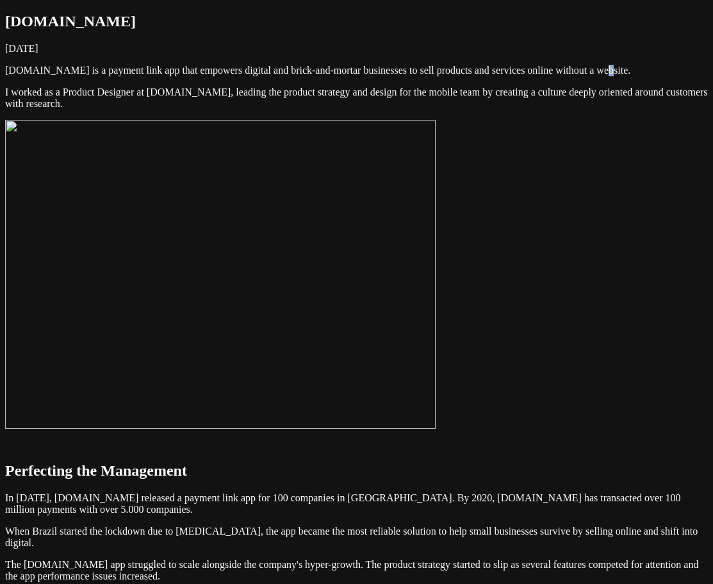
click at [272, 256] on img at bounding box center [220, 274] width 431 height 309
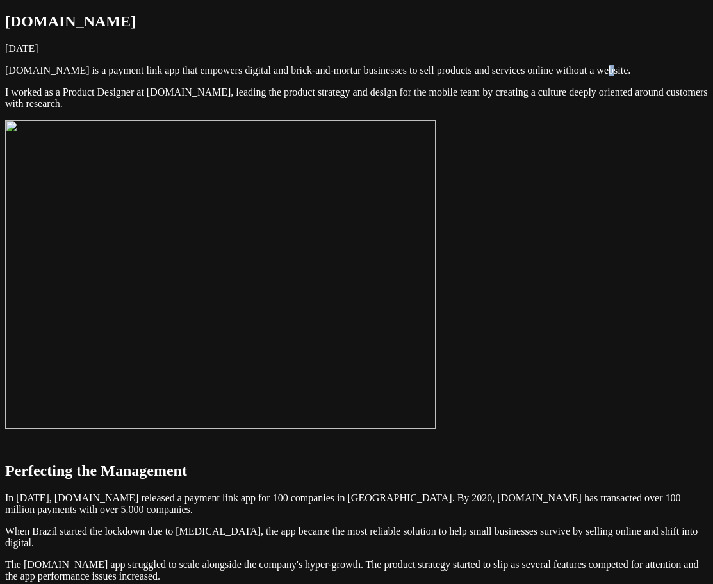
click at [223, 272] on img at bounding box center [220, 274] width 431 height 309
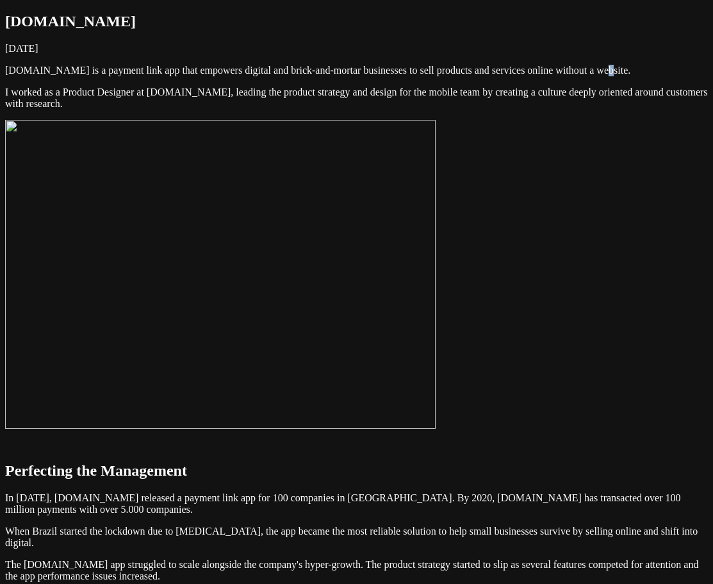
click at [199, 266] on img at bounding box center [220, 274] width 431 height 309
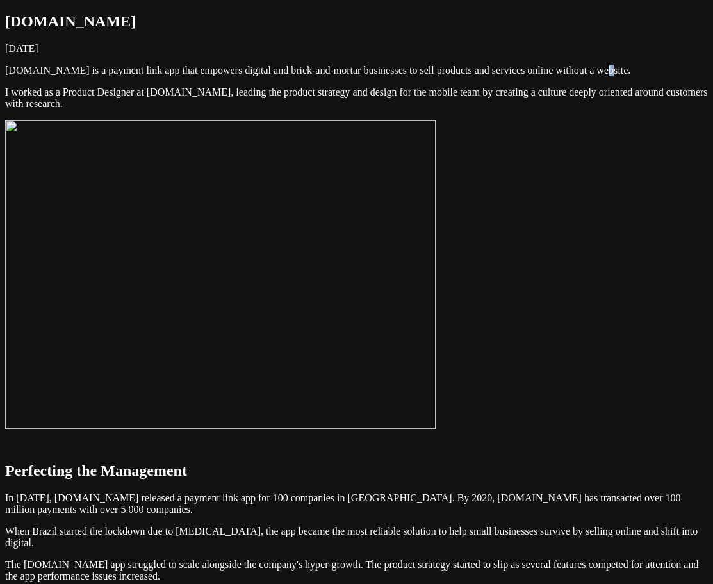
click at [436, 328] on img at bounding box center [220, 274] width 431 height 309
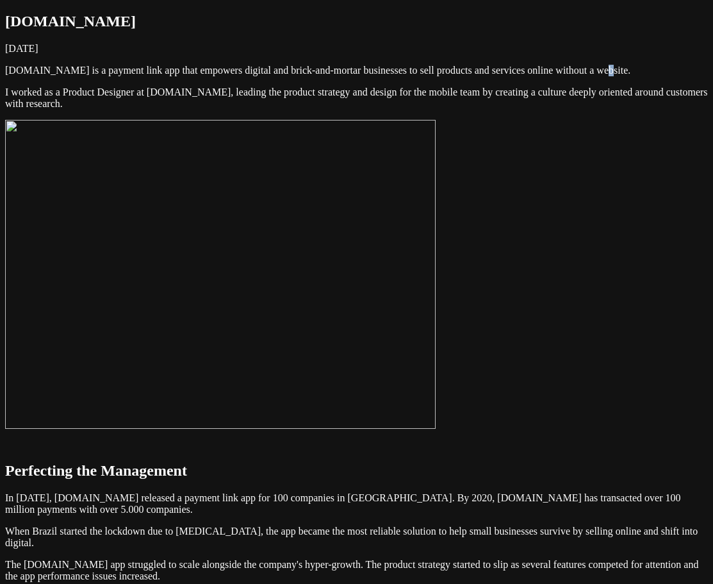
click at [436, 317] on img at bounding box center [220, 274] width 431 height 309
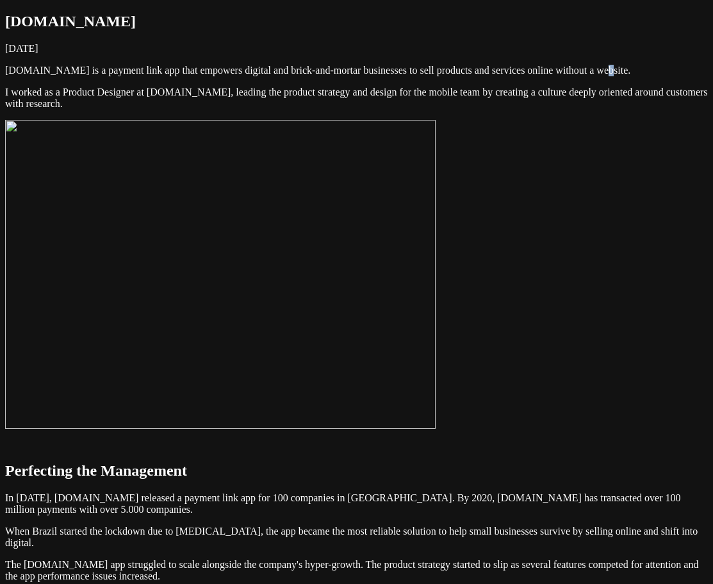
click at [413, 256] on img at bounding box center [220, 274] width 431 height 309
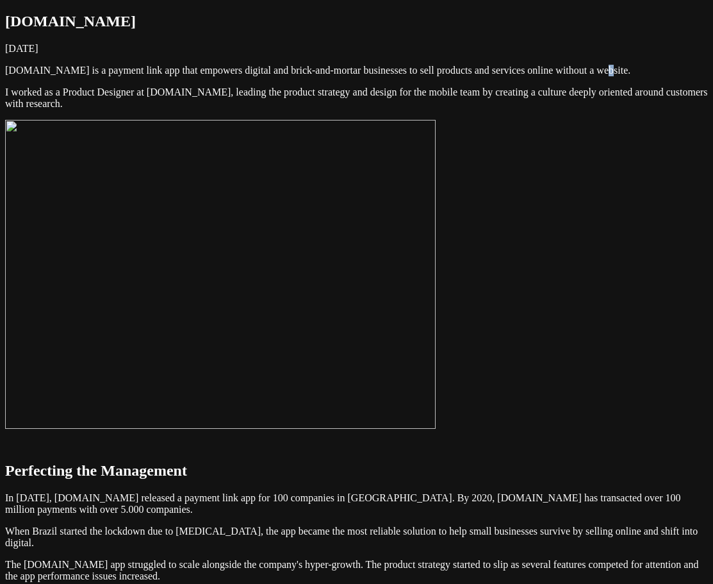
click at [436, 296] on img at bounding box center [220, 274] width 431 height 309
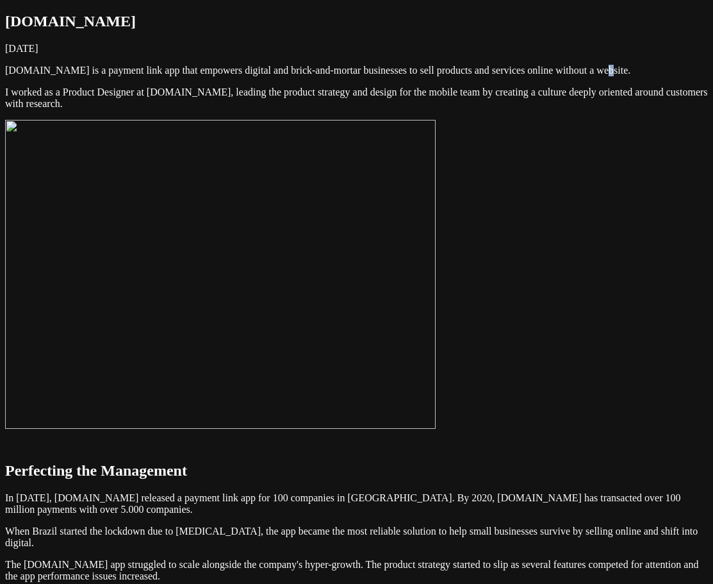
click at [436, 311] on img at bounding box center [220, 274] width 431 height 309
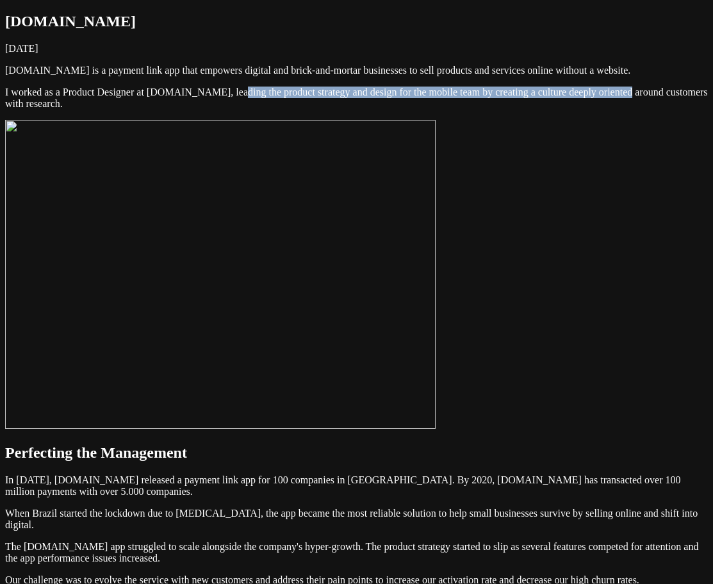
drag, startPoint x: 371, startPoint y: 170, endPoint x: 393, endPoint y: 190, distance: 29.1
click at [392, 110] on p "I worked as a Product Designer at [DOMAIN_NAME], leading the product strategy a…" at bounding box center [356, 98] width 703 height 23
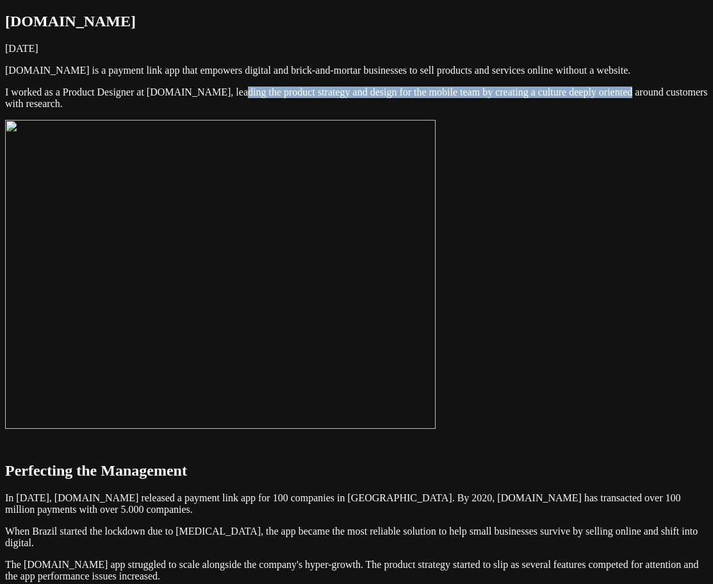
click at [436, 240] on img at bounding box center [220, 274] width 431 height 309
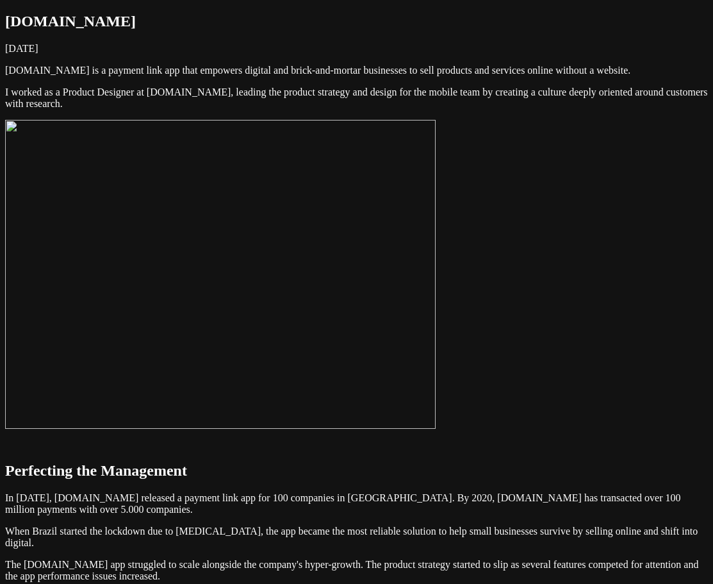
click at [436, 322] on img at bounding box center [220, 274] width 431 height 309
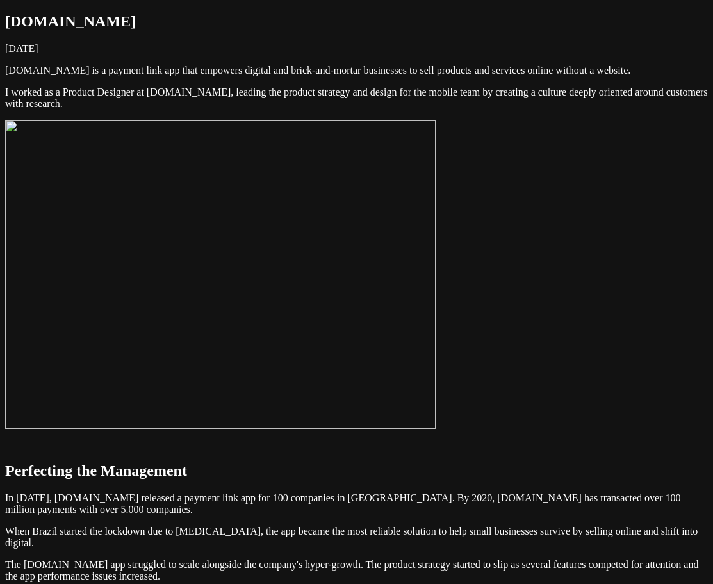
click at [436, 313] on img at bounding box center [220, 274] width 431 height 309
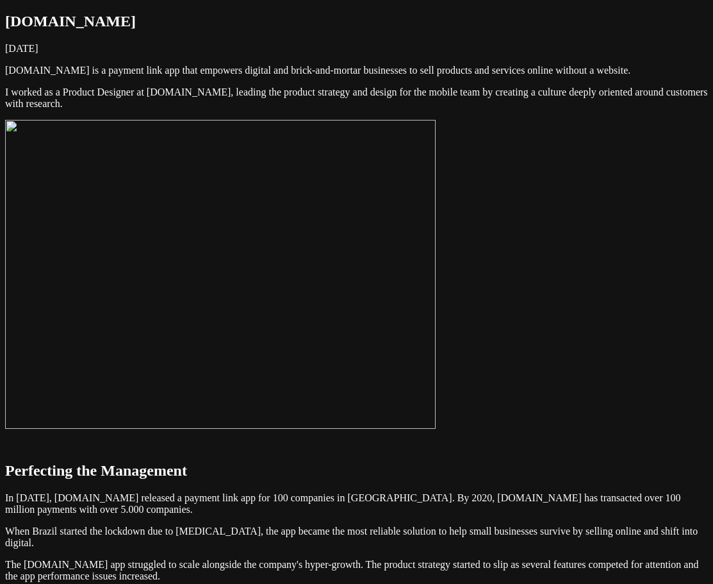
click at [436, 308] on img at bounding box center [220, 274] width 431 height 309
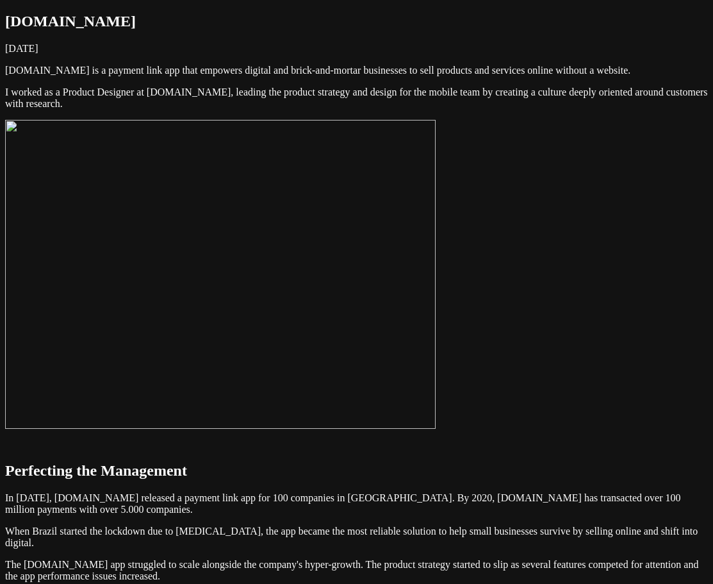
click at [436, 308] on img at bounding box center [220, 274] width 431 height 309
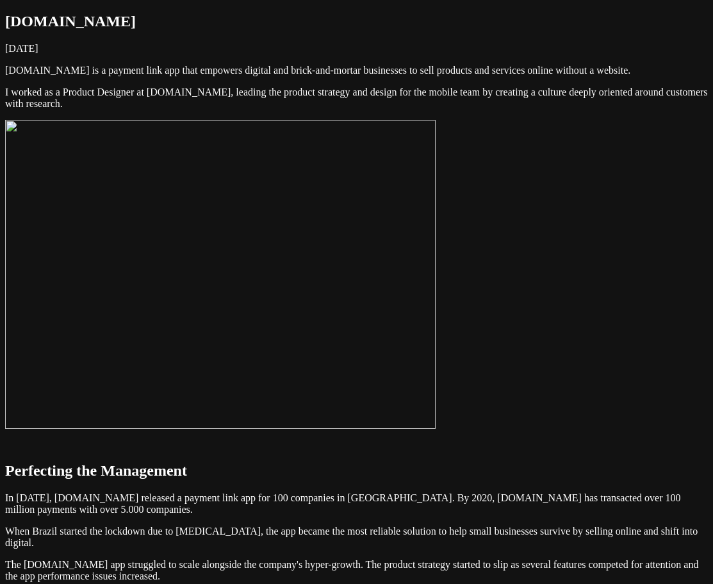
click at [436, 301] on img at bounding box center [220, 274] width 431 height 309
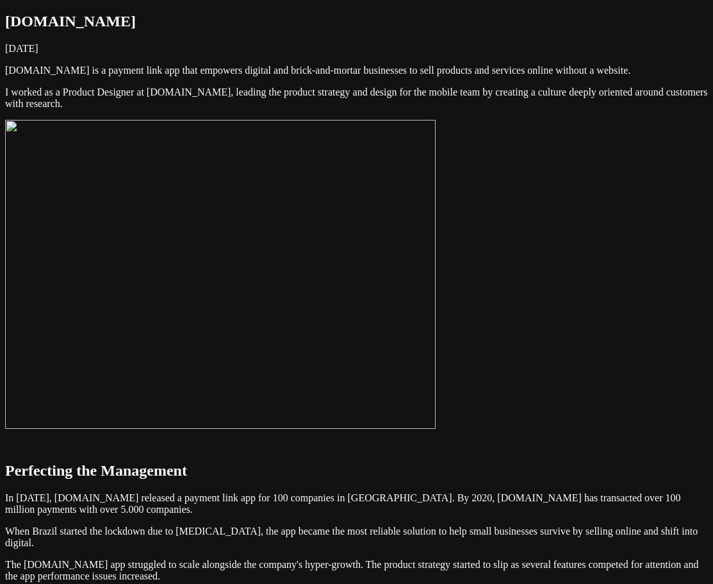
click at [436, 323] on img at bounding box center [220, 274] width 431 height 309
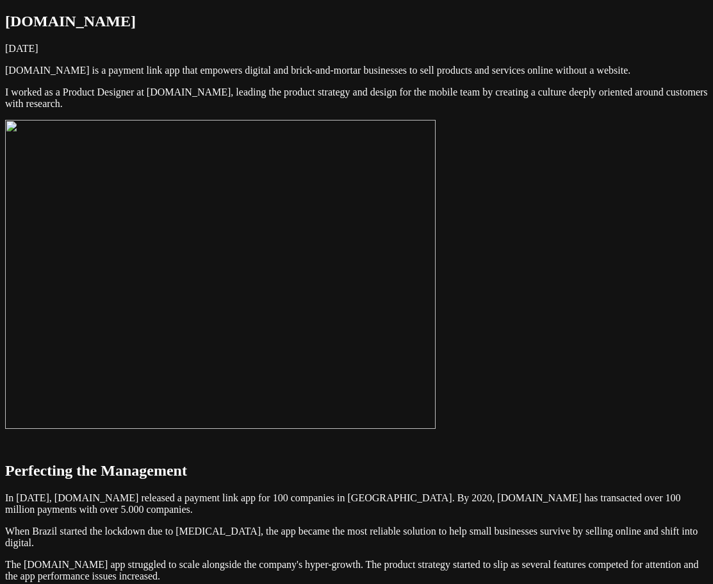
click at [436, 323] on img at bounding box center [220, 274] width 431 height 309
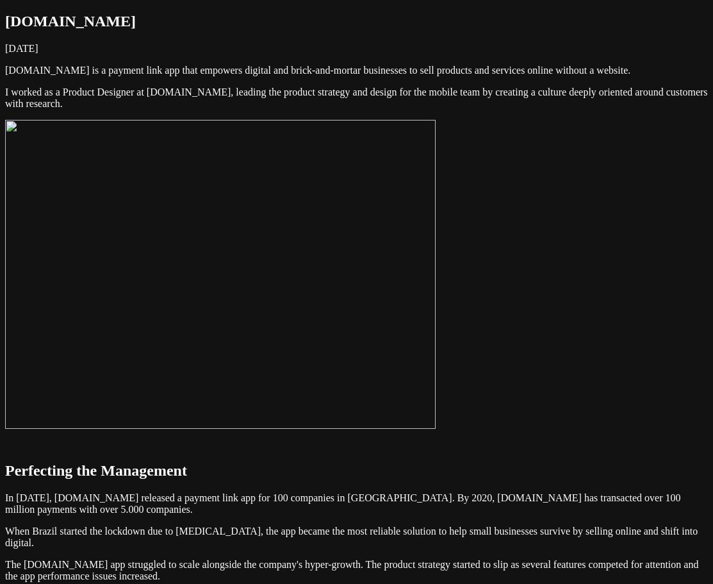
click at [436, 323] on img at bounding box center [220, 274] width 431 height 309
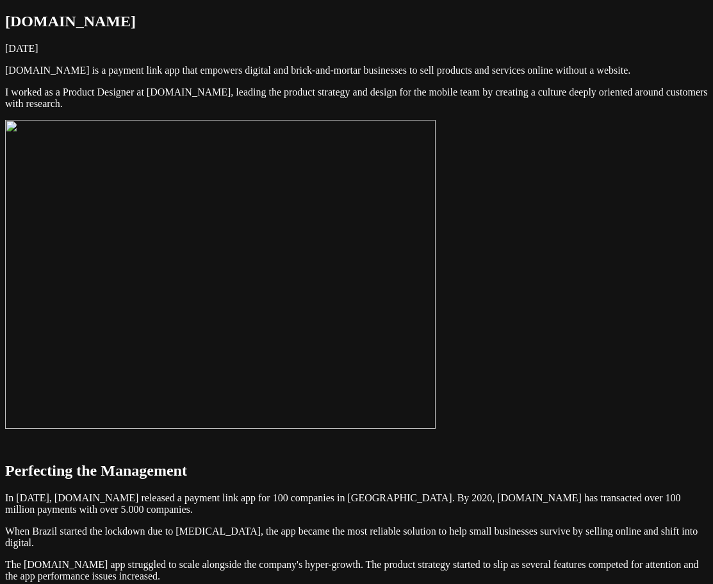
click at [436, 313] on img at bounding box center [220, 274] width 431 height 309
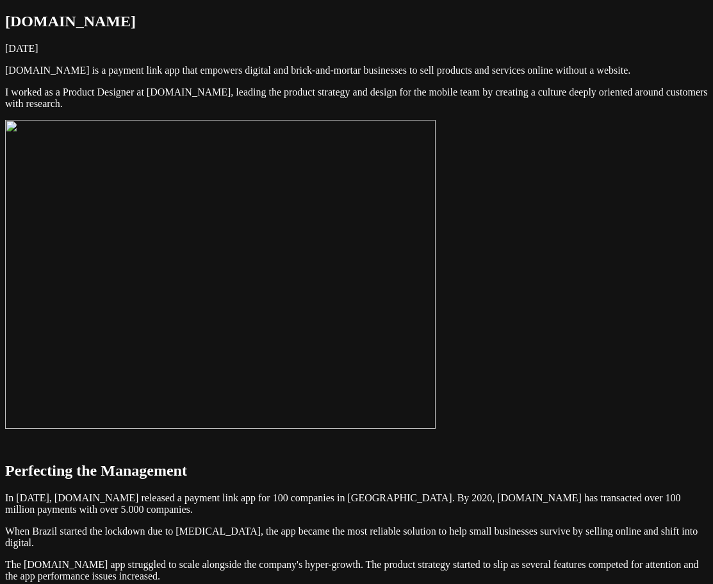
click at [436, 313] on img at bounding box center [220, 274] width 431 height 309
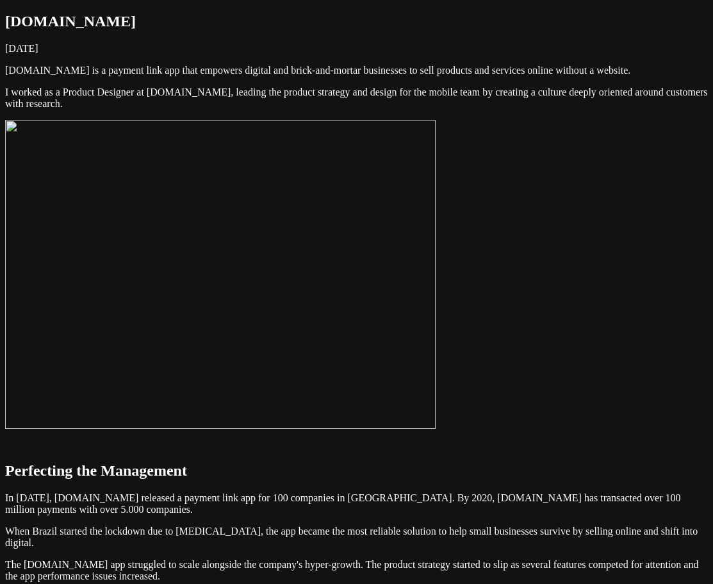
click at [436, 313] on img at bounding box center [220, 274] width 431 height 309
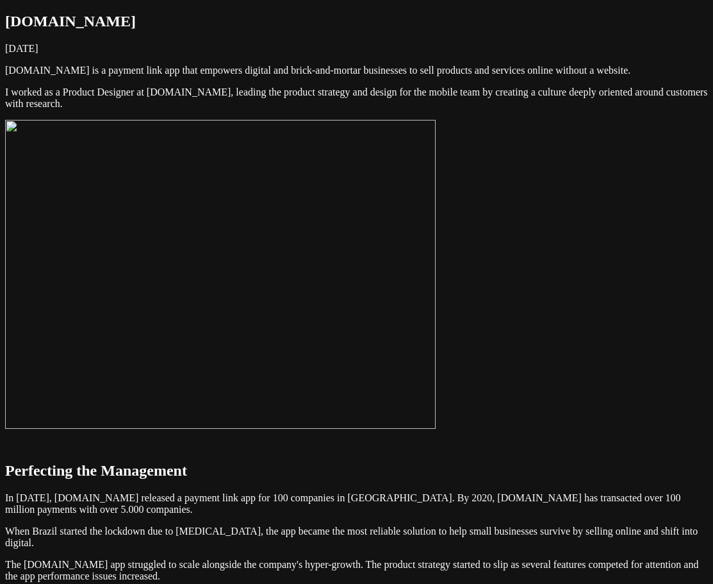
click at [436, 313] on img at bounding box center [220, 274] width 431 height 309
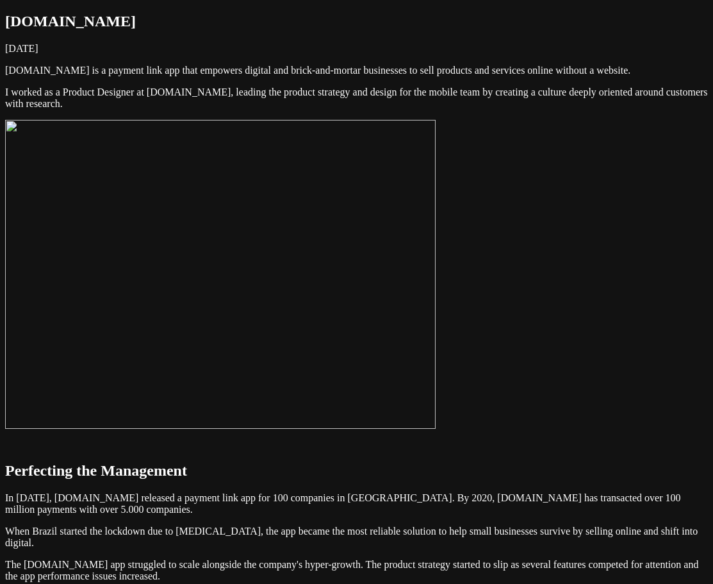
click at [435, 322] on img at bounding box center [220, 274] width 431 height 309
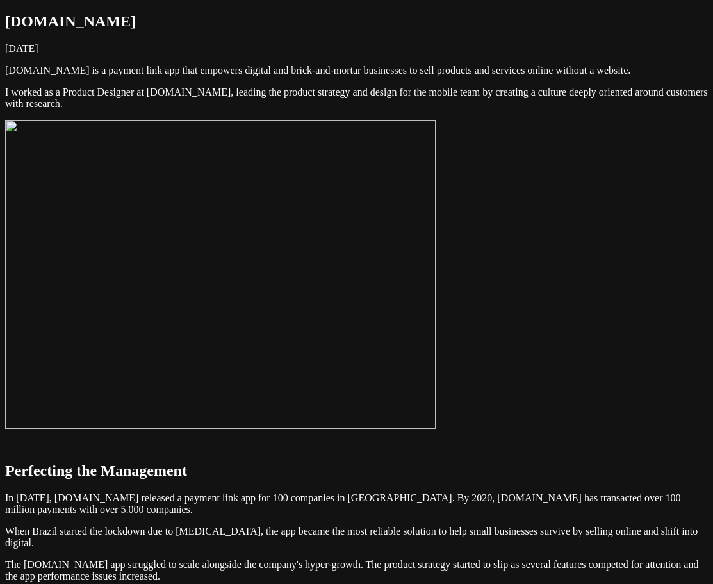
click at [436, 300] on img at bounding box center [220, 274] width 431 height 309
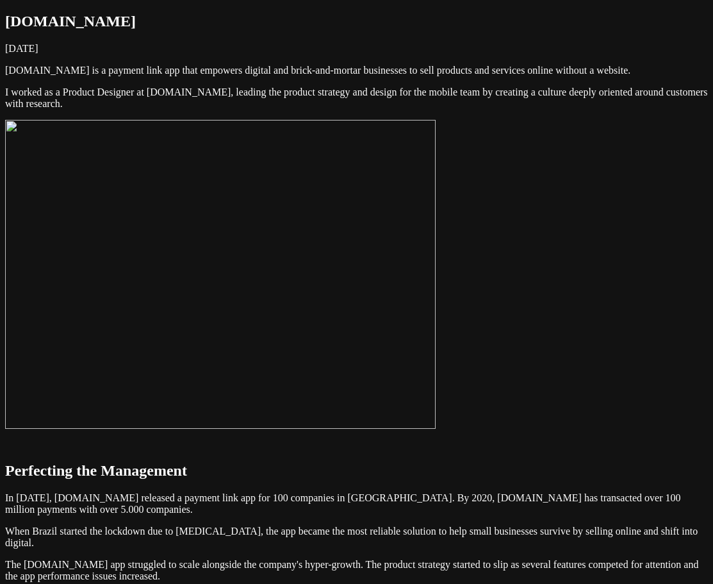
click at [436, 300] on img at bounding box center [220, 274] width 431 height 309
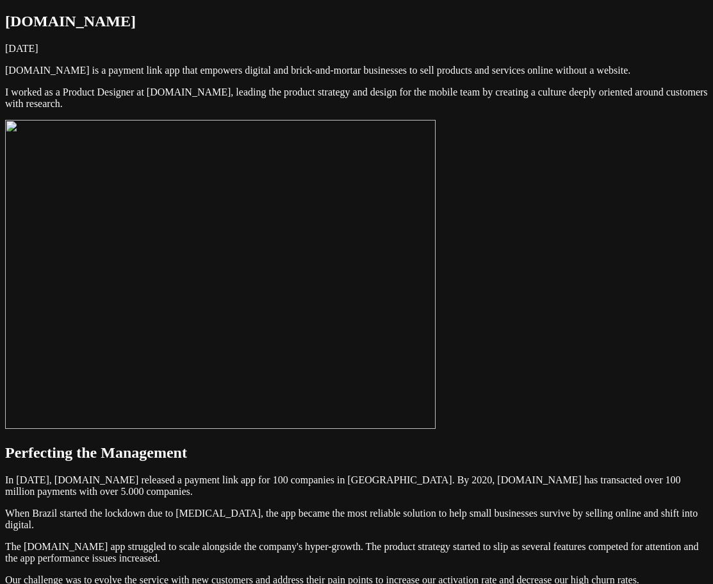
drag, startPoint x: 709, startPoint y: 116, endPoint x: 723, endPoint y: 131, distance: 20.4
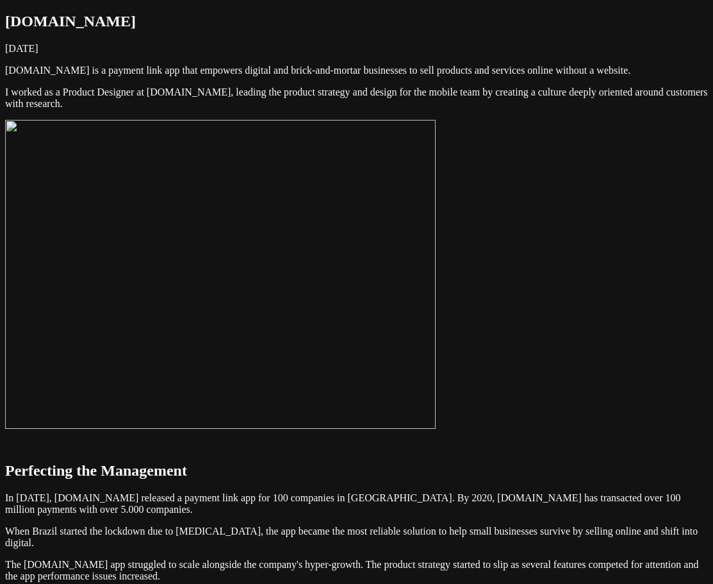
click at [428, 286] on img at bounding box center [220, 274] width 431 height 309
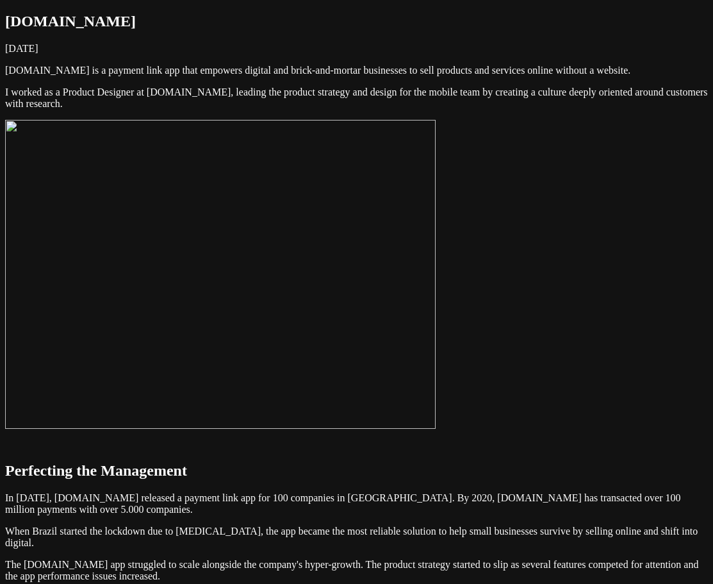
click at [361, 328] on img at bounding box center [220, 274] width 431 height 309
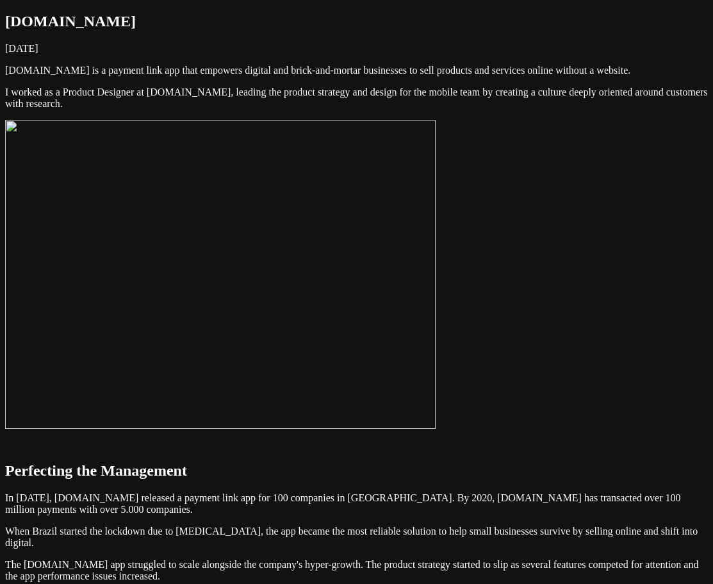
click at [338, 314] on img at bounding box center [220, 274] width 431 height 309
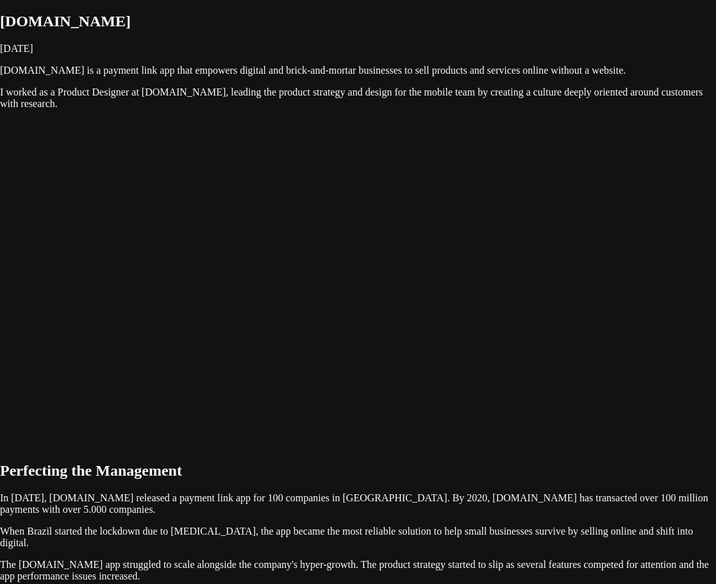
drag, startPoint x: 365, startPoint y: 336, endPoint x: 374, endPoint y: 335, distance: 9.1
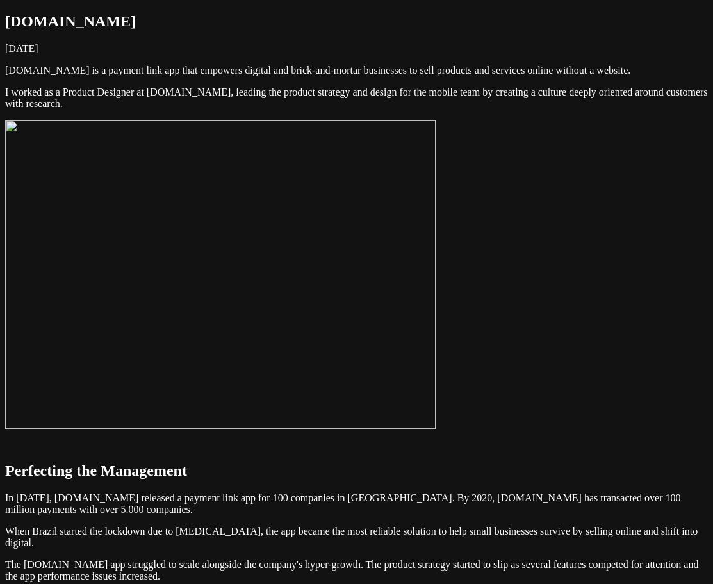
click at [364, 351] on img at bounding box center [220, 274] width 431 height 309
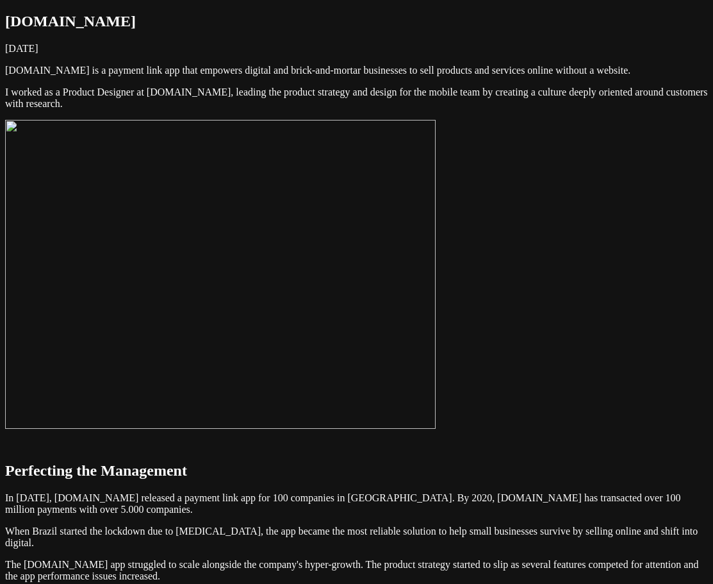
click at [366, 320] on img at bounding box center [220, 274] width 431 height 309
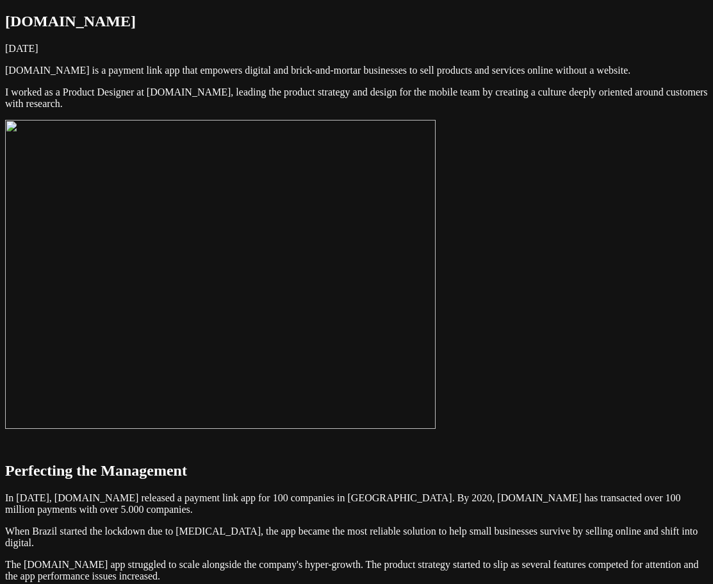
click at [368, 340] on img at bounding box center [220, 274] width 431 height 309
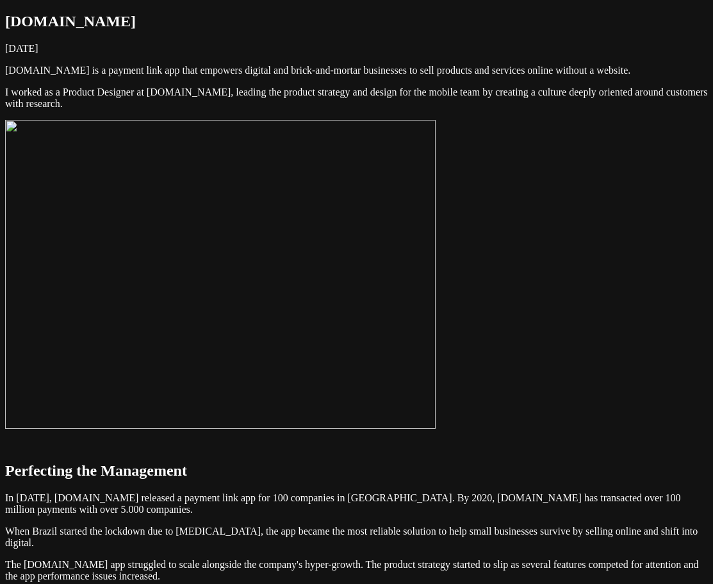
click at [436, 358] on img at bounding box center [220, 274] width 431 height 309
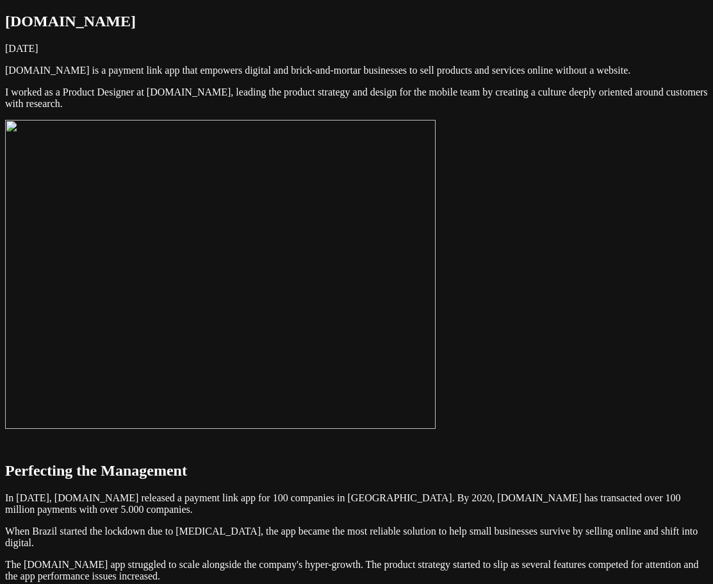
click at [436, 362] on img at bounding box center [220, 274] width 431 height 309
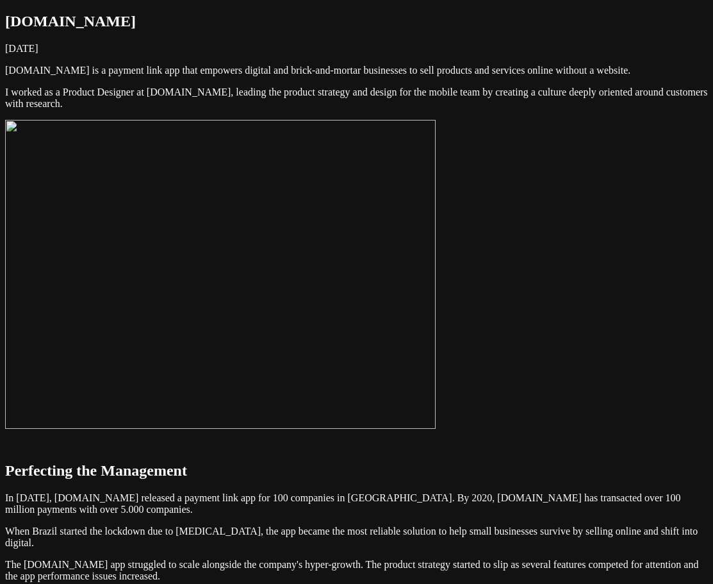
click at [436, 252] on img at bounding box center [220, 274] width 431 height 309
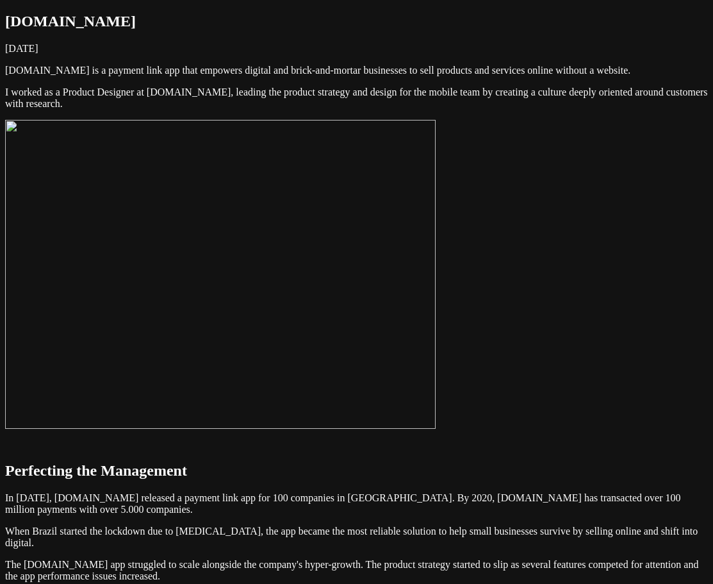
click at [436, 265] on img at bounding box center [220, 274] width 431 height 309
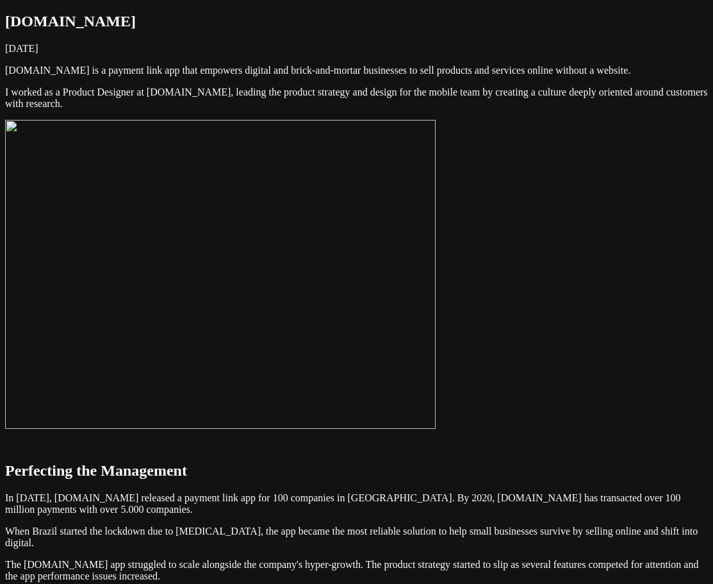
click at [411, 292] on img at bounding box center [220, 274] width 431 height 309
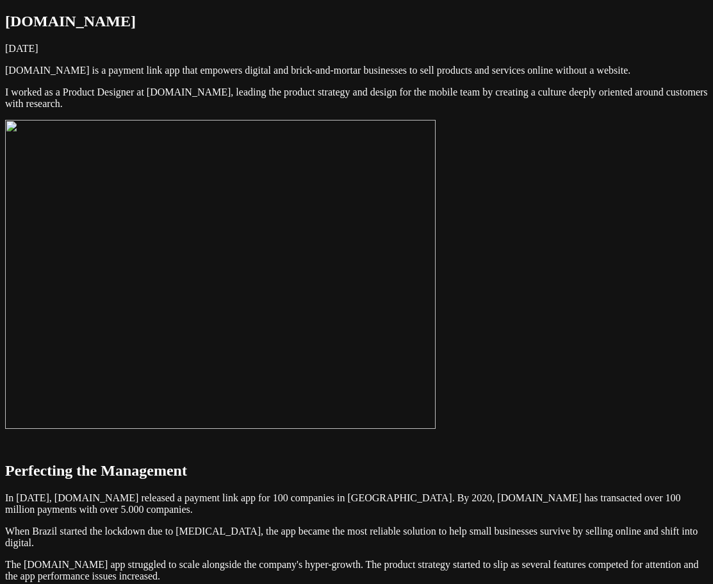
click at [350, 303] on img at bounding box center [220, 274] width 431 height 309
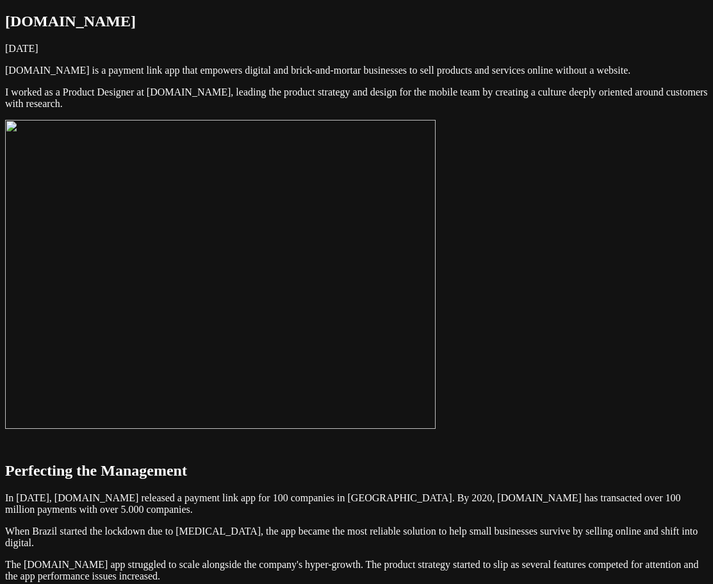
click at [399, 283] on img at bounding box center [220, 274] width 431 height 309
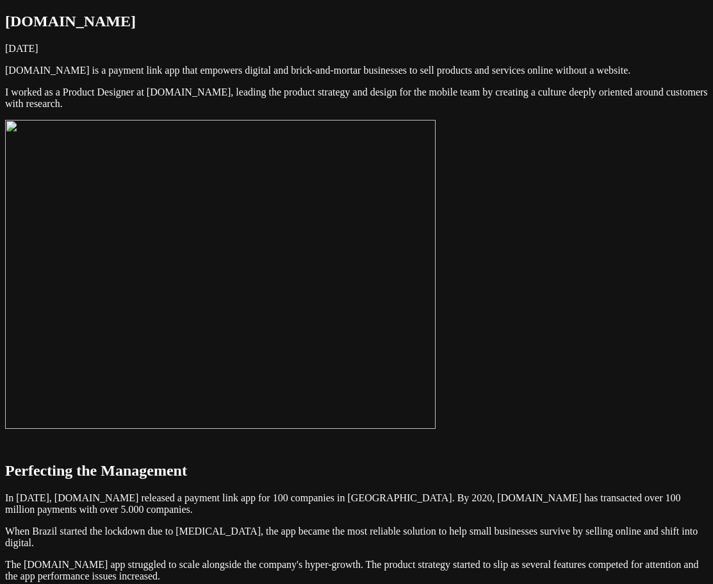
click at [436, 311] on img at bounding box center [220, 274] width 431 height 309
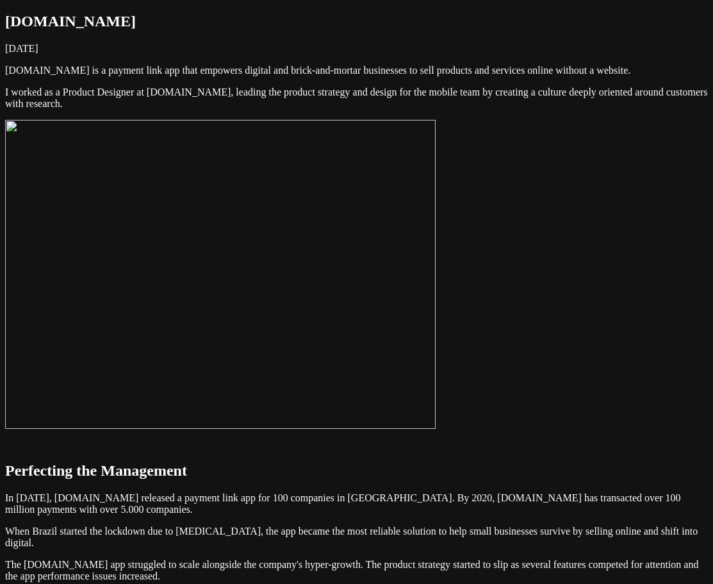
click at [436, 275] on img at bounding box center [220, 274] width 431 height 309
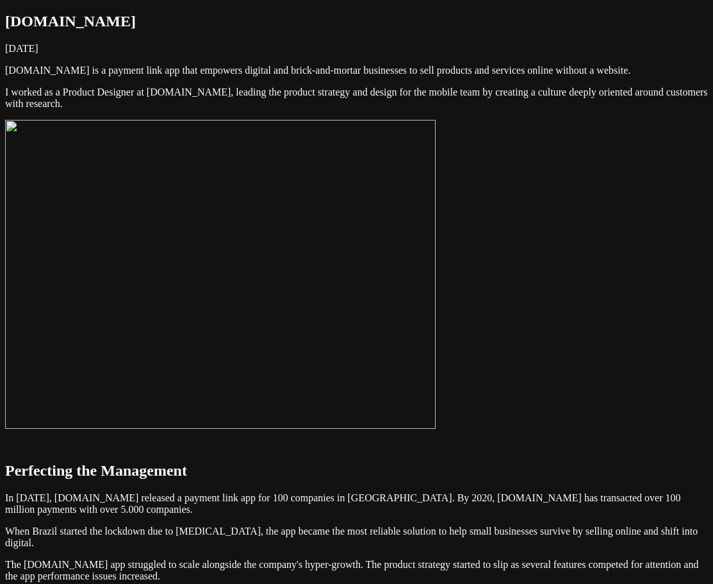
click at [427, 318] on img at bounding box center [220, 274] width 431 height 309
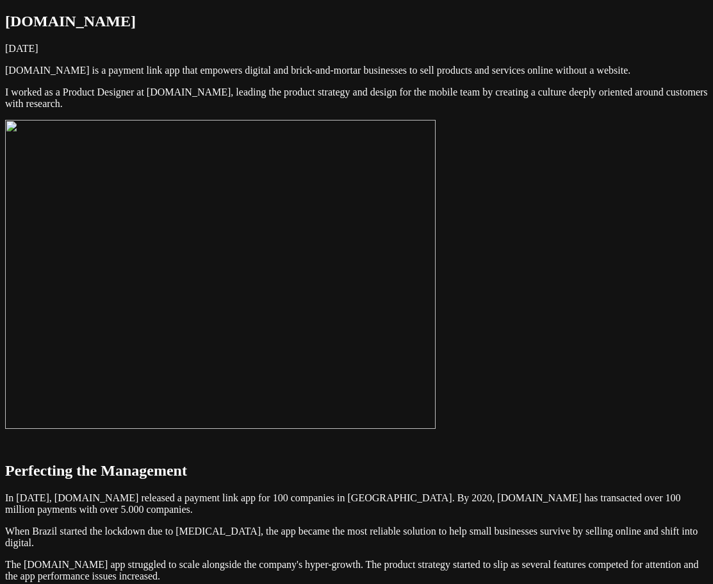
click at [436, 287] on img at bounding box center [220, 274] width 431 height 309
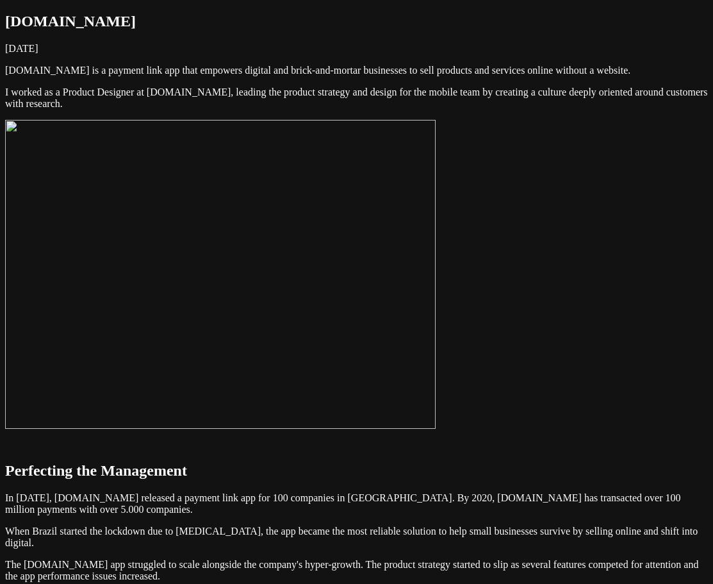
click at [436, 290] on img at bounding box center [220, 274] width 431 height 309
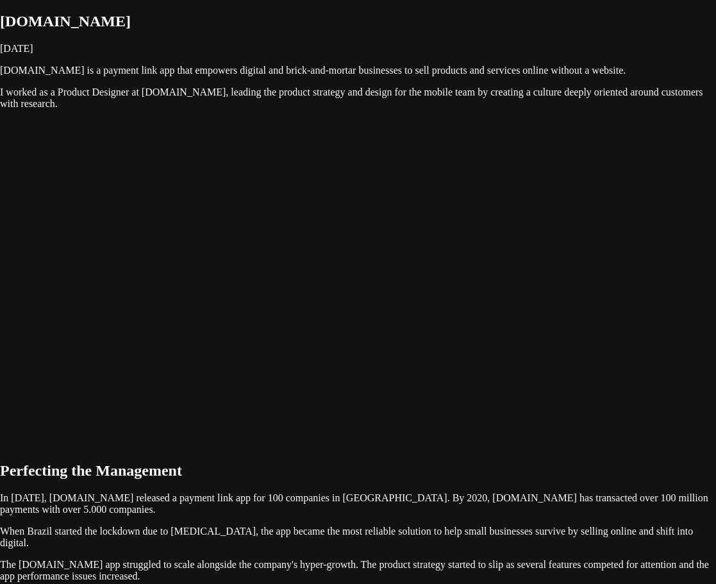
drag, startPoint x: 654, startPoint y: 257, endPoint x: 653, endPoint y: 267, distance: 10.3
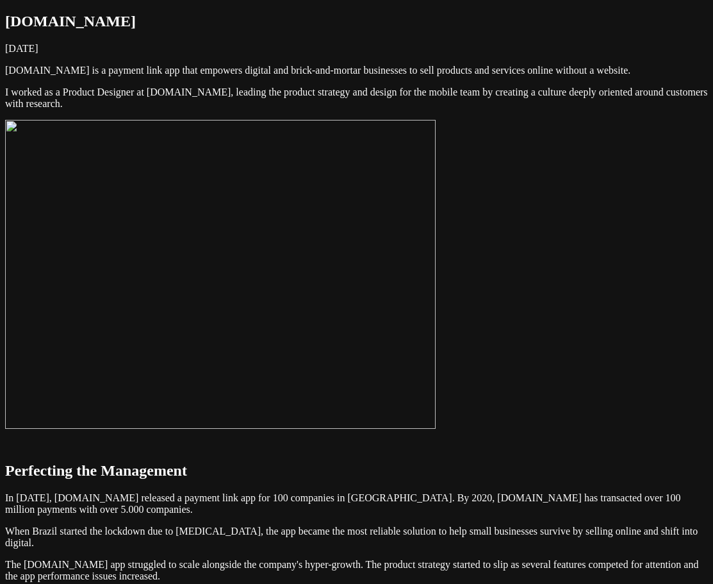
click at [436, 268] on img at bounding box center [220, 274] width 431 height 309
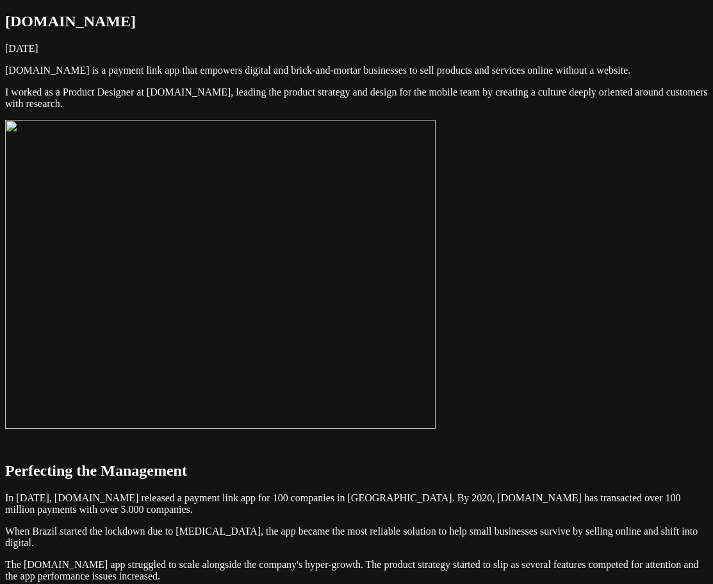
click at [436, 291] on img at bounding box center [220, 274] width 431 height 309
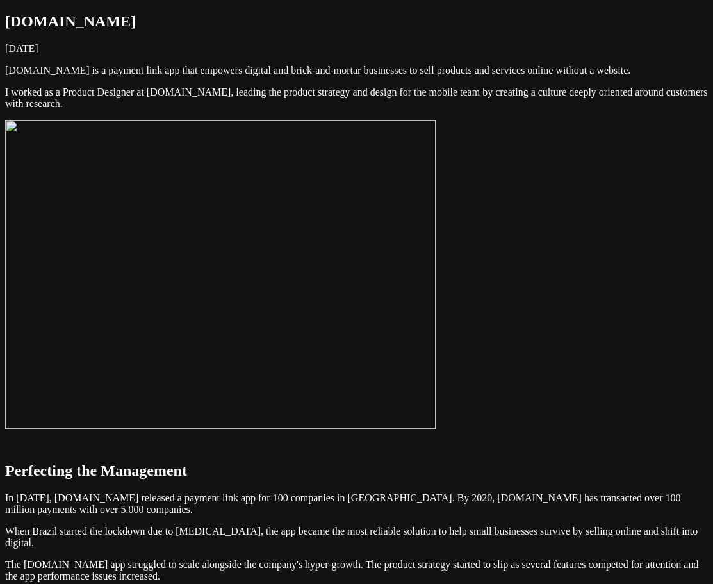
click at [436, 279] on img at bounding box center [220, 274] width 431 height 309
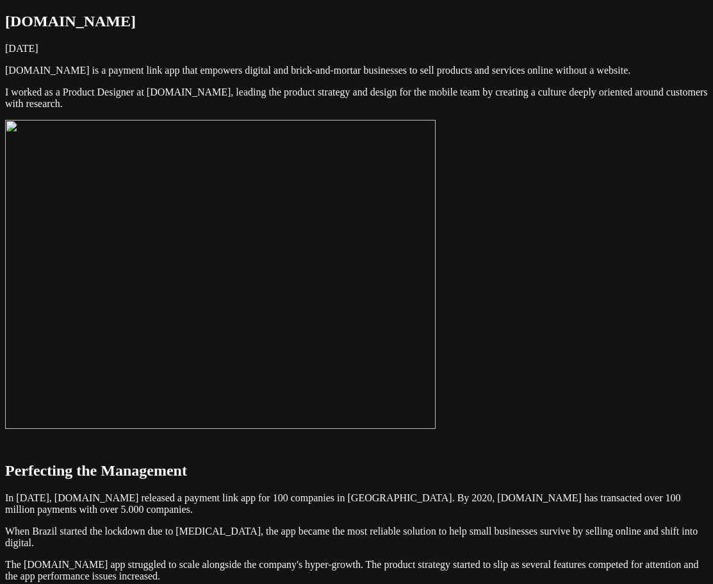
click at [436, 281] on img at bounding box center [220, 274] width 431 height 309
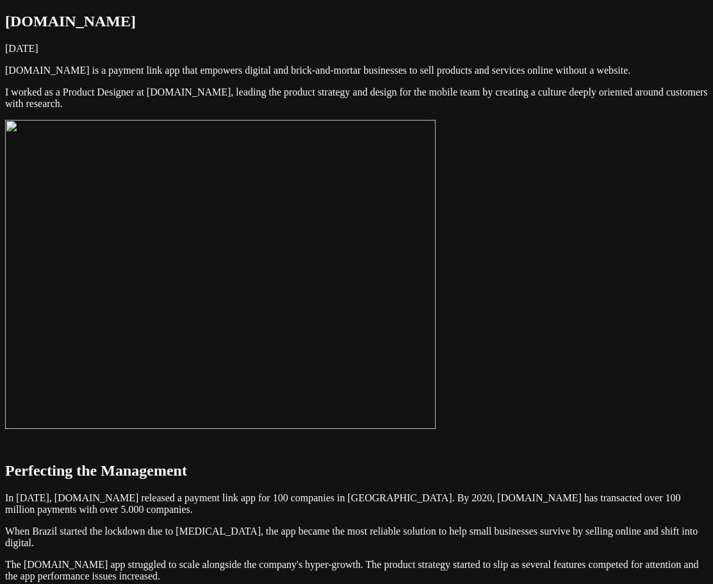
click at [410, 316] on img at bounding box center [220, 274] width 431 height 309
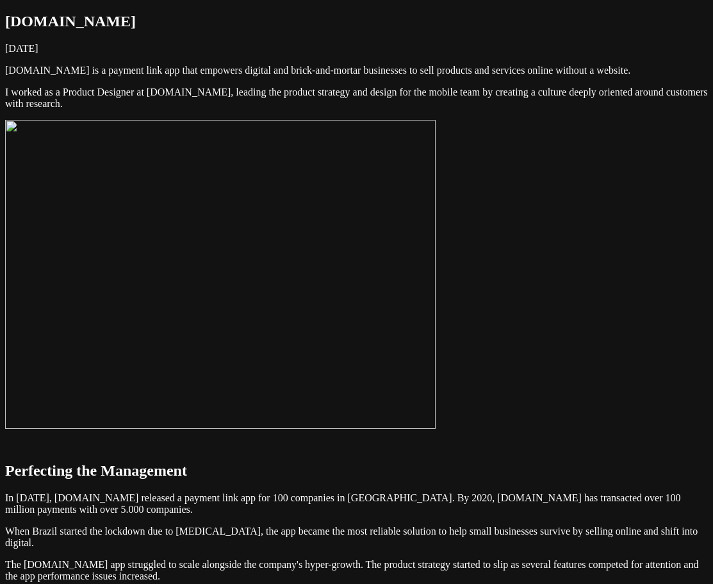
click at [329, 356] on img at bounding box center [220, 274] width 431 height 309
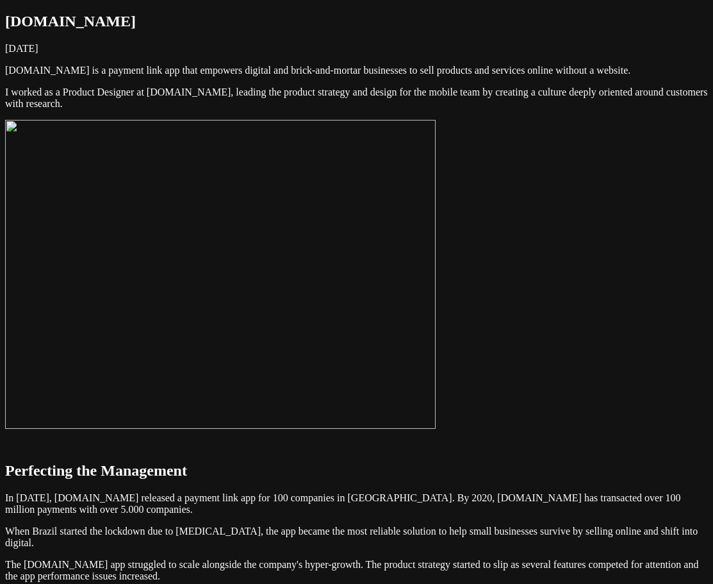
click at [436, 271] on img at bounding box center [220, 274] width 431 height 309
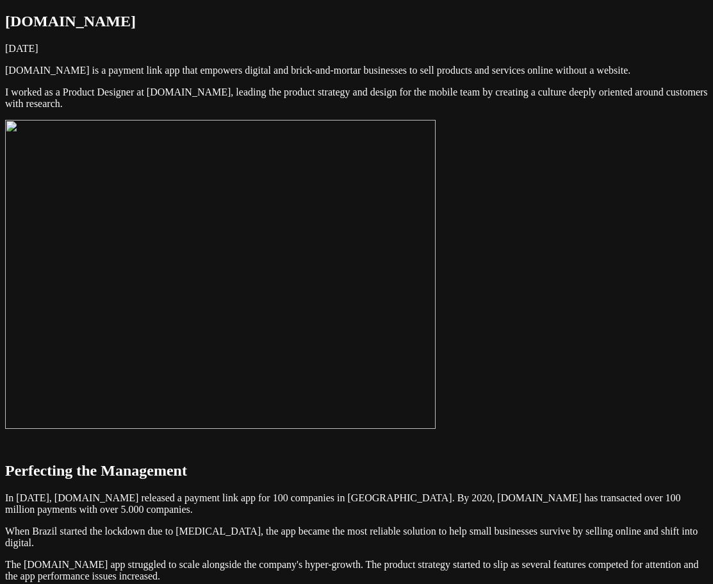
click at [436, 258] on img at bounding box center [220, 274] width 431 height 309
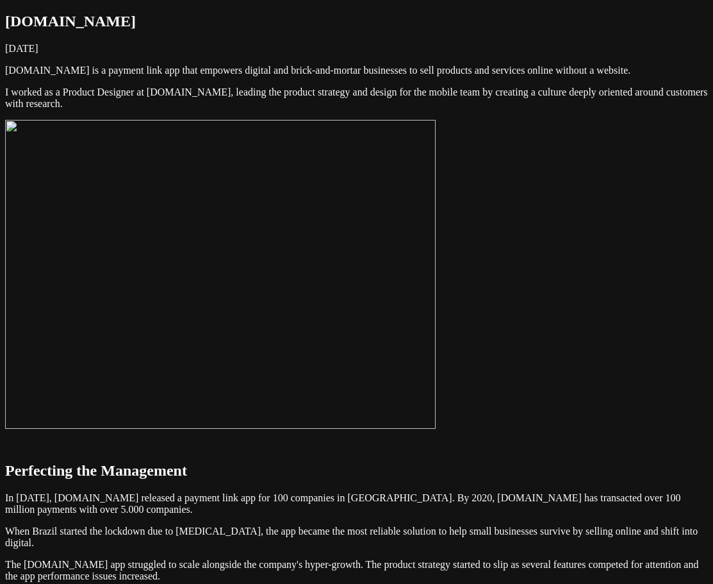
click at [436, 261] on img at bounding box center [220, 274] width 431 height 309
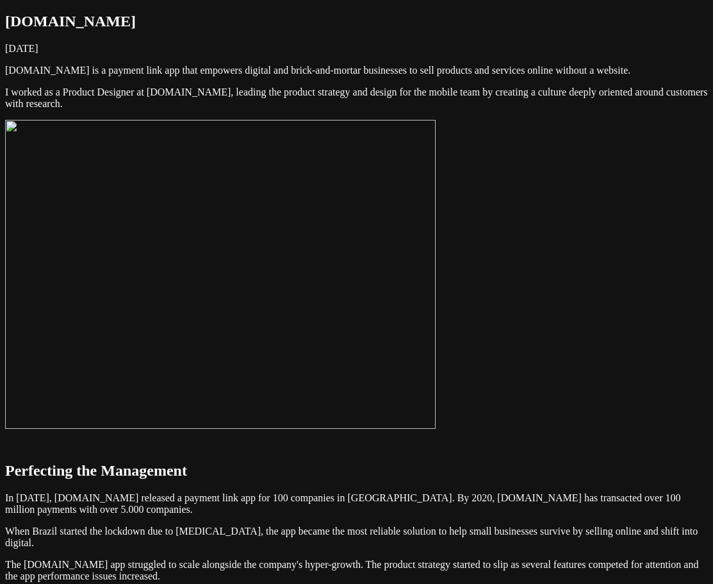
click at [436, 282] on img at bounding box center [220, 274] width 431 height 309
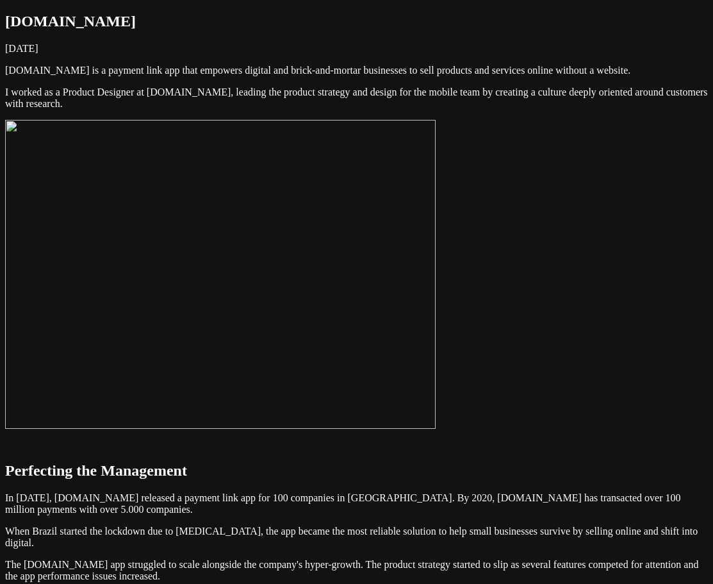
click at [340, 312] on img at bounding box center [220, 274] width 431 height 309
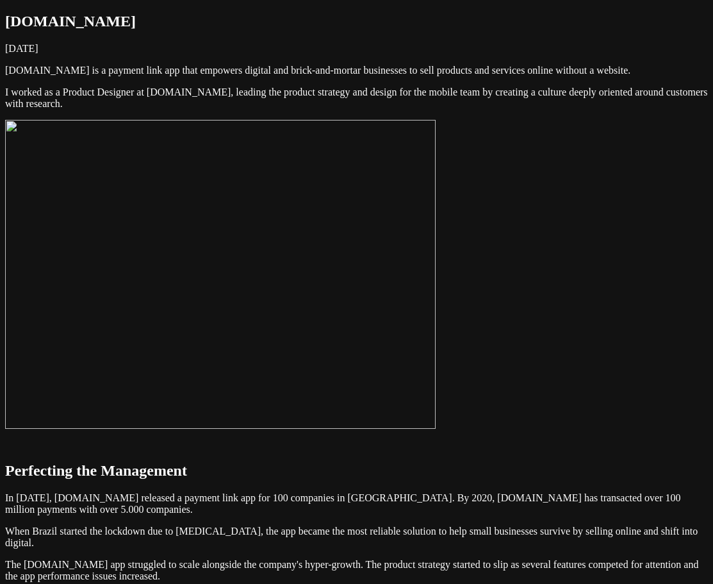
click at [398, 356] on img at bounding box center [220, 274] width 431 height 309
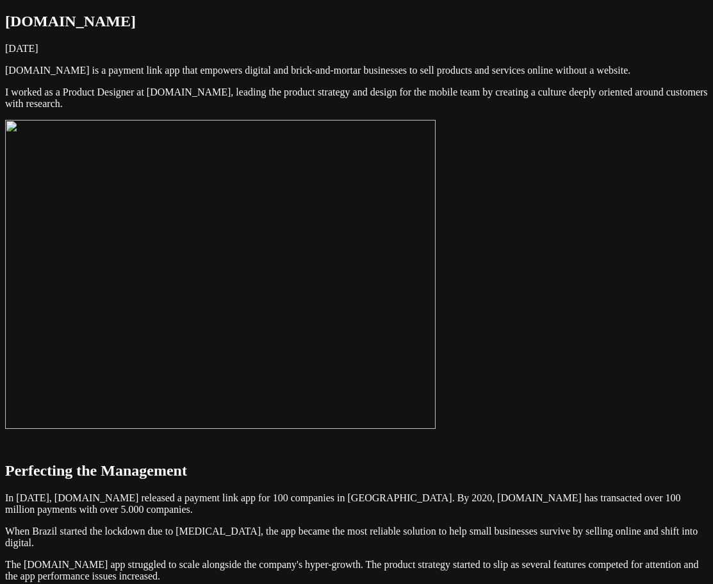
click at [436, 295] on img at bounding box center [220, 274] width 431 height 309
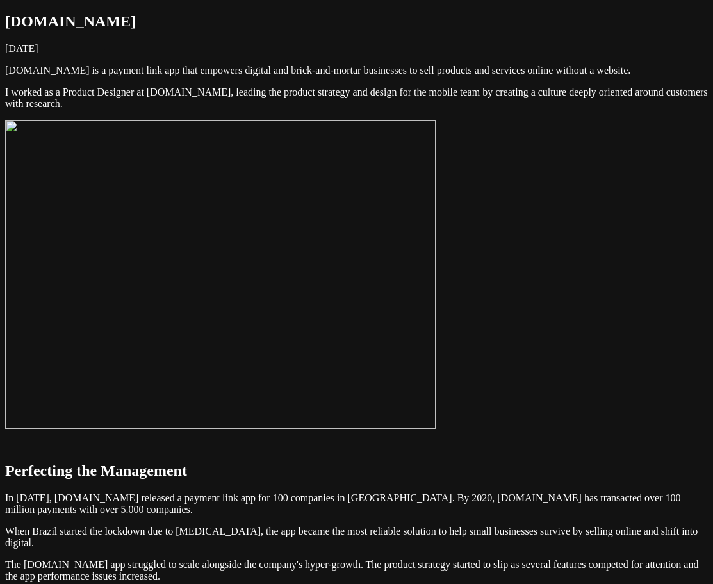
click at [338, 305] on img at bounding box center [220, 274] width 431 height 309
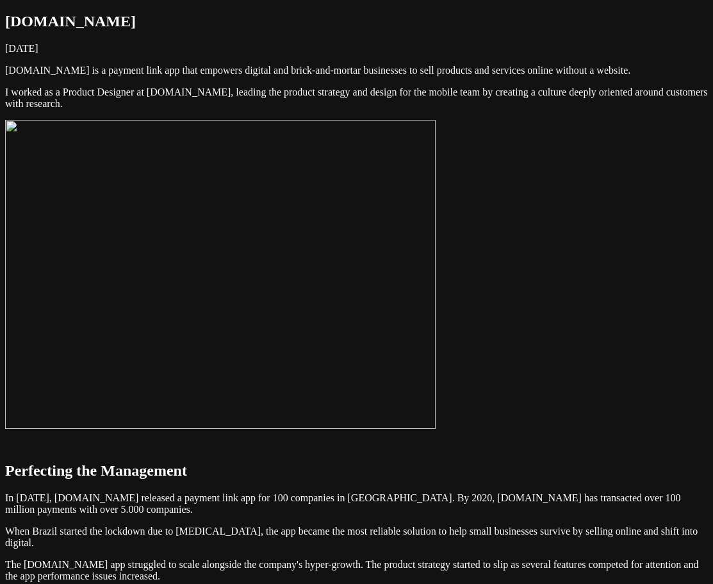
click at [358, 387] on img at bounding box center [220, 274] width 431 height 309
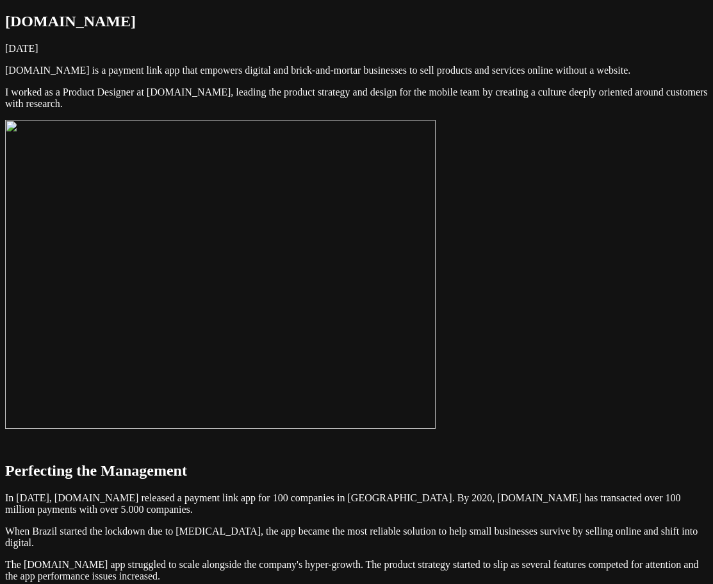
click at [436, 345] on img at bounding box center [220, 274] width 431 height 309
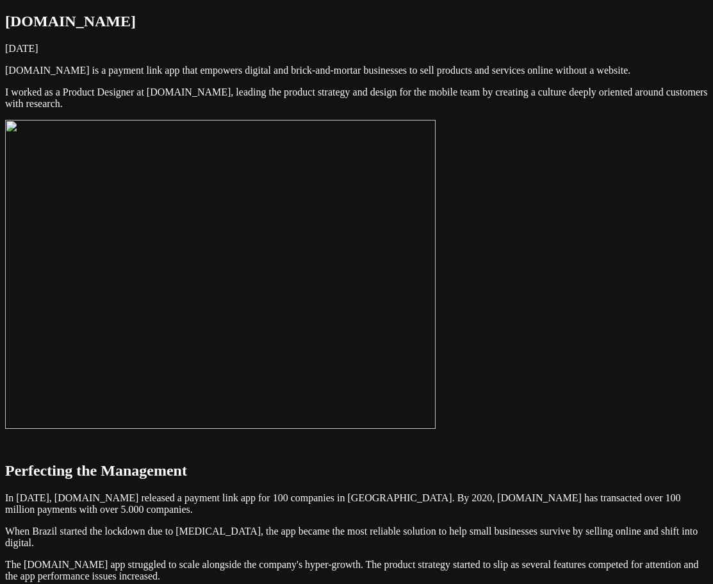
click at [436, 316] on img at bounding box center [220, 274] width 431 height 309
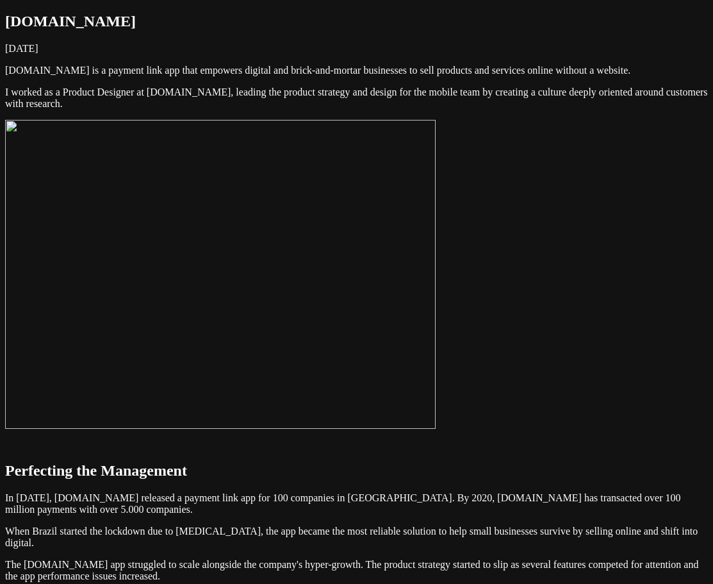
click at [436, 331] on img at bounding box center [220, 274] width 431 height 309
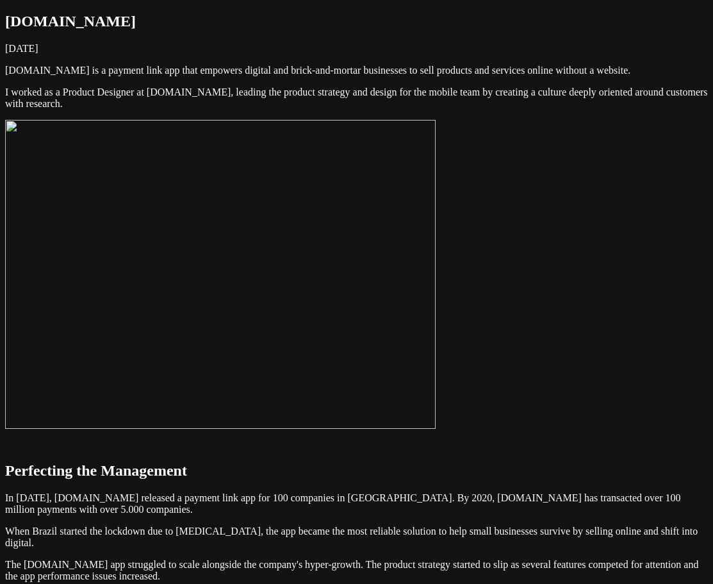
click at [436, 280] on img at bounding box center [220, 274] width 431 height 309
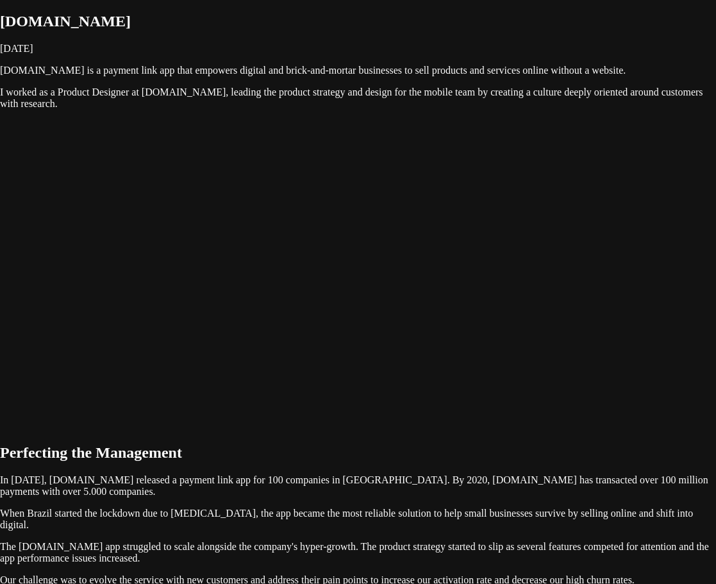
drag, startPoint x: 701, startPoint y: 101, endPoint x: 553, endPoint y: 258, distance: 215.8
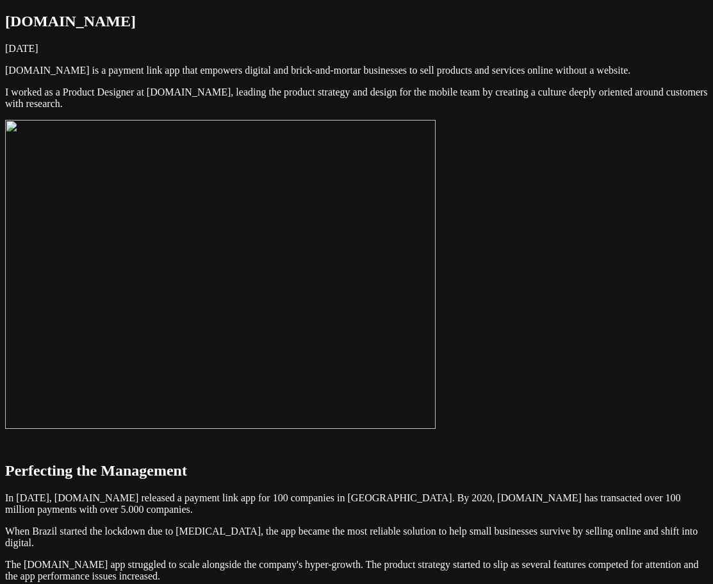
click at [436, 292] on img at bounding box center [220, 274] width 431 height 309
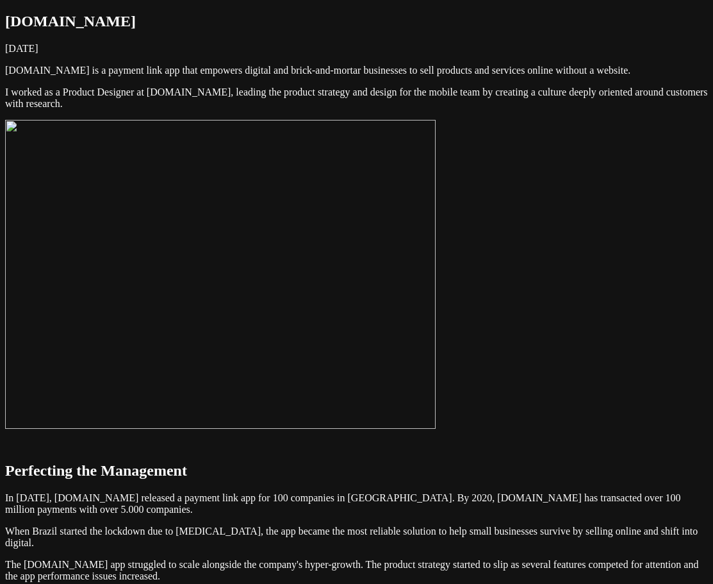
click at [367, 352] on img at bounding box center [220, 274] width 431 height 309
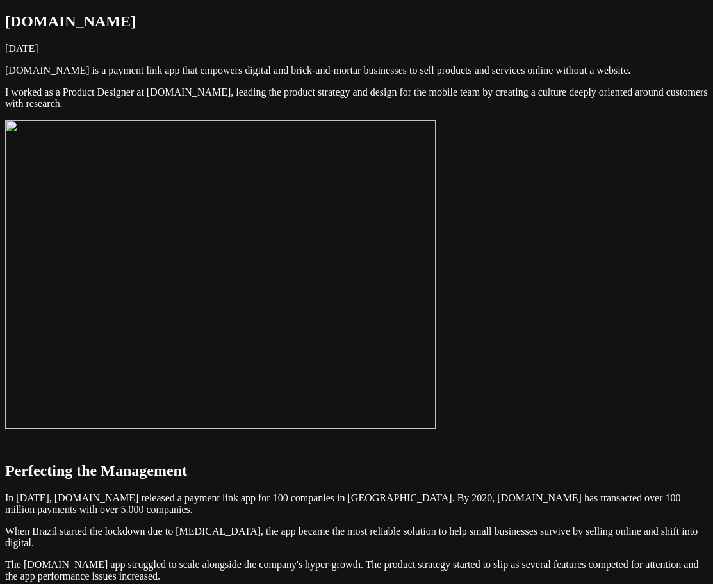
click at [436, 263] on img at bounding box center [220, 274] width 431 height 309
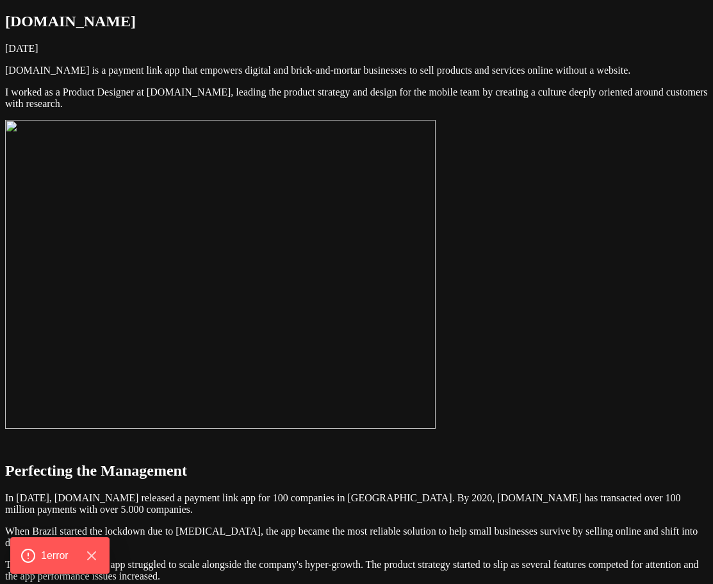
click at [436, 310] on img at bounding box center [220, 274] width 431 height 309
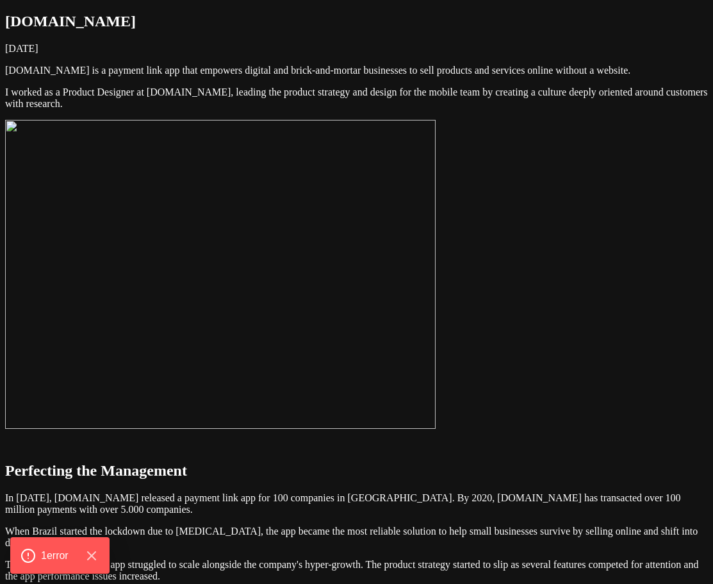
click at [436, 310] on img at bounding box center [220, 274] width 431 height 309
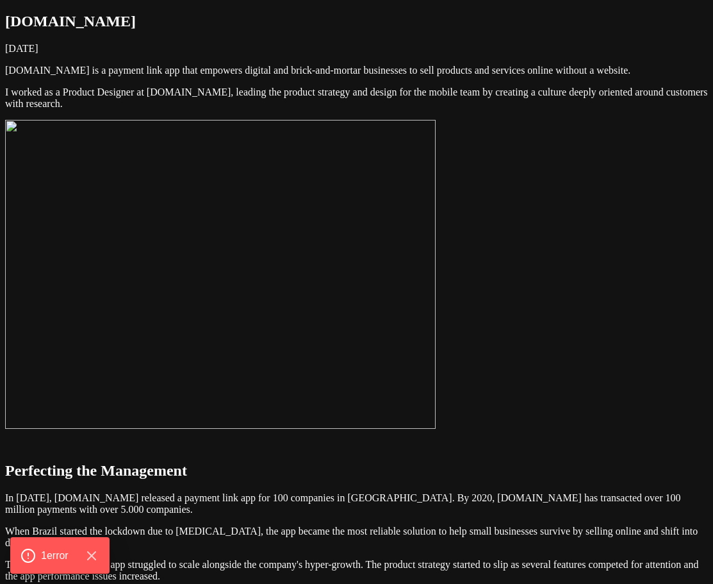
click at [436, 310] on img at bounding box center [220, 274] width 431 height 309
